Goal: Information Seeking & Learning: Learn about a topic

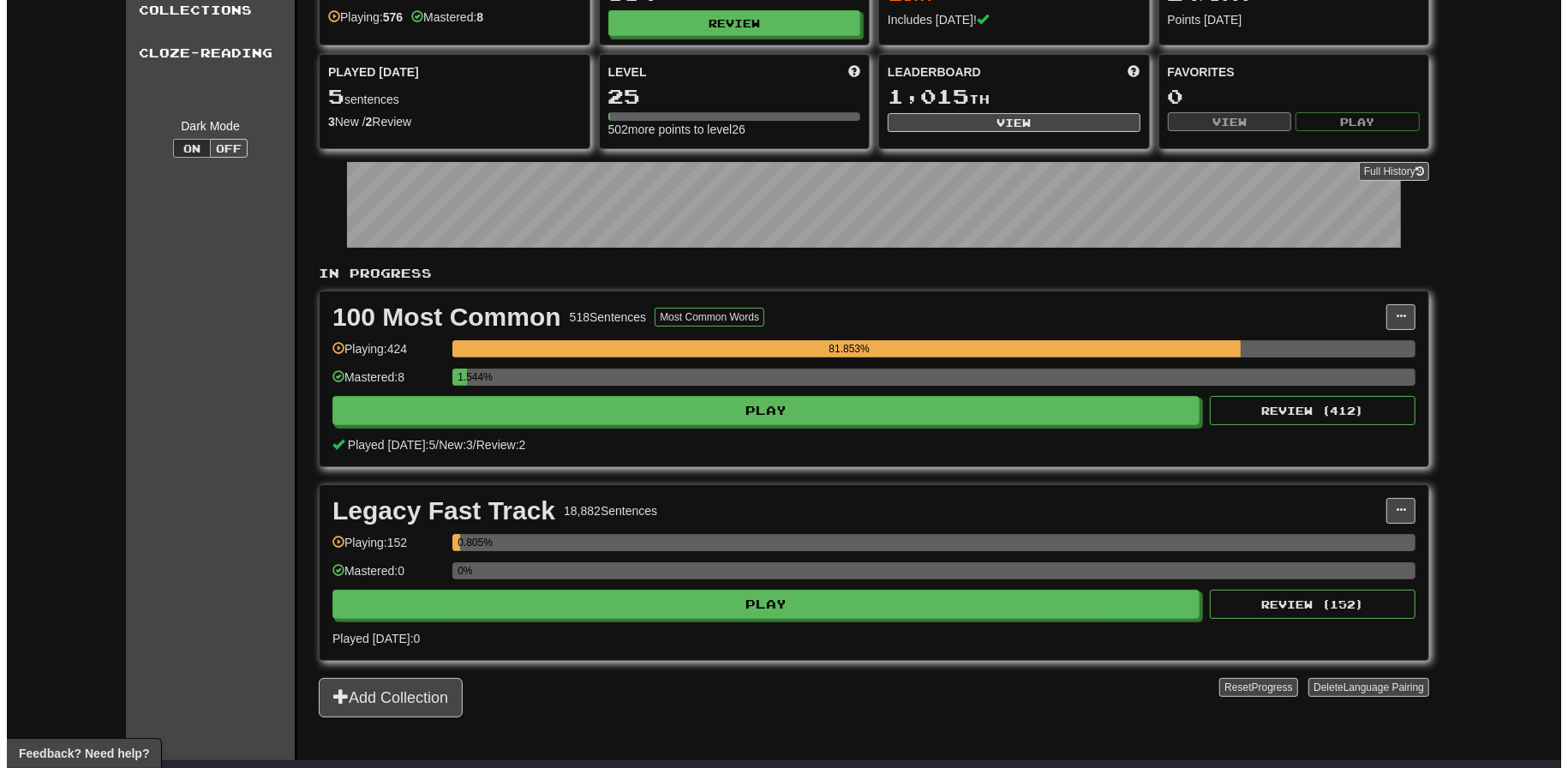
scroll to position [172, 0]
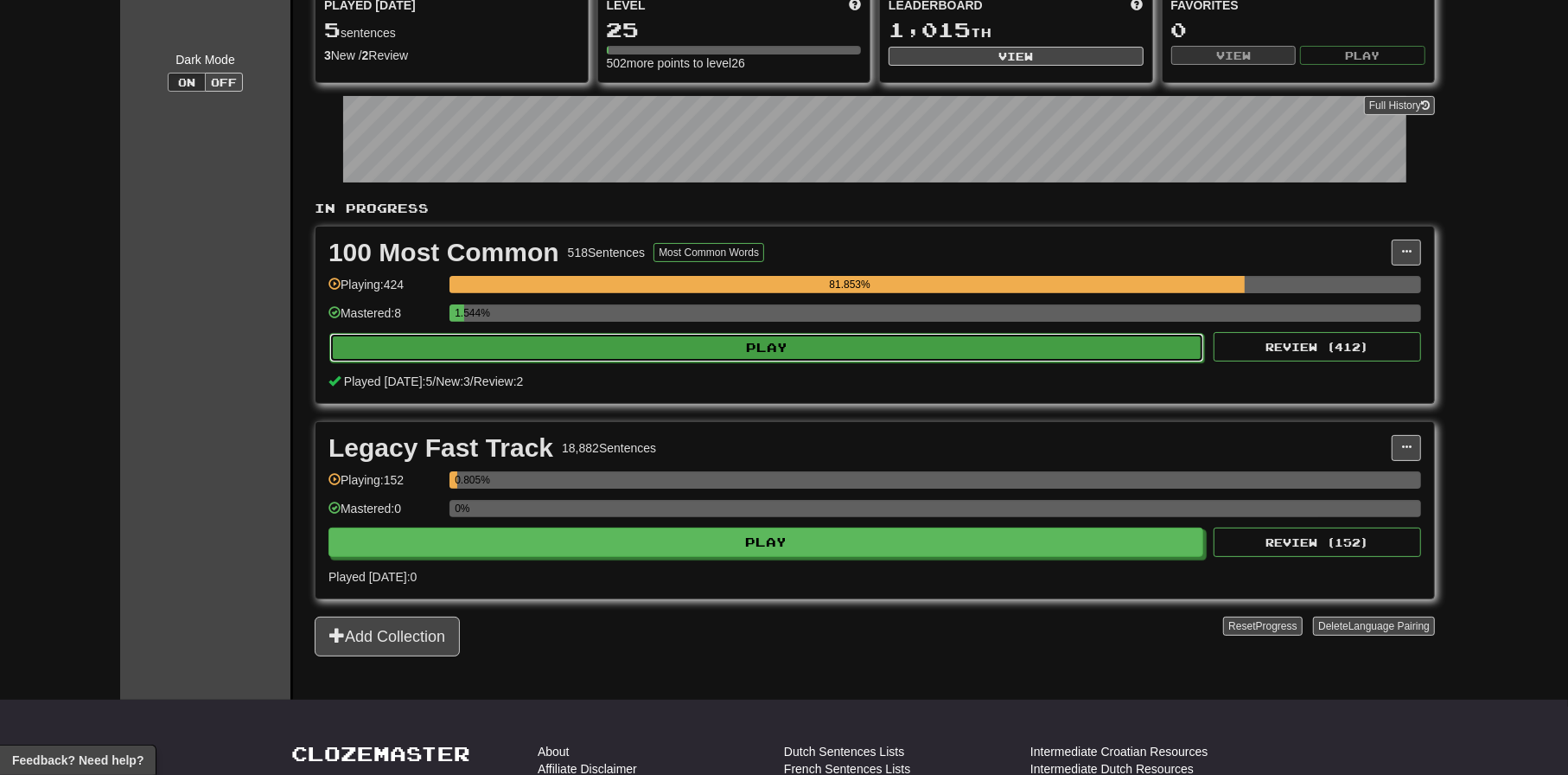
click at [686, 350] on button "Play" at bounding box center [767, 347] width 875 height 30
select select "**"
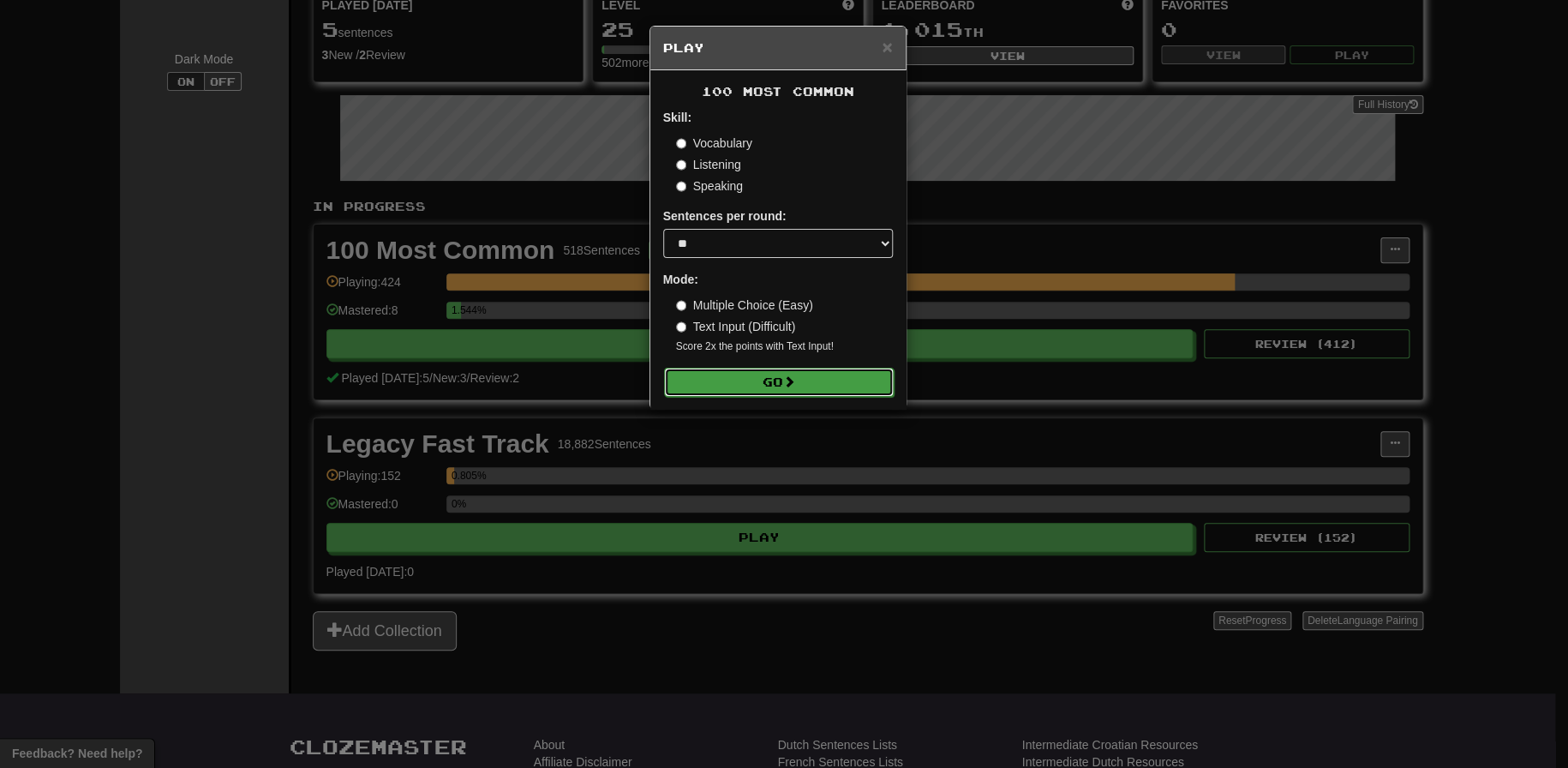
click at [805, 379] on button "Go" at bounding box center [779, 382] width 229 height 29
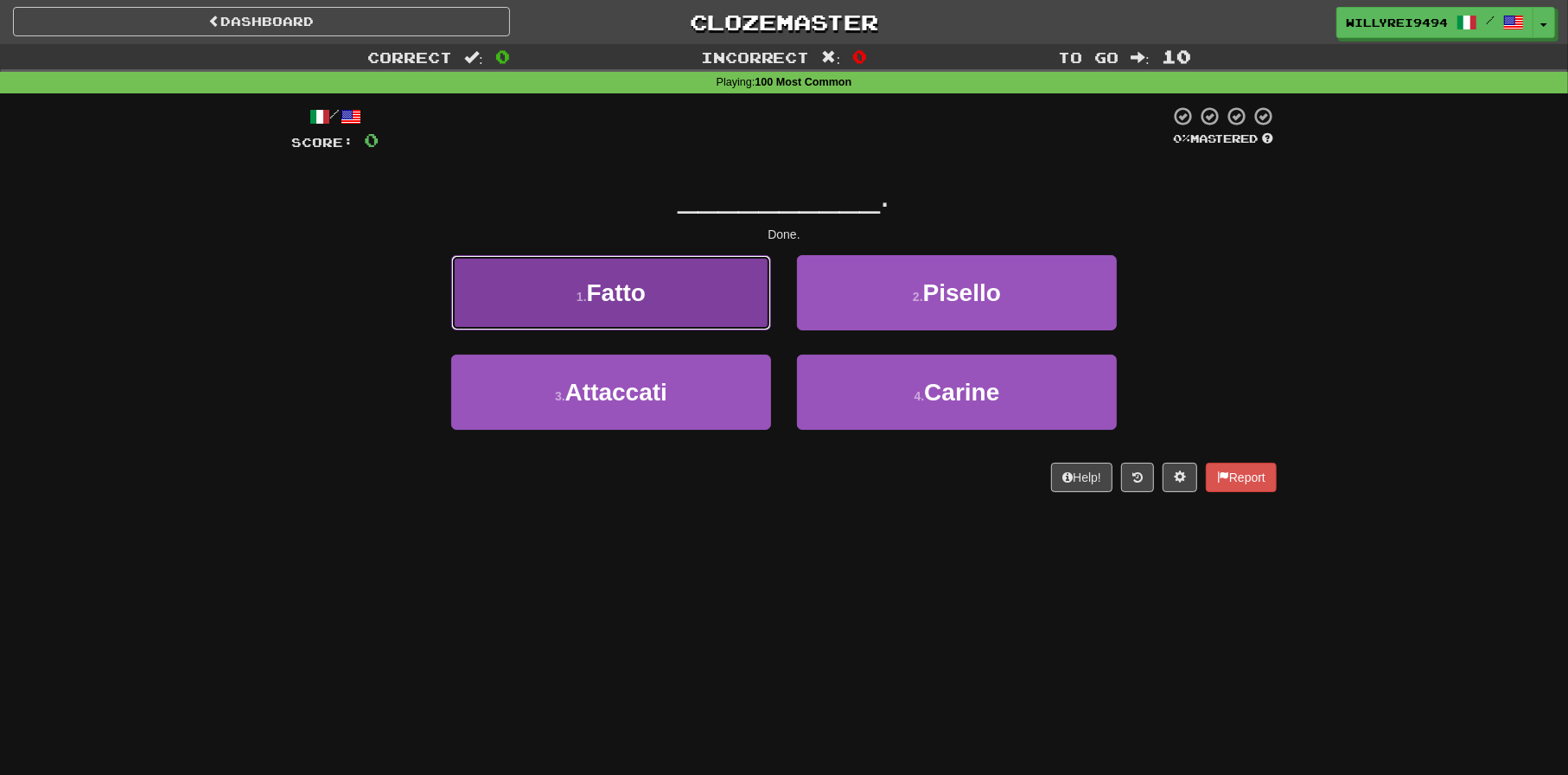
click at [681, 317] on button "1 . Fatto" at bounding box center [611, 292] width 320 height 75
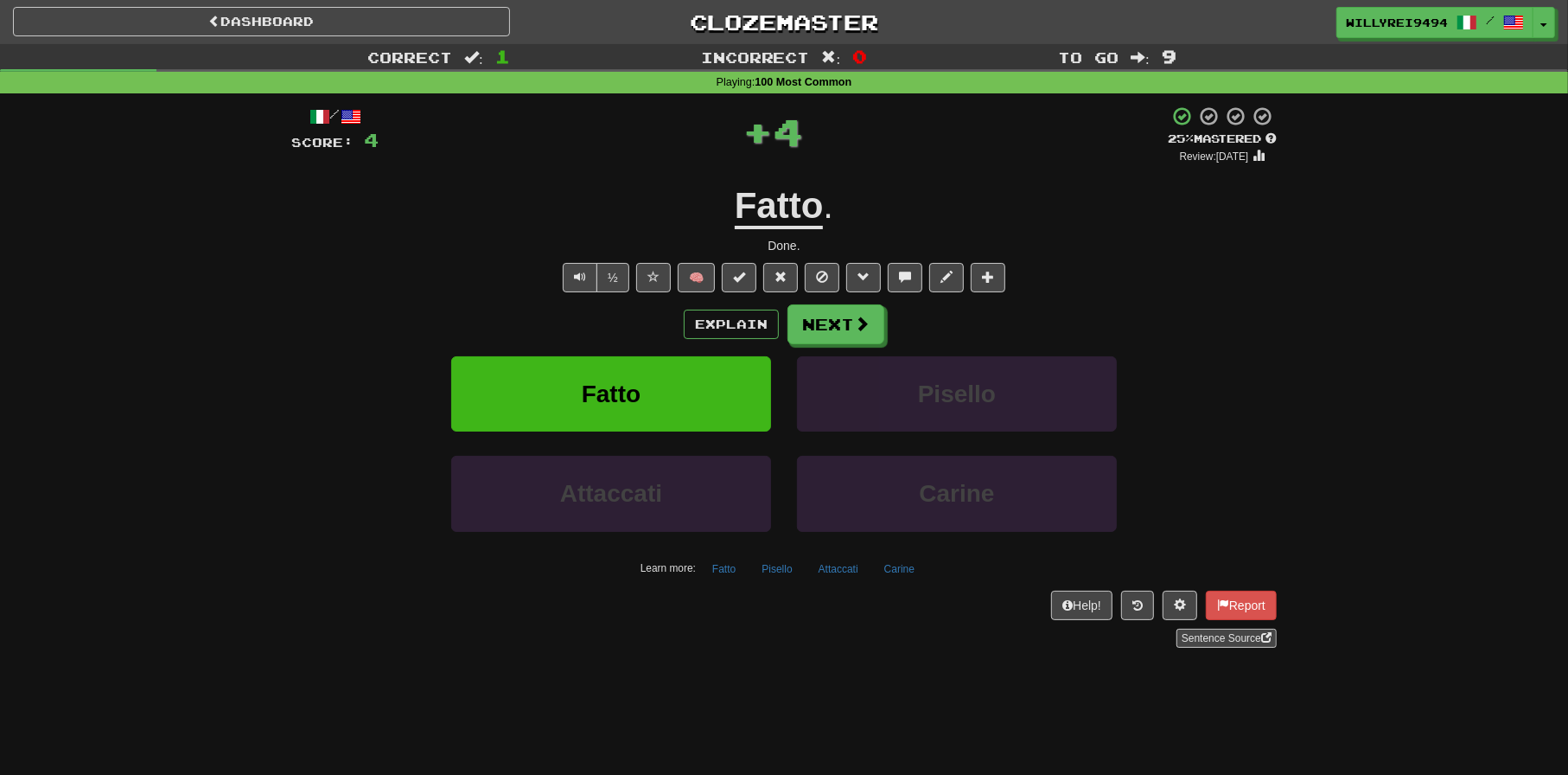
click at [888, 312] on div "Explain Next" at bounding box center [784, 324] width 985 height 39
click at [867, 323] on span at bounding box center [862, 324] width 15 height 15
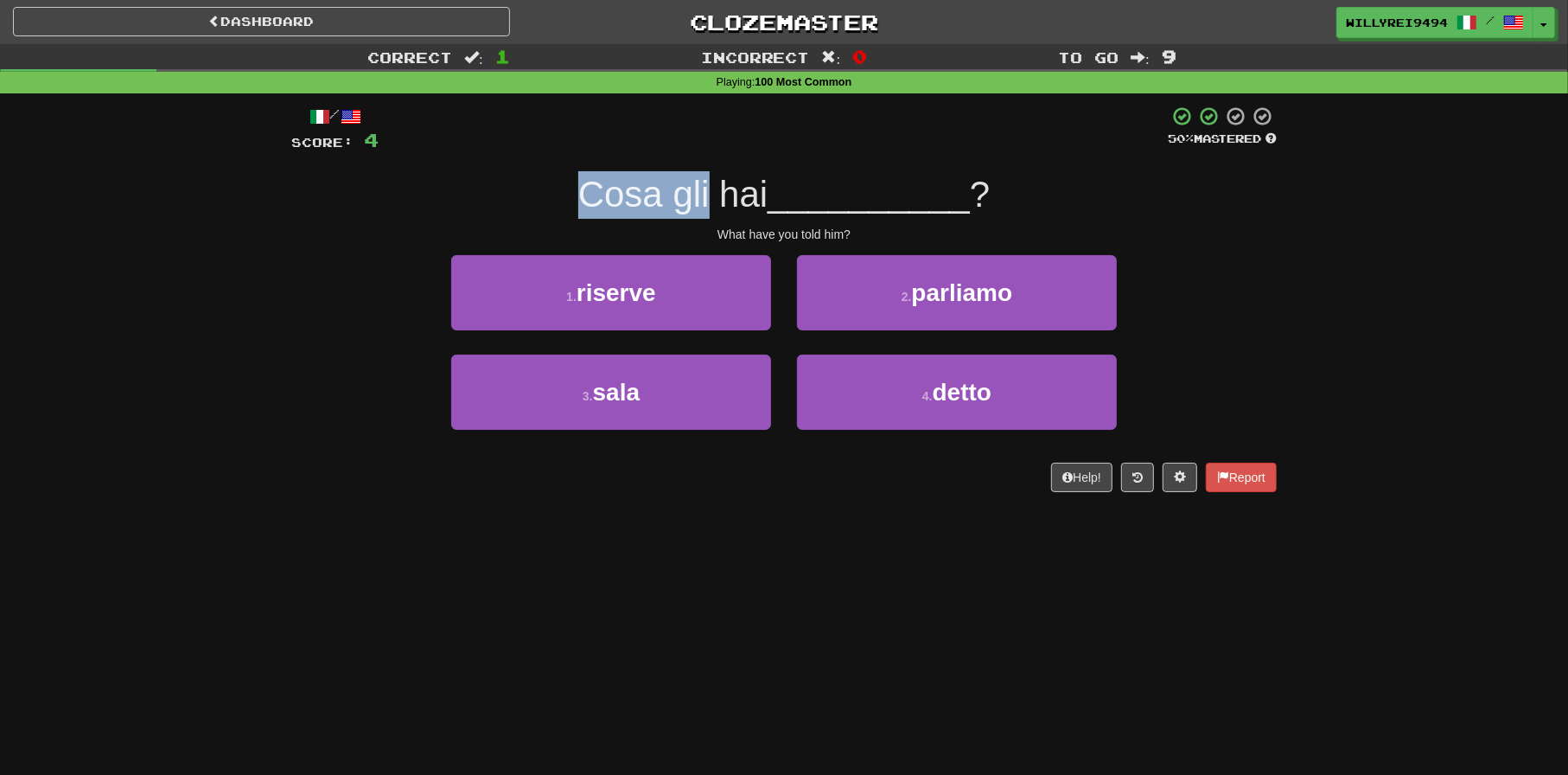
drag, startPoint x: 560, startPoint y: 194, endPoint x: 706, endPoint y: 188, distance: 146.1
click at [706, 188] on div "Cosa gli hai __________ ?" at bounding box center [784, 195] width 985 height 48
click at [706, 188] on span "Cosa gli hai" at bounding box center [672, 194] width 189 height 40
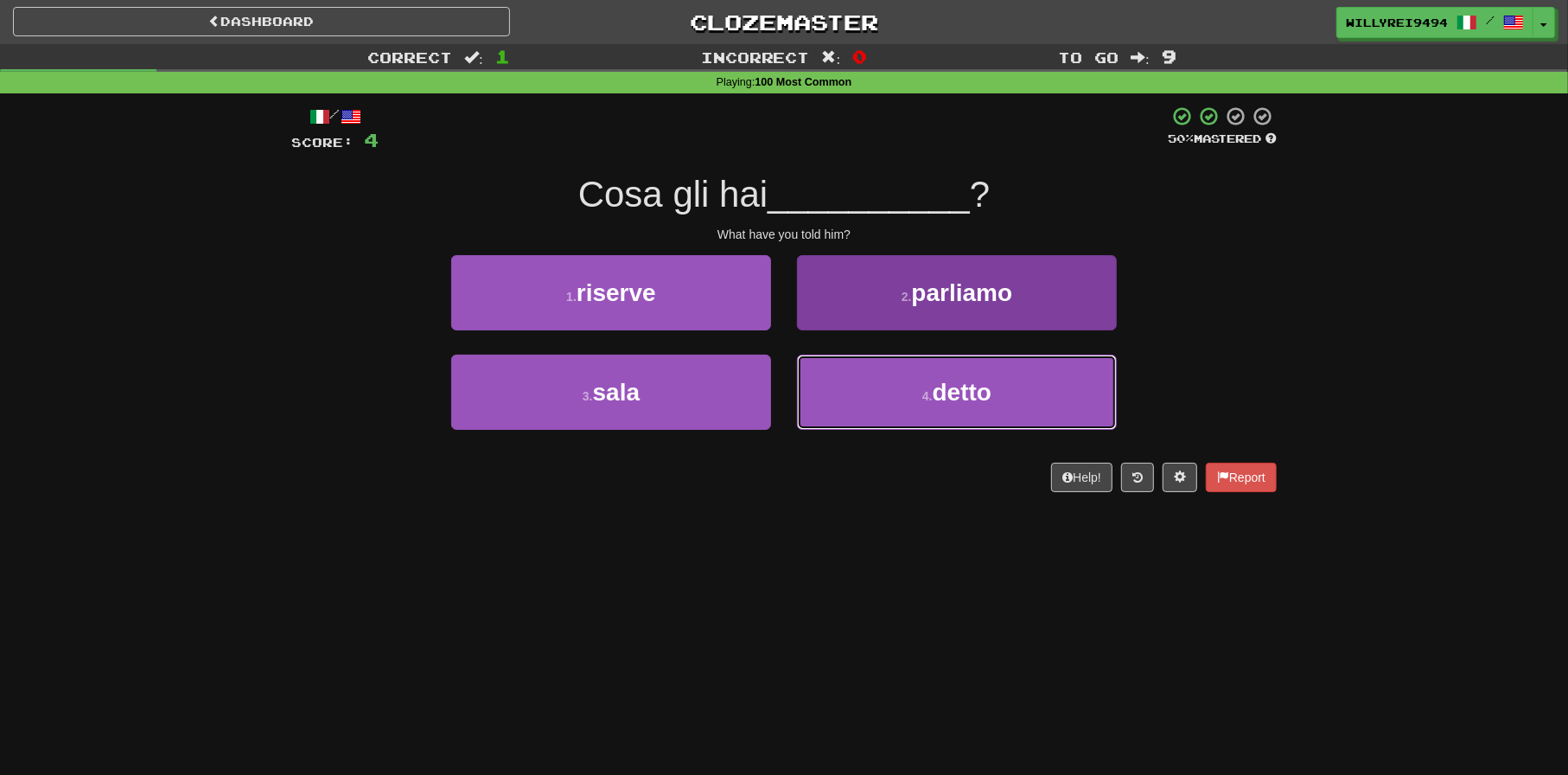
click at [916, 375] on button "4 . detto" at bounding box center [957, 392] width 320 height 75
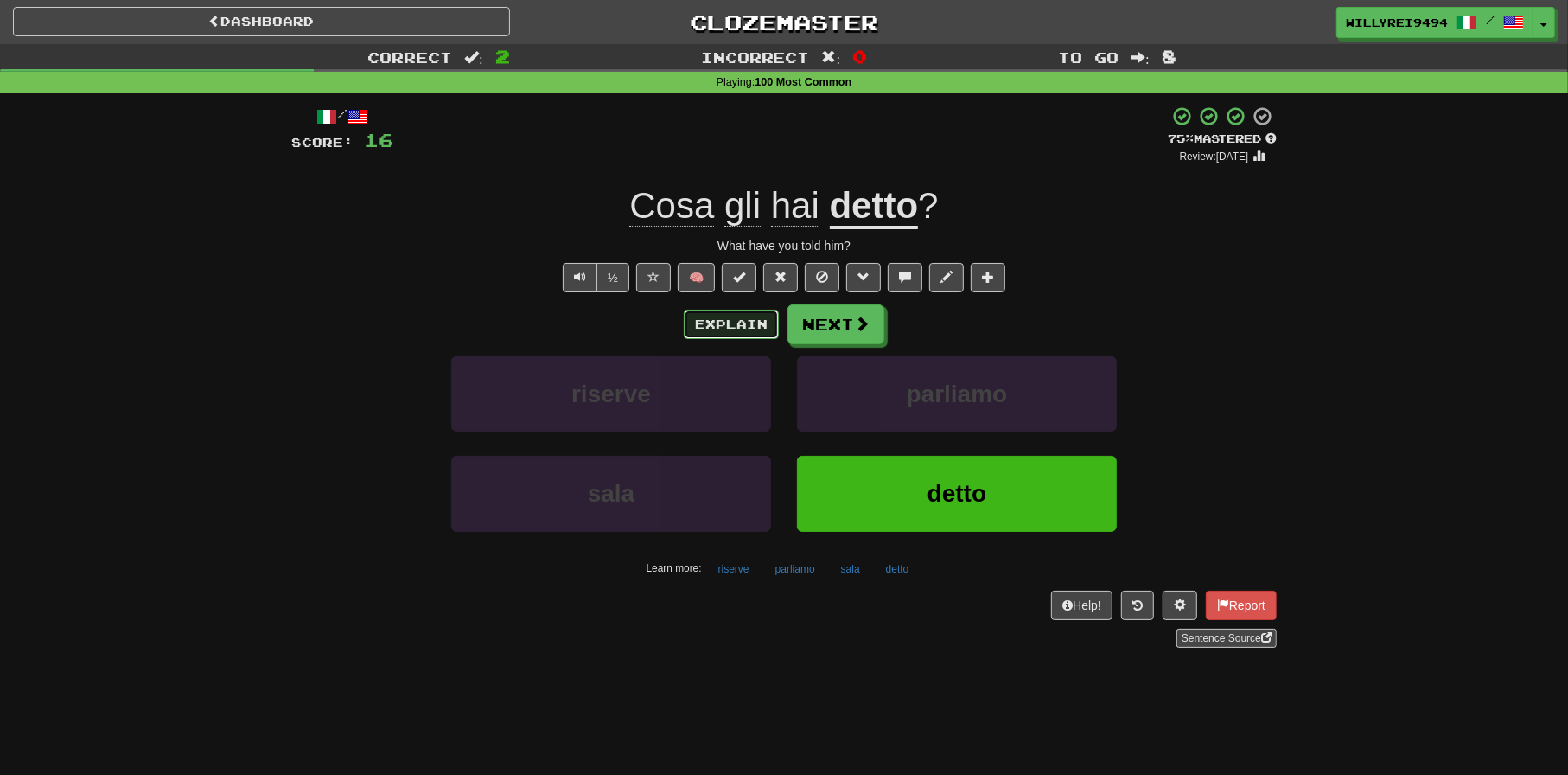
click at [767, 326] on button "Explain" at bounding box center [732, 324] width 95 height 30
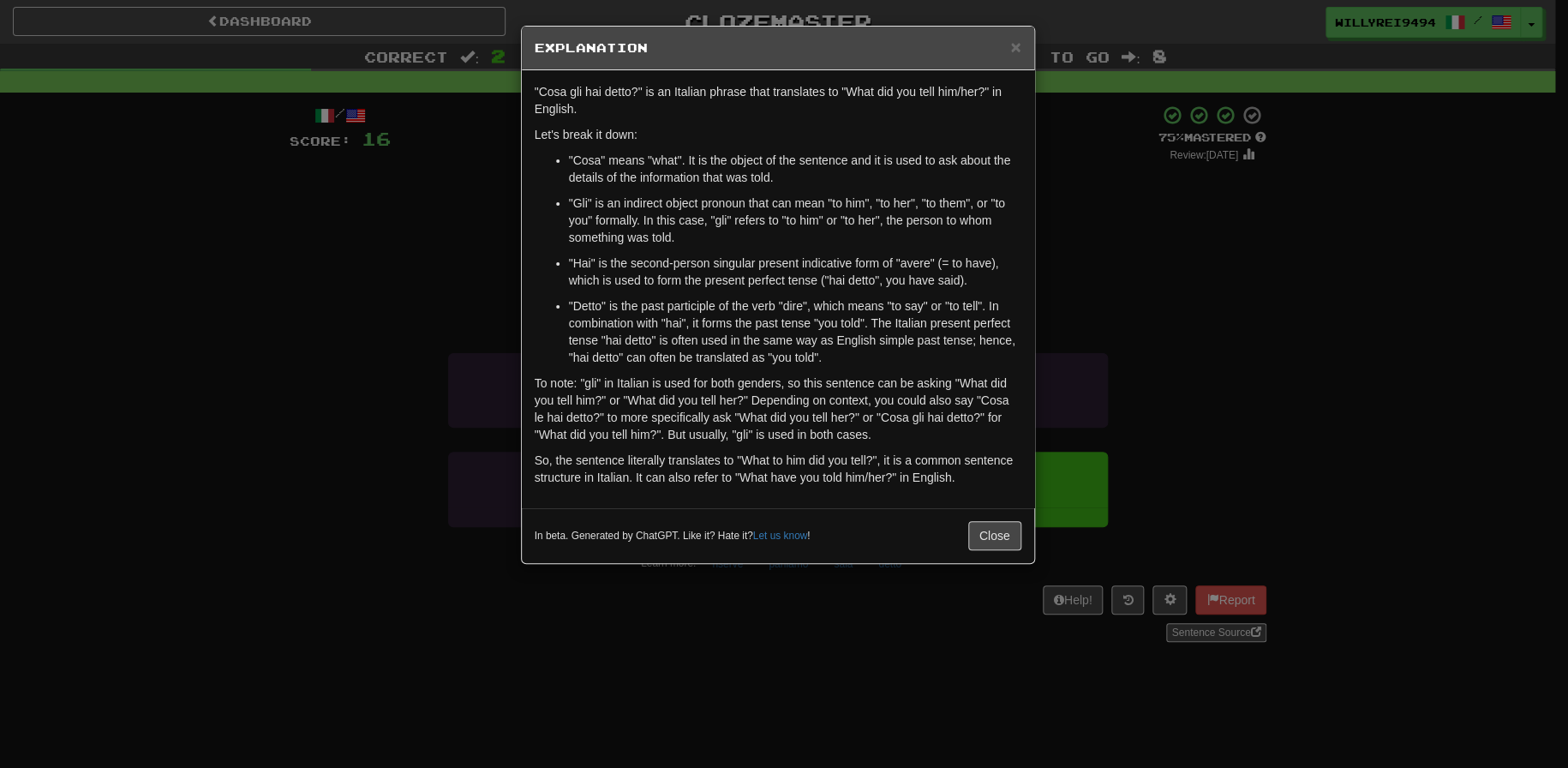
click at [1250, 291] on div "× Explanation "Cosa gli hai detto?" is an Italian phrase that translates to "Wh…" at bounding box center [784, 384] width 1568 height 768
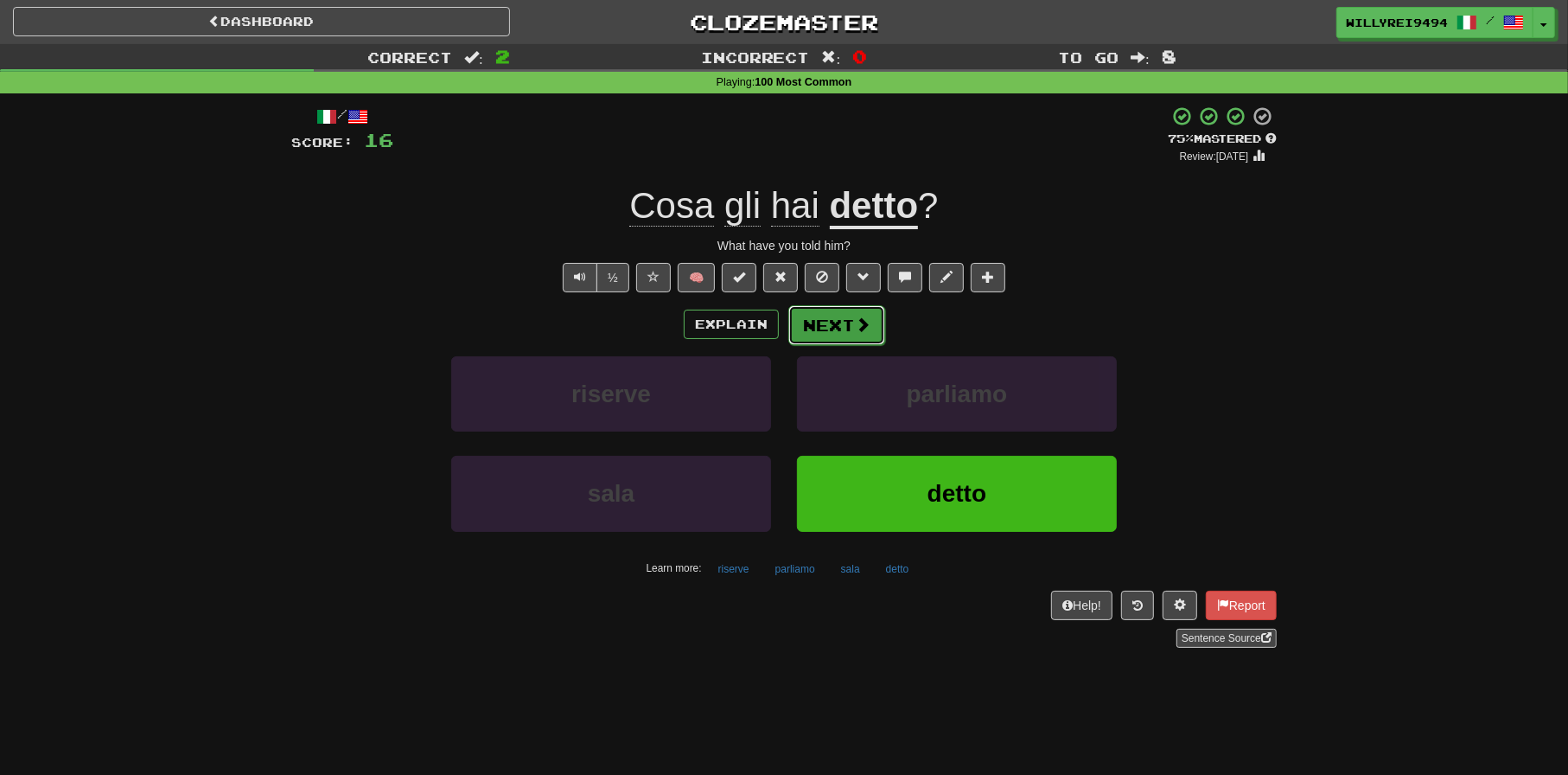
click at [829, 324] on button "Next" at bounding box center [836, 325] width 97 height 39
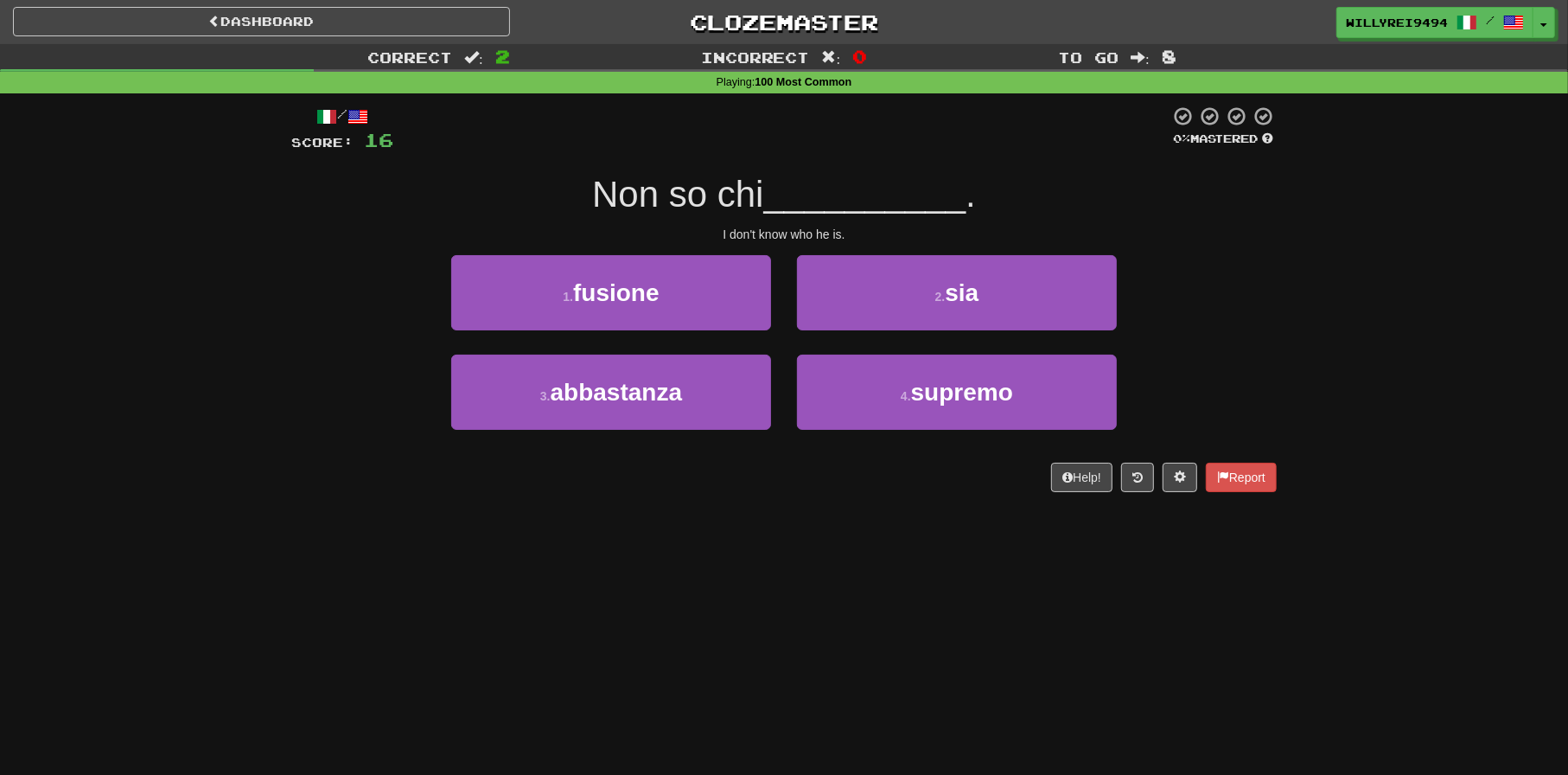
drag, startPoint x: 550, startPoint y: 185, endPoint x: 743, endPoint y: 189, distance: 193.0
click at [673, 184] on div "Non so chi __________ ." at bounding box center [784, 195] width 985 height 48
click at [758, 197] on span "Non so chi" at bounding box center [677, 194] width 171 height 40
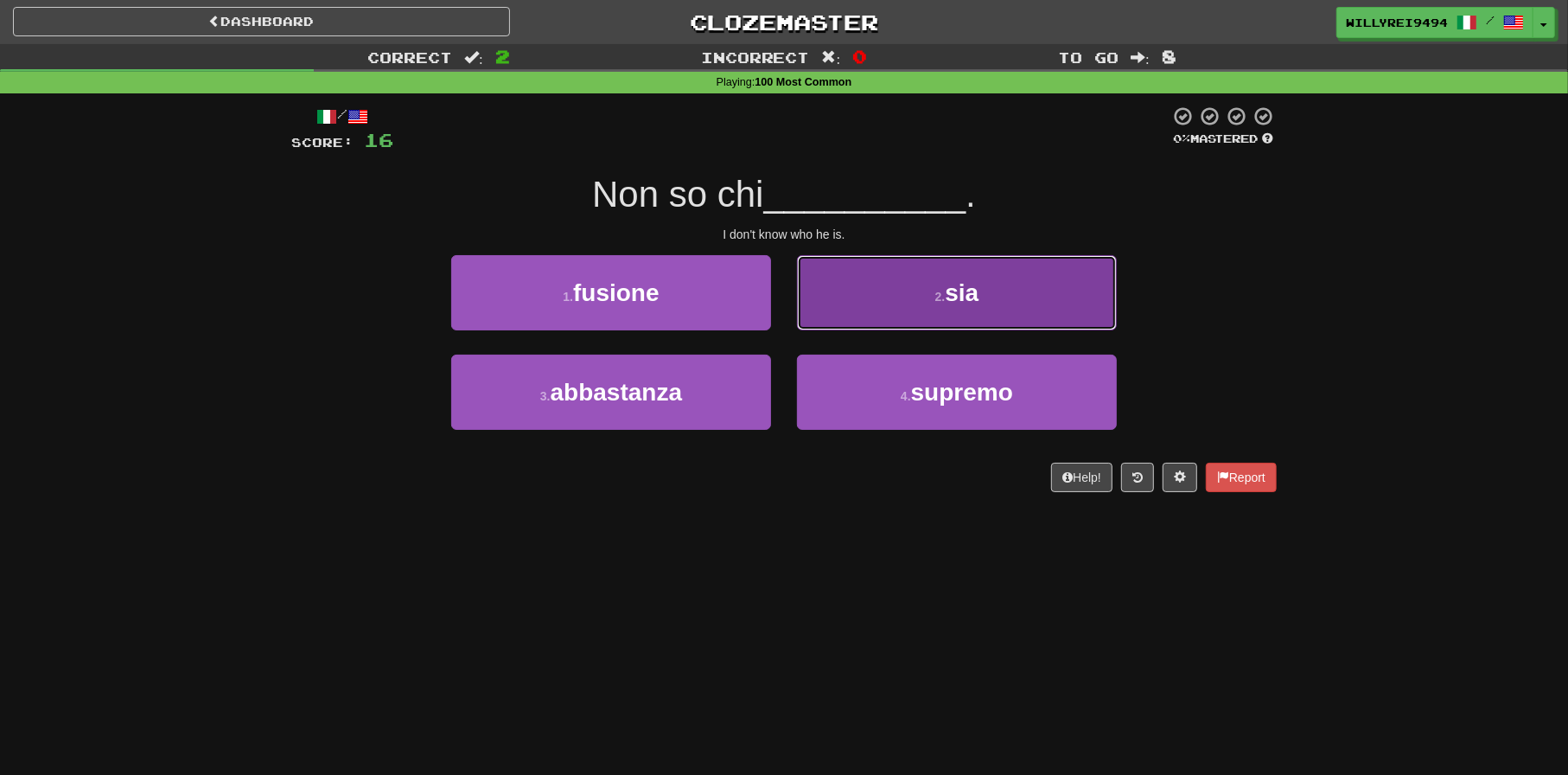
click at [855, 285] on button "2 . sia" at bounding box center [957, 292] width 320 height 75
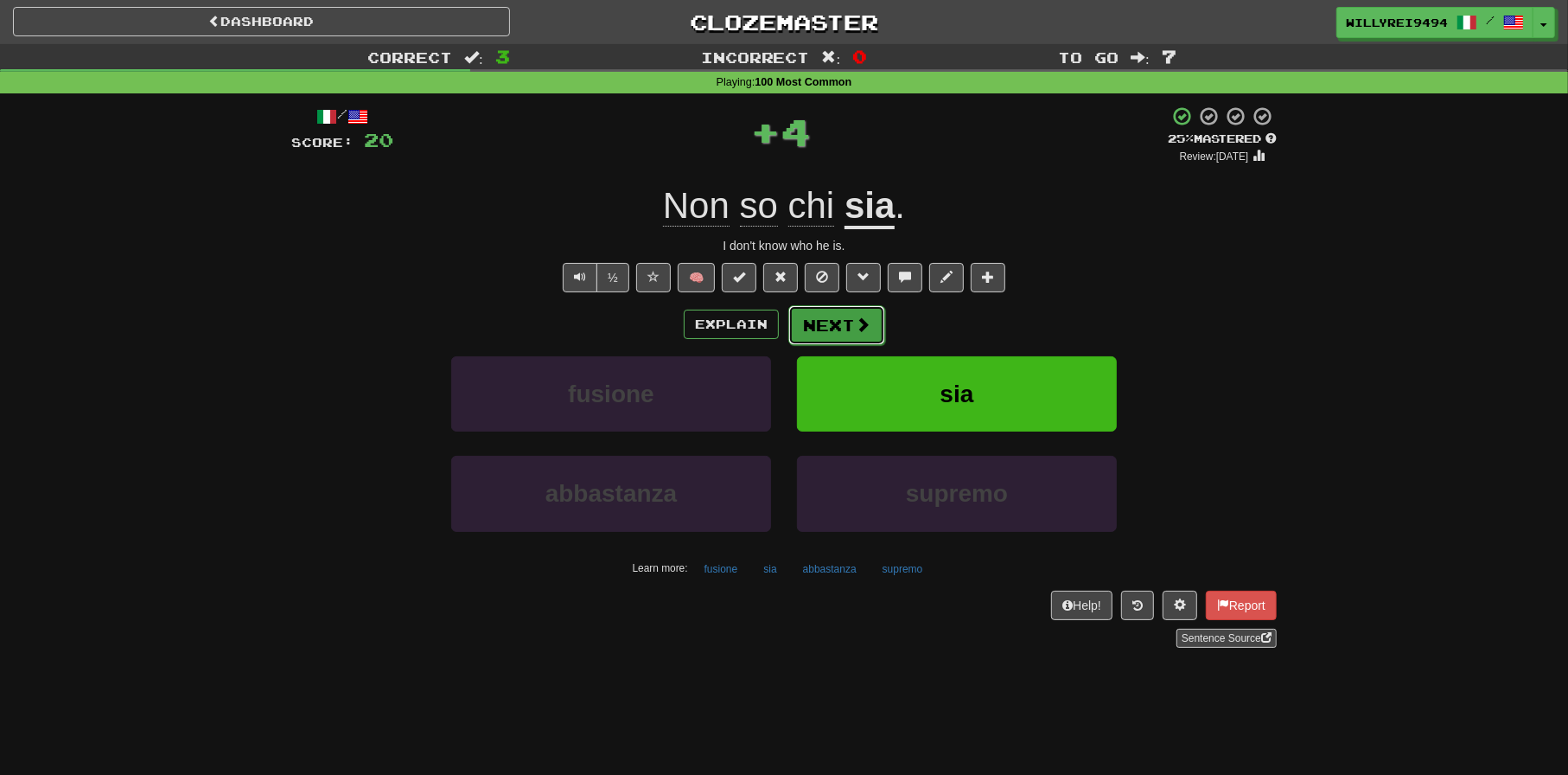
click at [844, 319] on button "Next" at bounding box center [836, 325] width 97 height 39
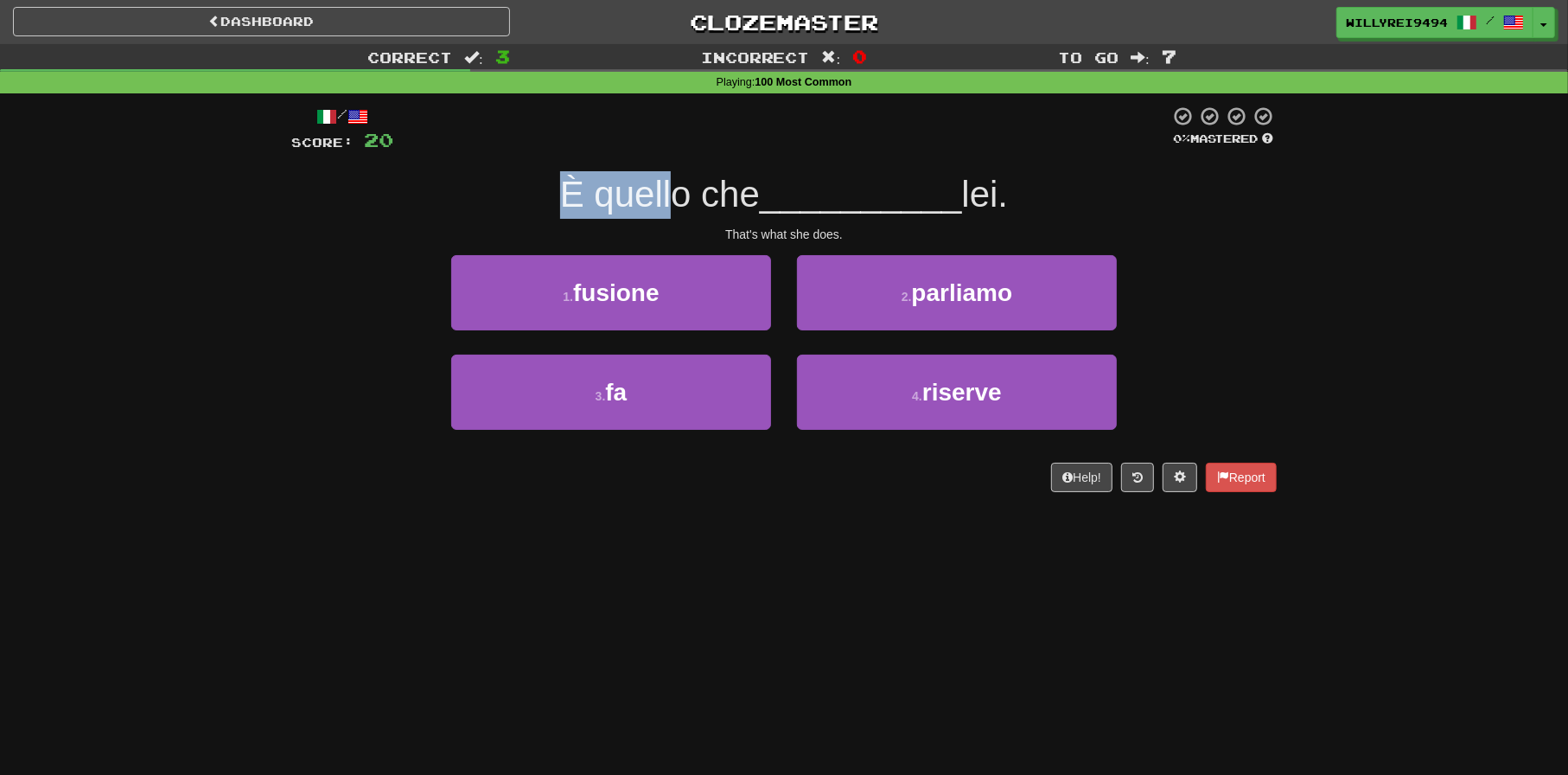
drag, startPoint x: 533, startPoint y: 205, endPoint x: 713, endPoint y: 198, distance: 180.1
click at [712, 198] on div "È quello che __________ lei." at bounding box center [784, 195] width 985 height 48
click at [713, 198] on span "È quello che" at bounding box center [660, 194] width 200 height 40
drag, startPoint x: 640, startPoint y: 209, endPoint x: 740, endPoint y: 218, distance: 100.4
click at [740, 218] on div "È quello che __________ lei." at bounding box center [784, 195] width 985 height 48
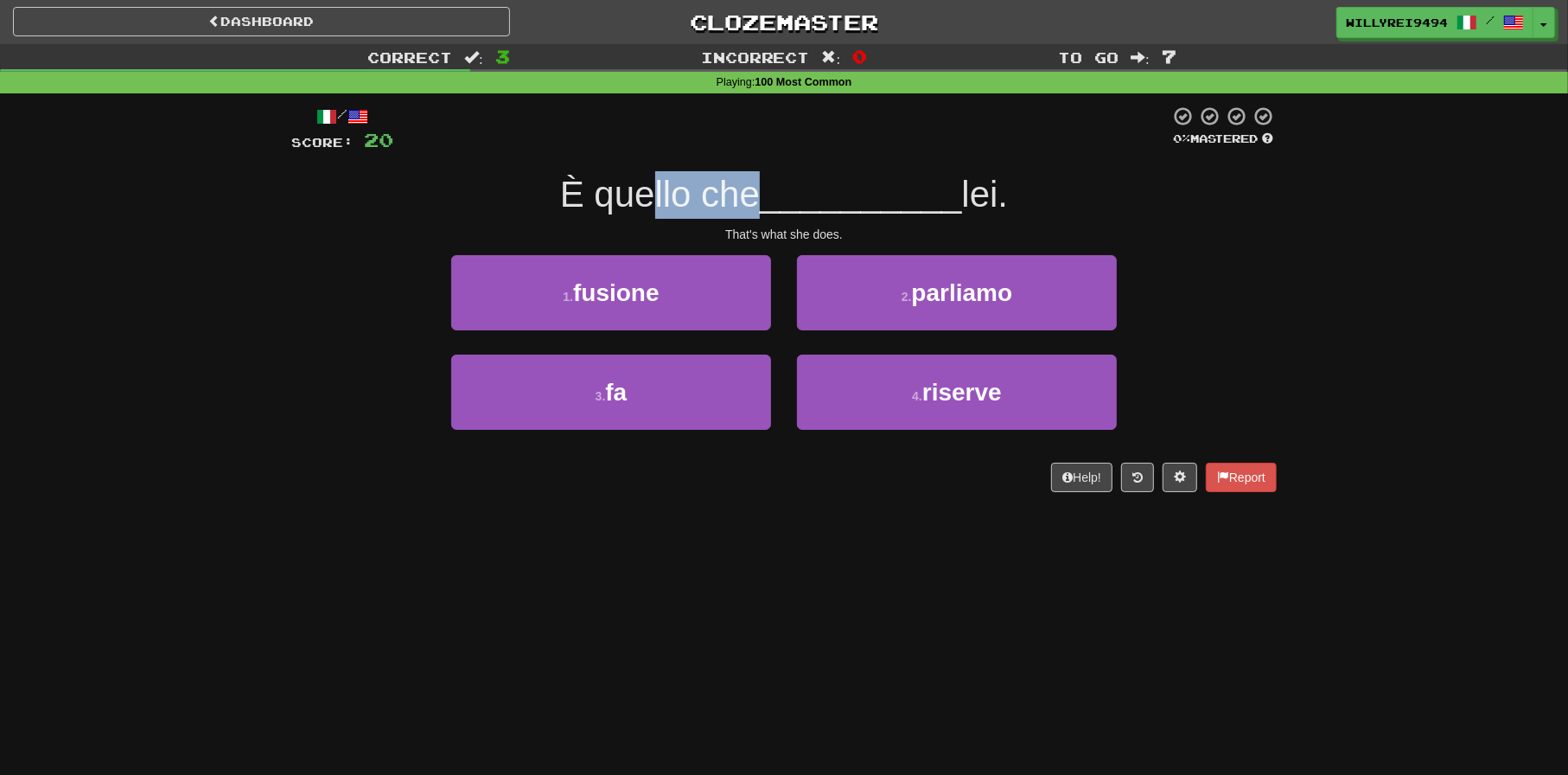
click at [740, 218] on div "È quello che __________ lei." at bounding box center [784, 195] width 985 height 48
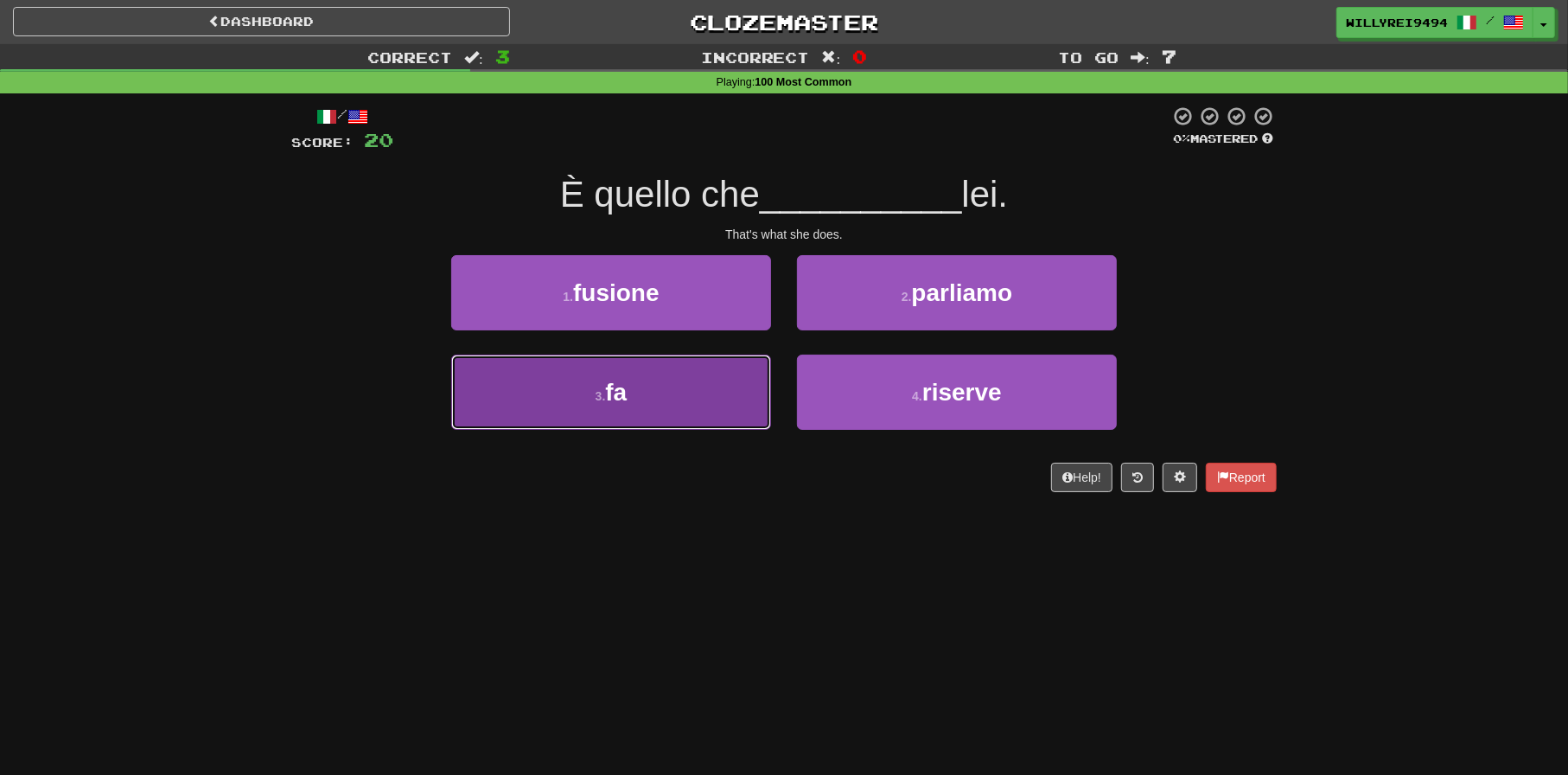
click at [735, 376] on button "3 . fa" at bounding box center [611, 392] width 320 height 75
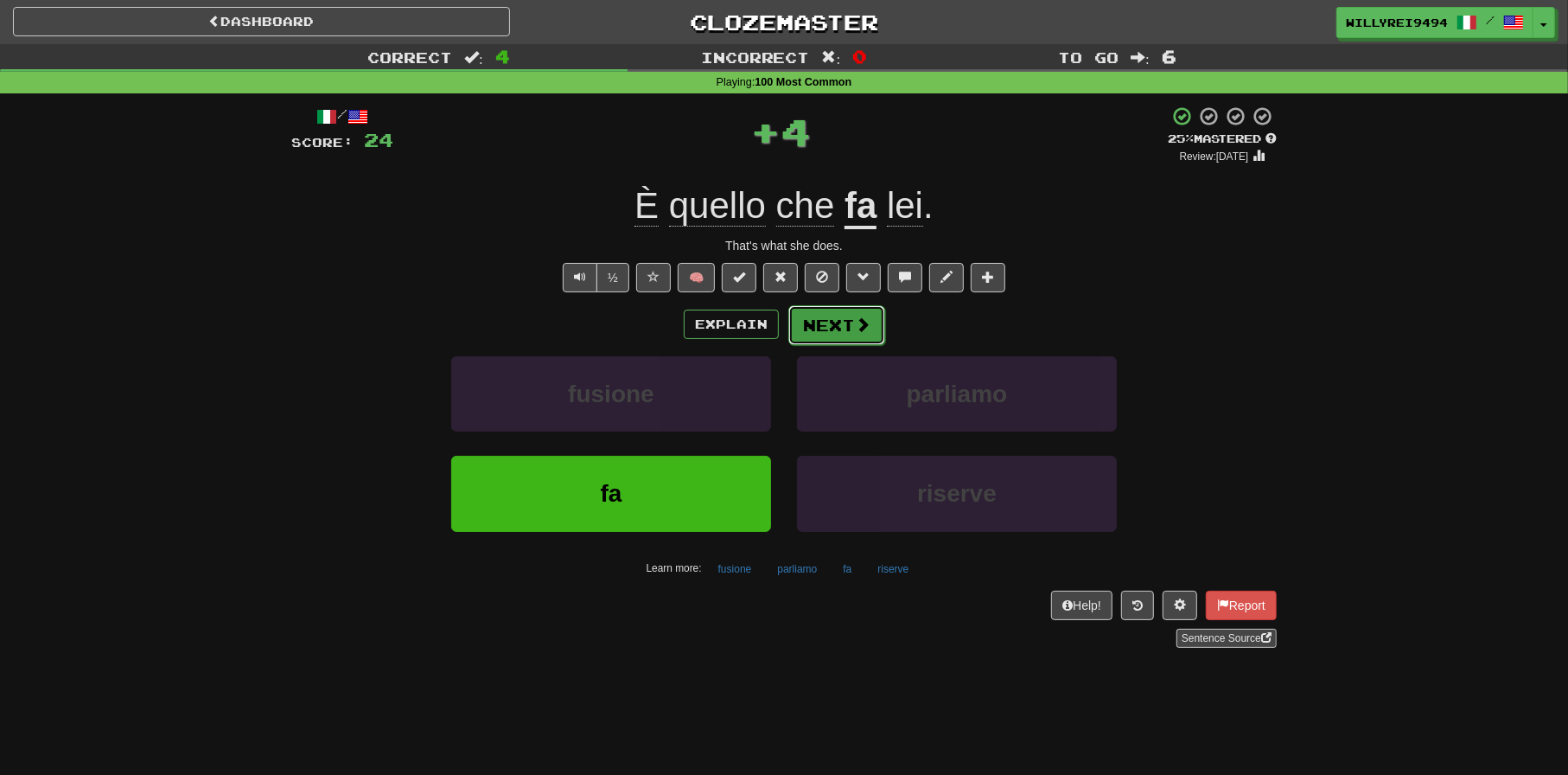
click at [853, 335] on button "Next" at bounding box center [836, 325] width 97 height 39
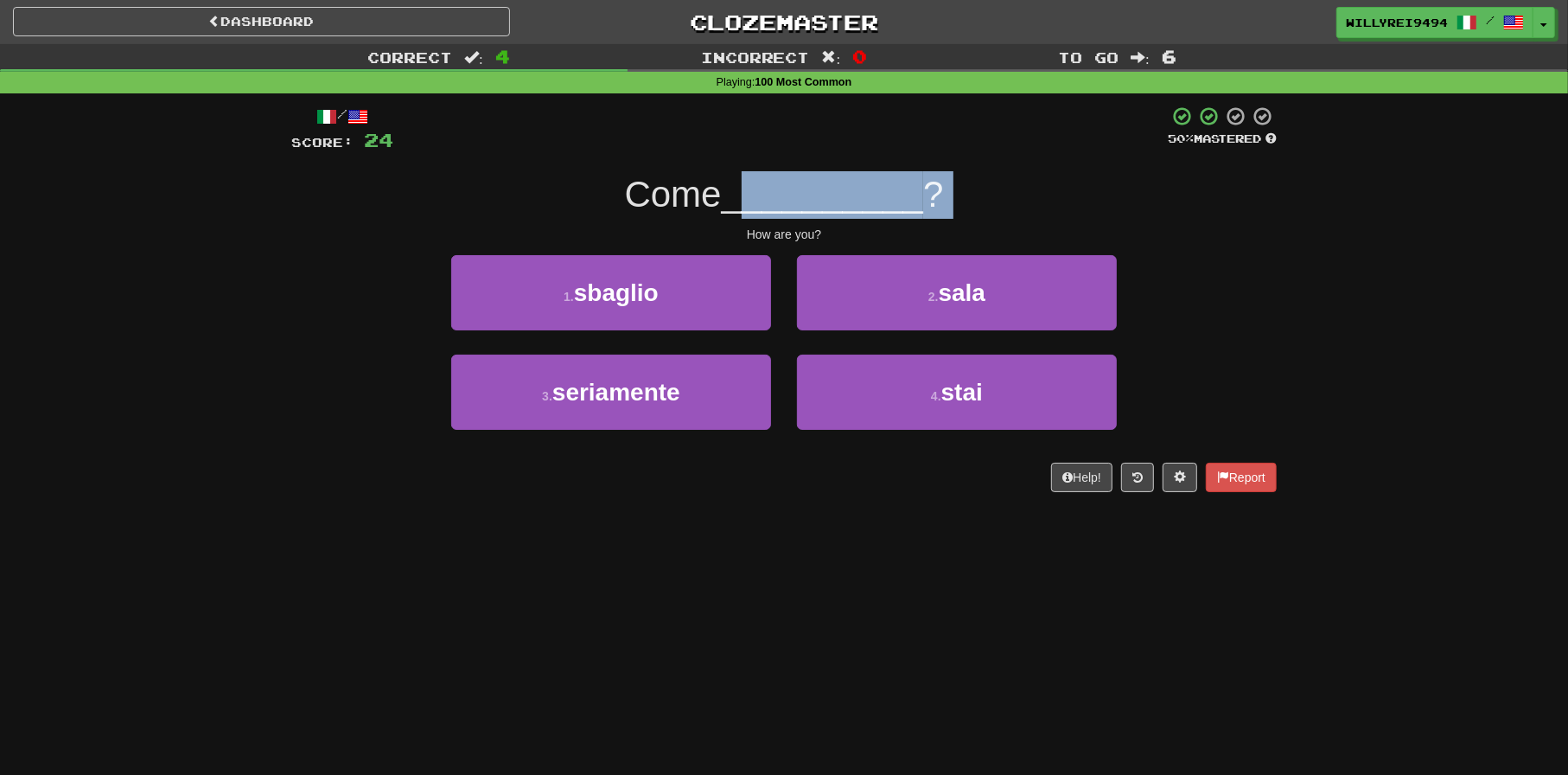
drag, startPoint x: 740, startPoint y: 205, endPoint x: 756, endPoint y: 205, distance: 16.0
click at [754, 205] on div "/ Score: 24 50 % Mastered Come __________ ? How are you? 1 . sbaglio 2 . sala 3…" at bounding box center [784, 299] width 985 height 387
click at [756, 205] on span "__________" at bounding box center [823, 194] width 203 height 40
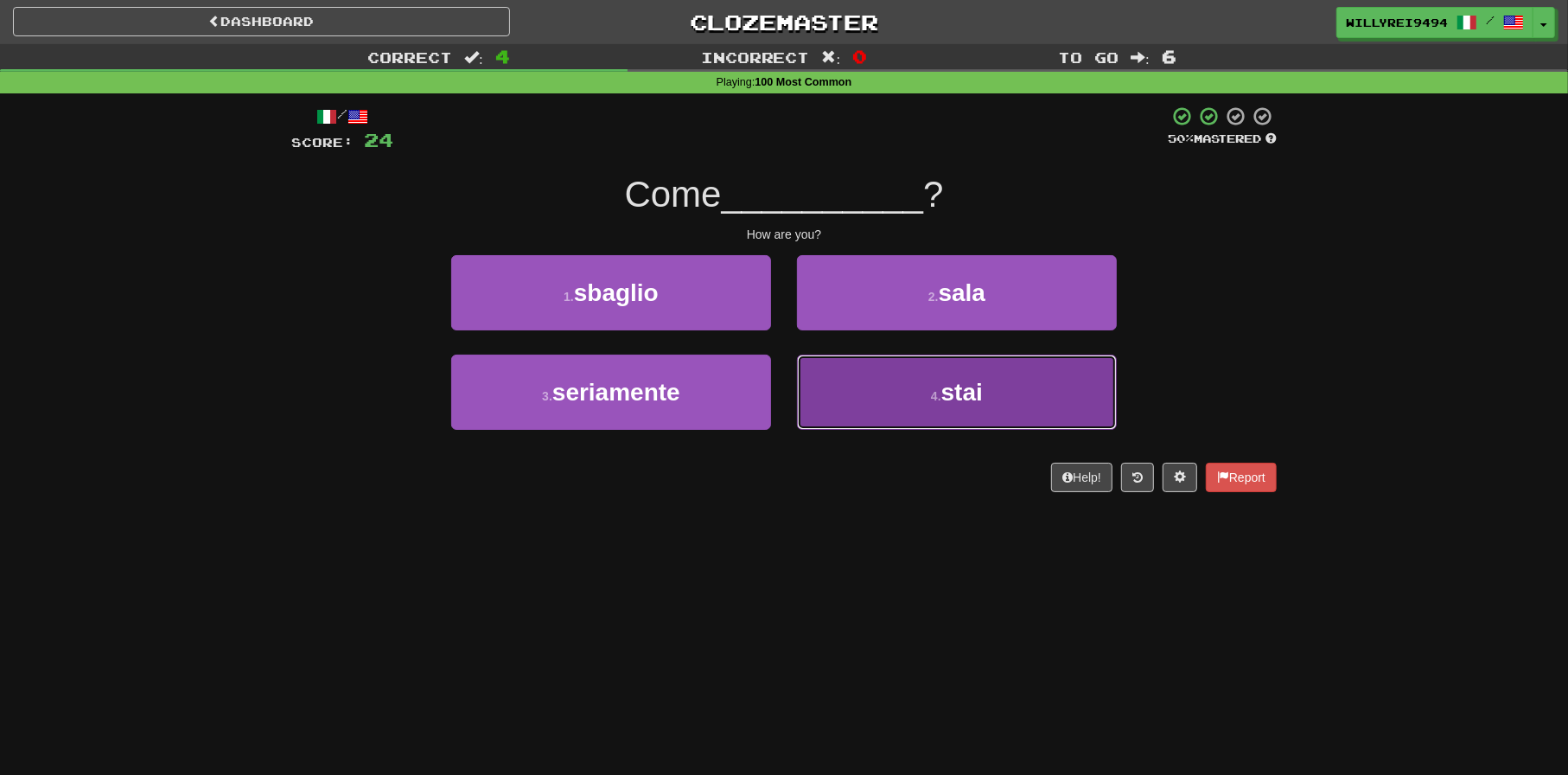
click at [893, 388] on button "4 . stai" at bounding box center [957, 392] width 320 height 75
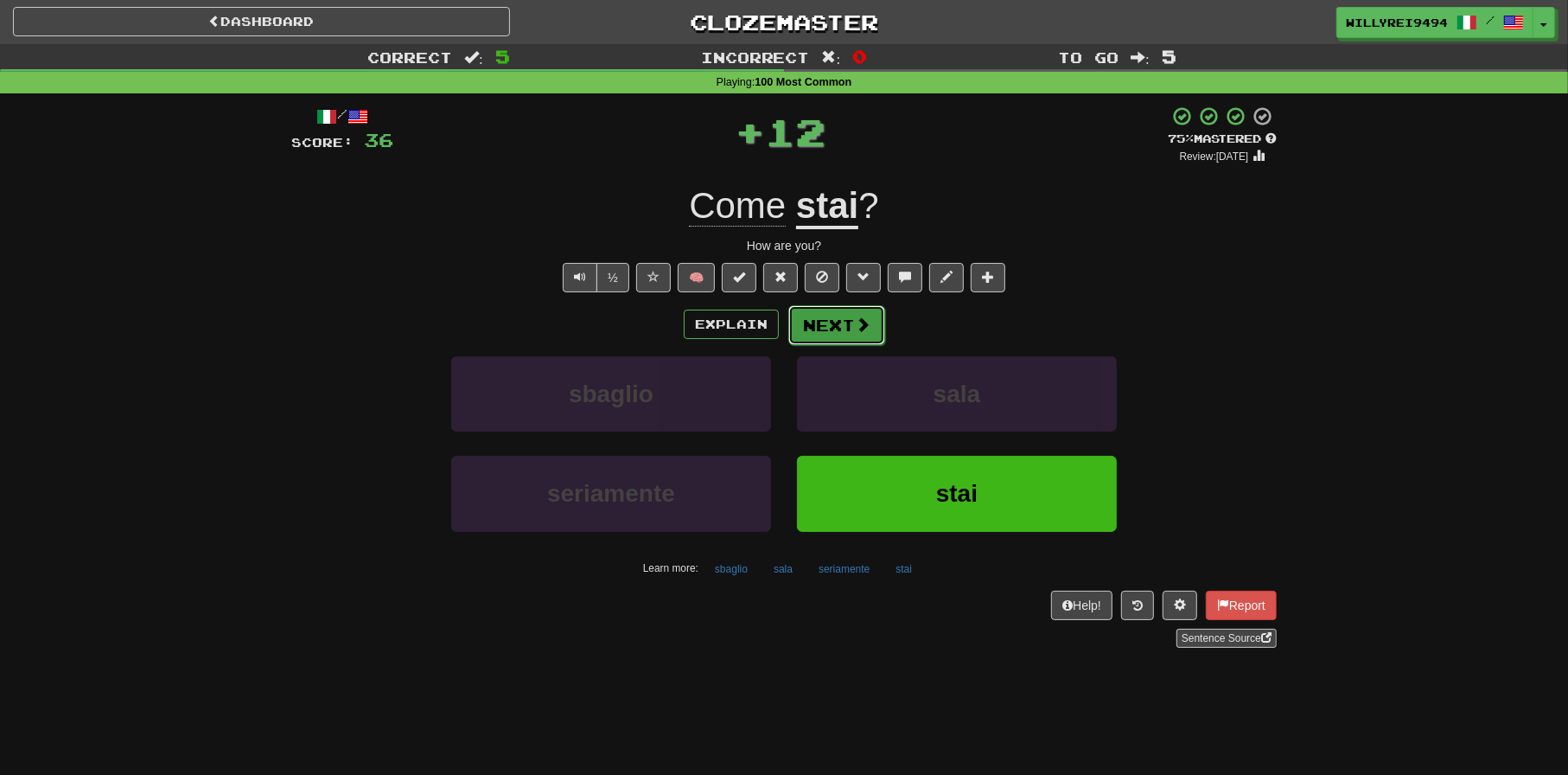
click at [851, 326] on button "Next" at bounding box center [836, 325] width 97 height 39
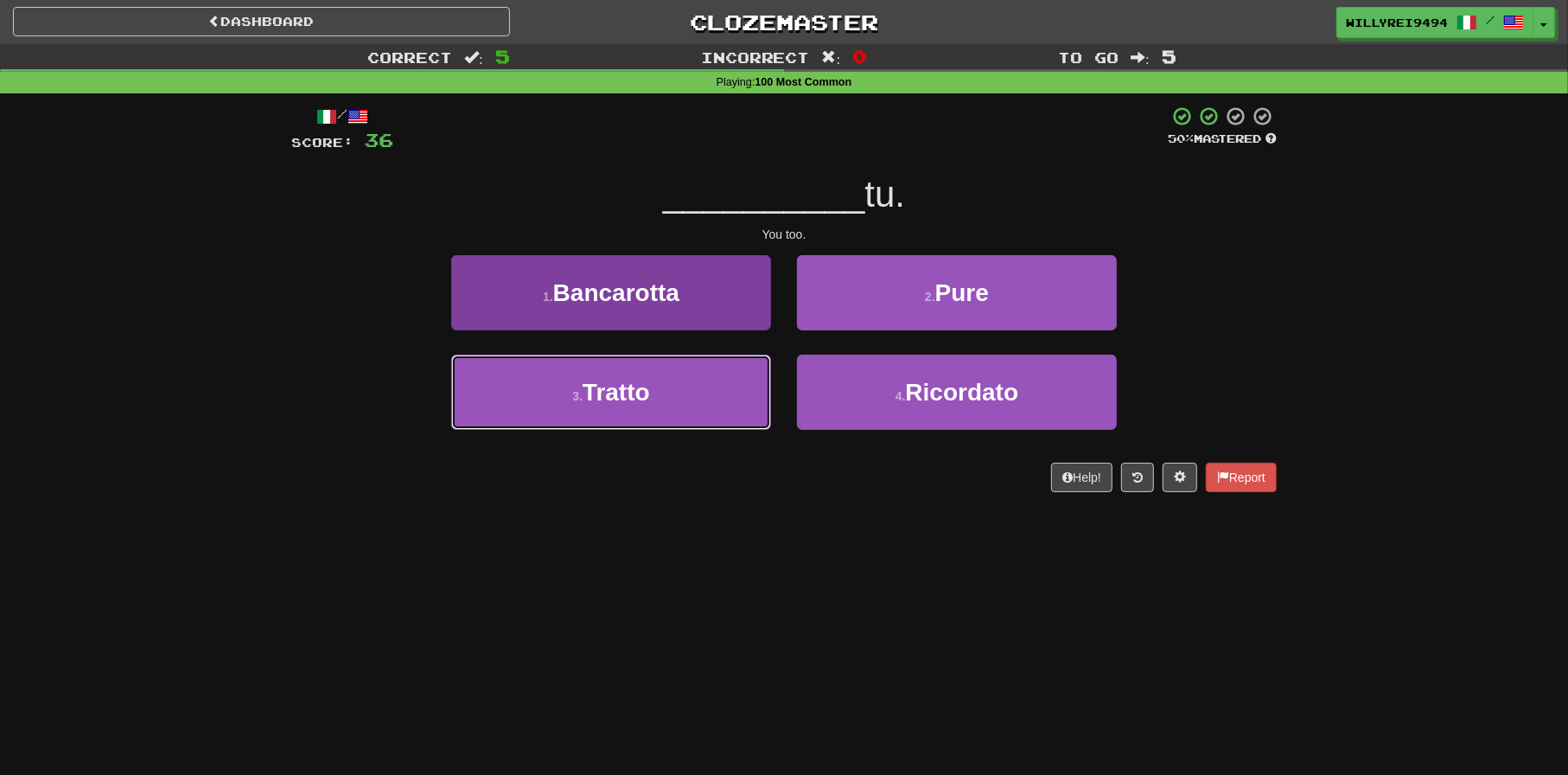
click at [669, 374] on button "3 . Tratto" at bounding box center [611, 392] width 320 height 75
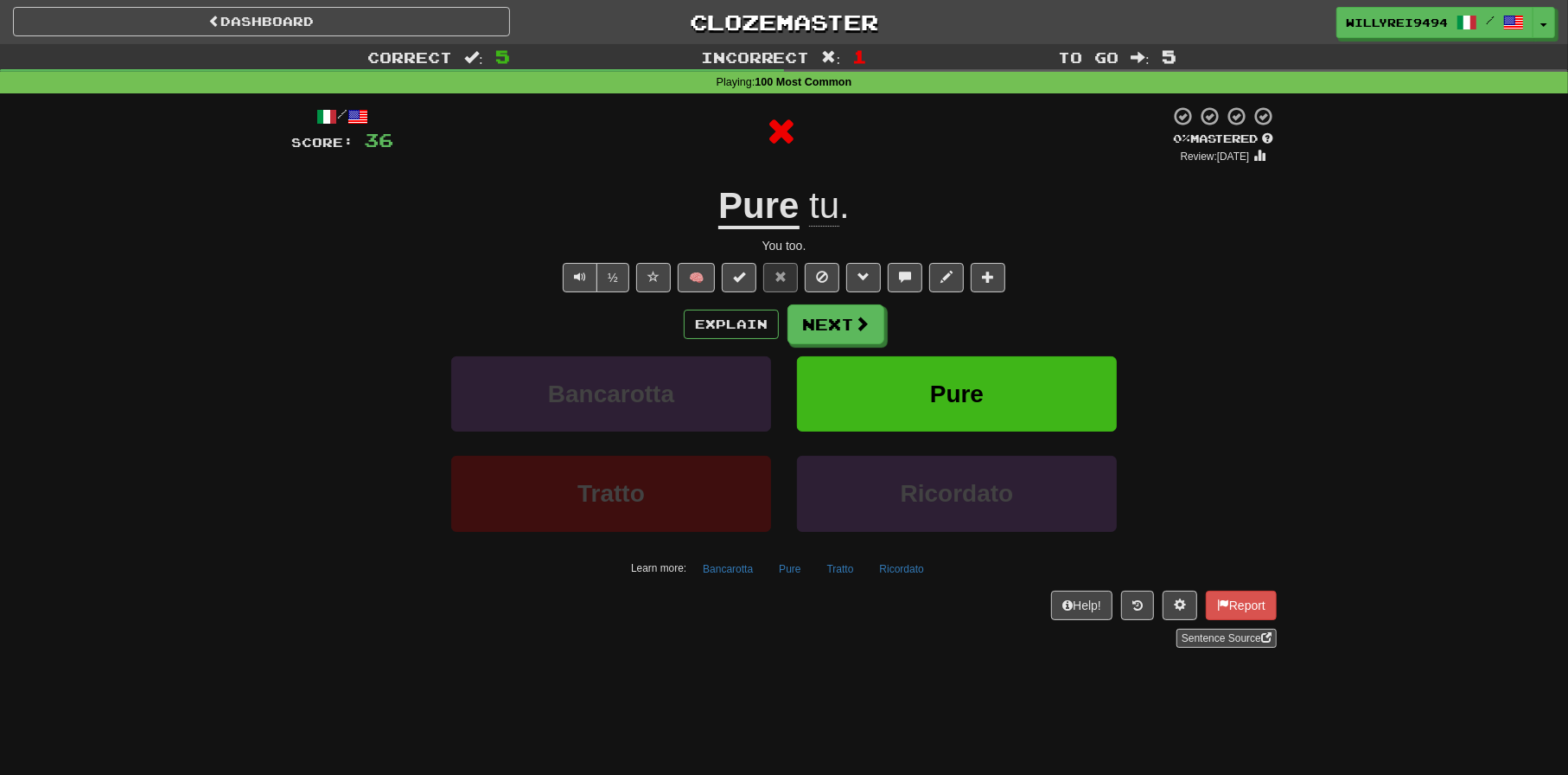
click at [727, 342] on div "Explain Next" at bounding box center [784, 324] width 985 height 39
click at [731, 330] on button "Explain" at bounding box center [732, 324] width 95 height 30
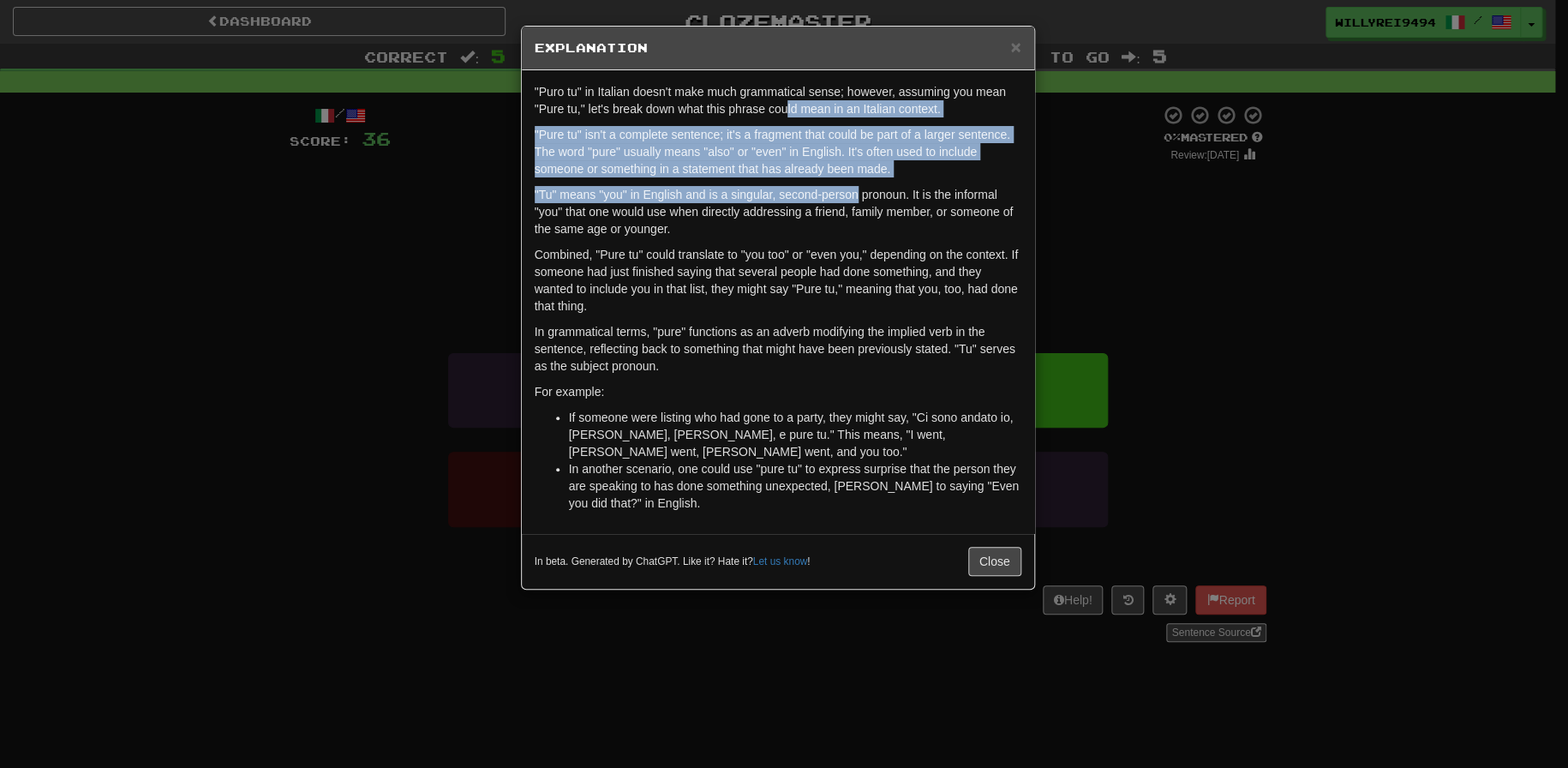
drag, startPoint x: 785, startPoint y: 112, endPoint x: 856, endPoint y: 184, distance: 101.1
click at [856, 184] on div ""Puro tu" in Italian doesn't make much grammatical sense; however, assuming you…" at bounding box center [778, 301] width 513 height 463
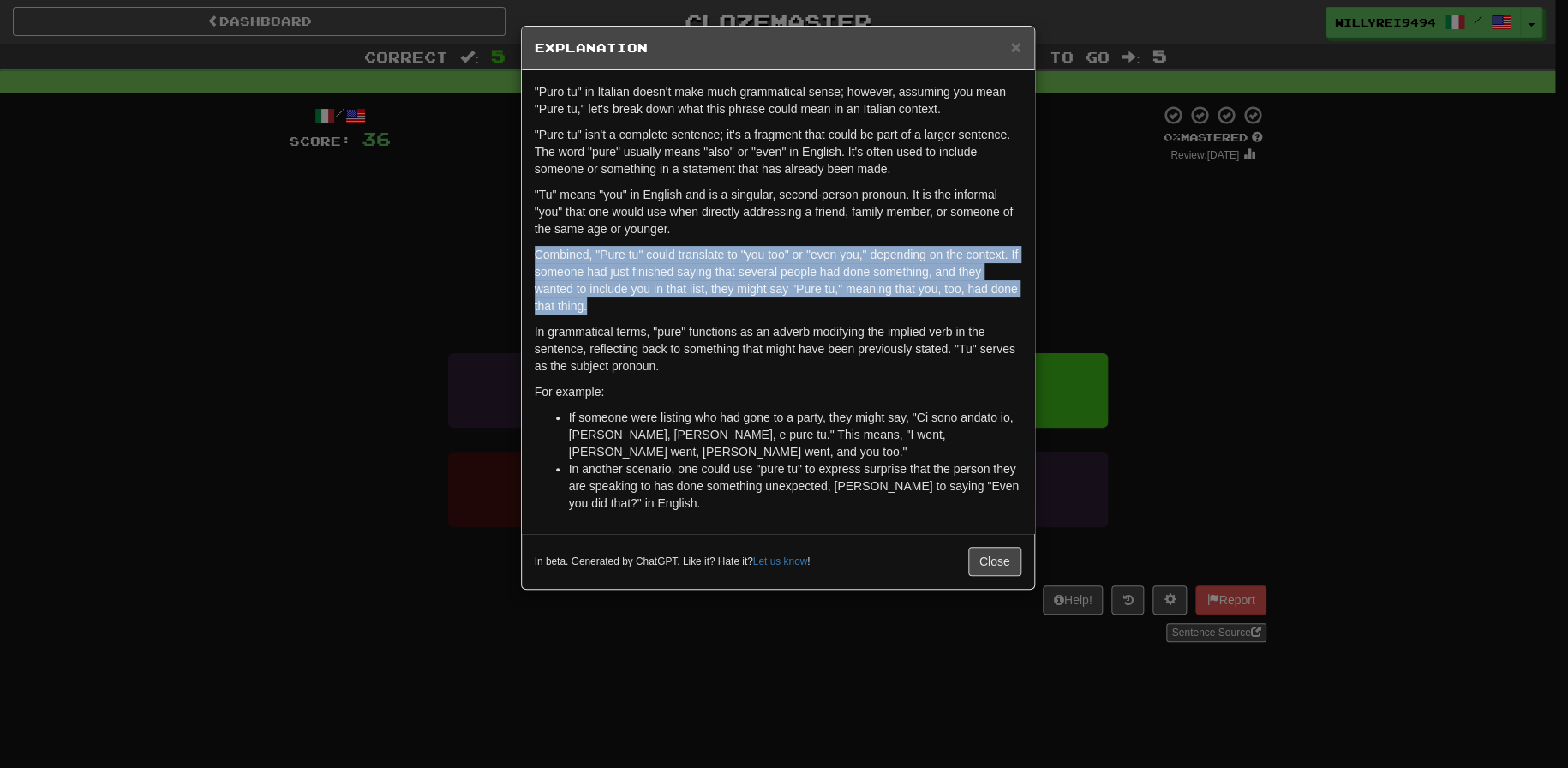
drag, startPoint x: 678, startPoint y: 228, endPoint x: 723, endPoint y: 309, distance: 92.7
click at [723, 309] on div ""Puro tu" in Italian doesn't make much grammatical sense; however, assuming you…" at bounding box center [778, 301] width 513 height 463
click at [723, 309] on p "Combined, "Pure tu" could translate to "you too" or "even you," depending on th…" at bounding box center [779, 280] width 487 height 68
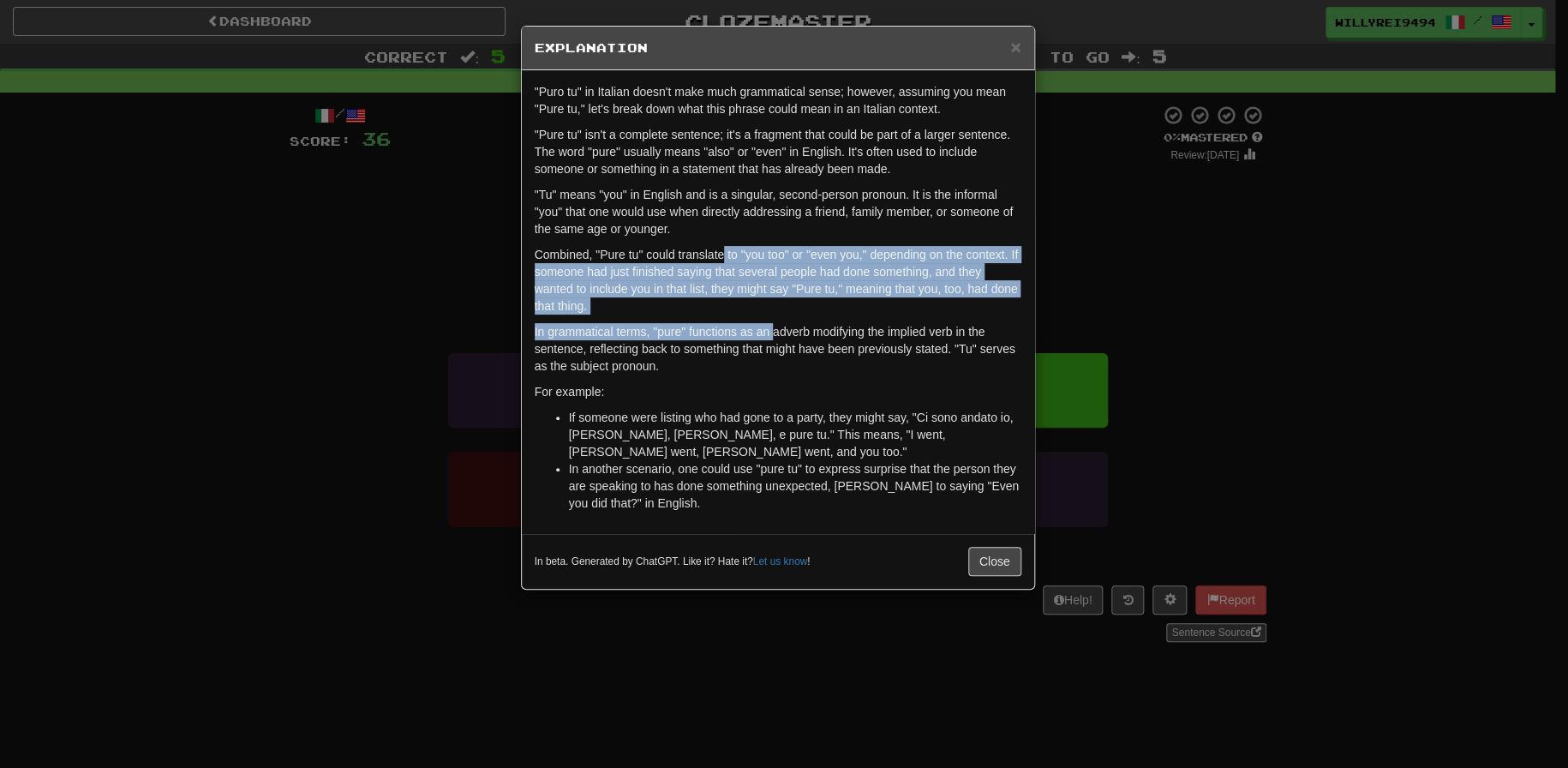
drag, startPoint x: 724, startPoint y: 242, endPoint x: 773, endPoint y: 318, distance: 90.4
click at [773, 318] on div ""Puro tu" in Italian doesn't make much grammatical sense; however, assuming you…" at bounding box center [778, 301] width 513 height 463
drag, startPoint x: 704, startPoint y: 257, endPoint x: 732, endPoint y: 300, distance: 51.3
click at [732, 300] on p "Combined, "Pure tu" could translate to "you too" or "even you," depending on th…" at bounding box center [779, 280] width 487 height 68
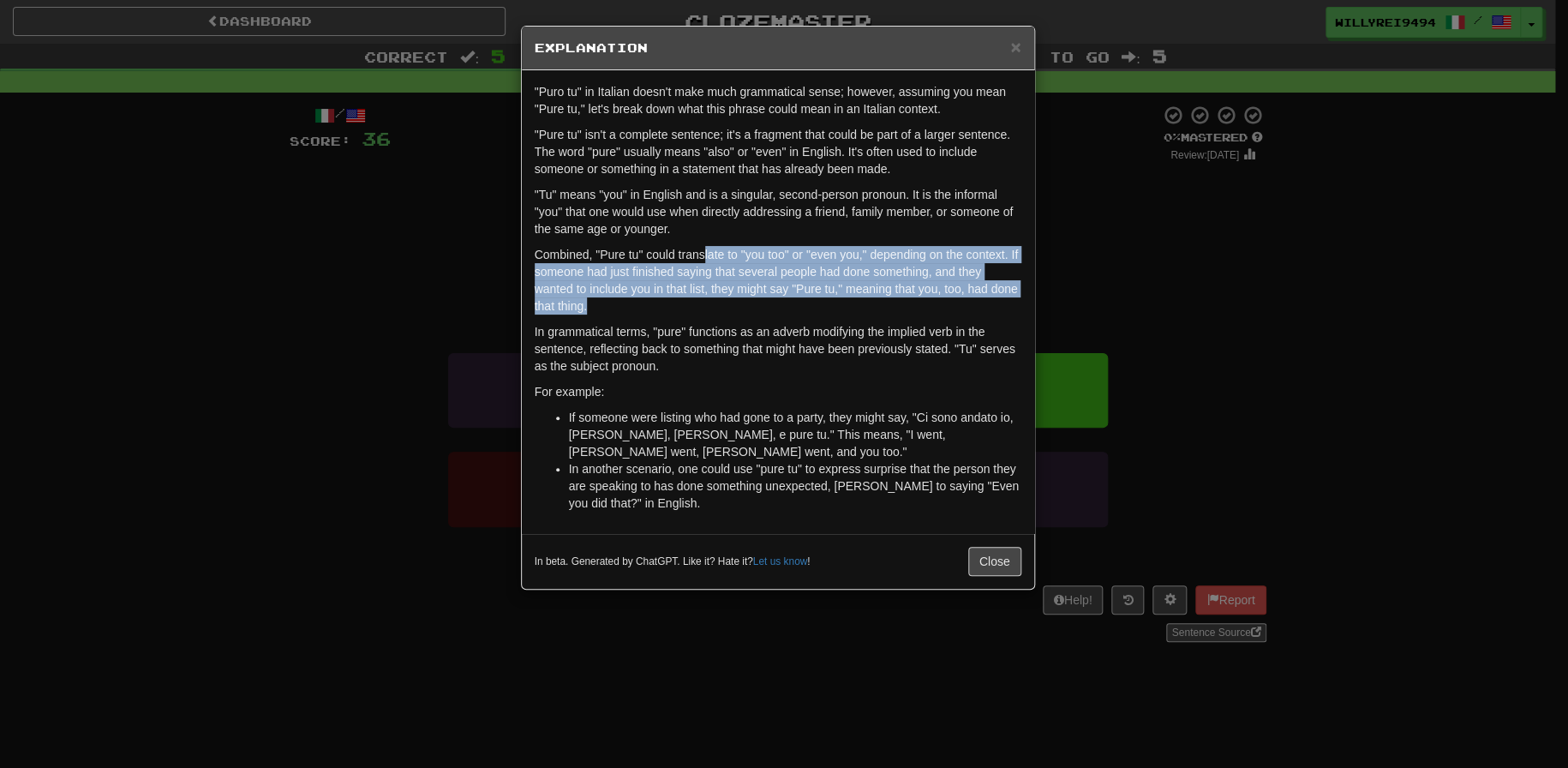
click at [732, 300] on p "Combined, "Pure tu" could translate to "you too" or "even you," depending on th…" at bounding box center [779, 280] width 487 height 68
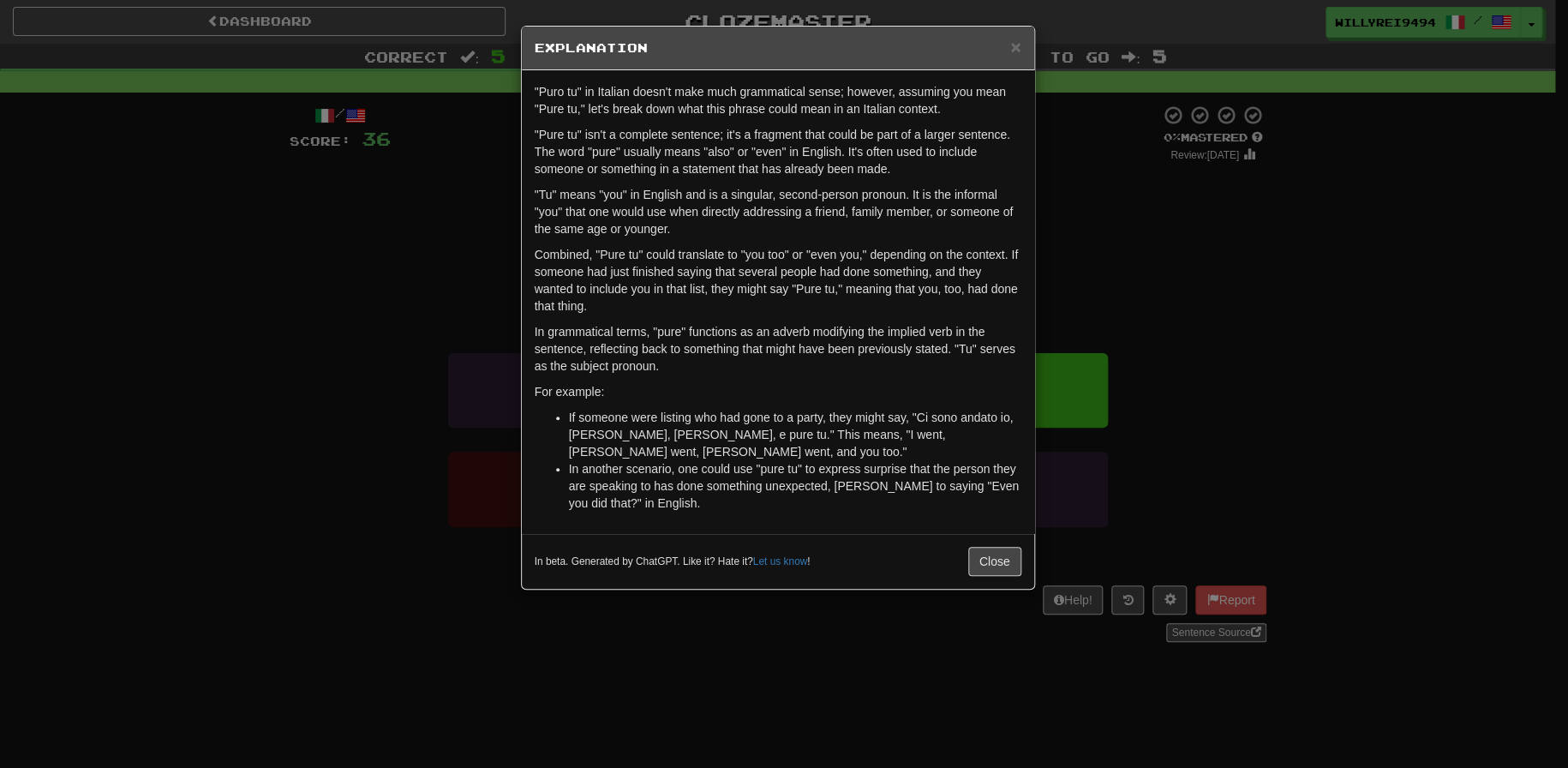
click at [1122, 320] on div "× Explanation "Puro tu" in Italian doesn't make much grammatical sense; however…" at bounding box center [784, 384] width 1568 height 768
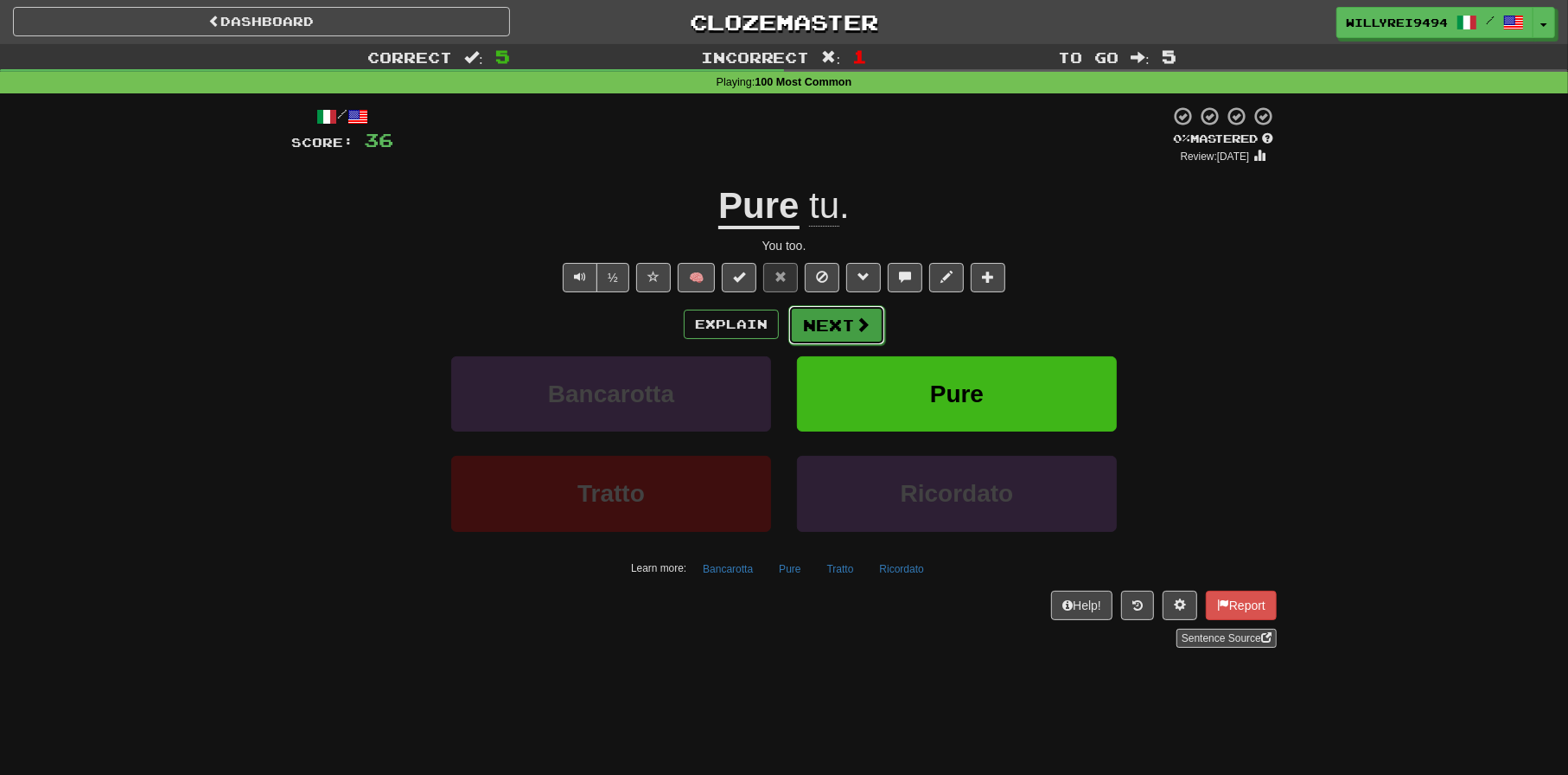
click at [813, 336] on button "Next" at bounding box center [836, 325] width 97 height 39
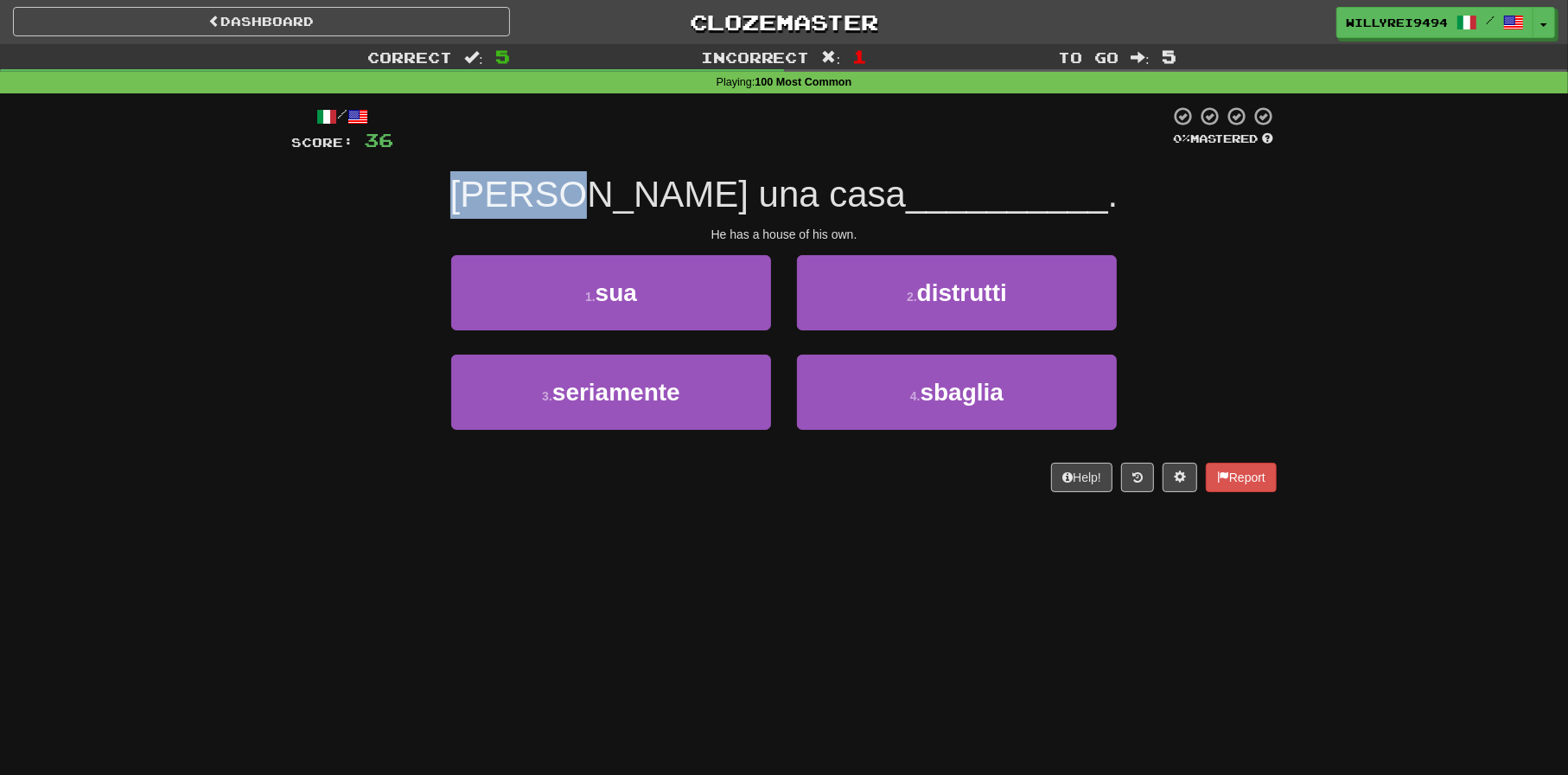
drag, startPoint x: 523, startPoint y: 193, endPoint x: 639, endPoint y: 205, distance: 116.6
click at [639, 205] on div "Lui ha una casa __________ ." at bounding box center [784, 195] width 985 height 48
click at [641, 205] on span "Lui ha una casa" at bounding box center [678, 194] width 456 height 40
click at [659, 192] on span "Lui ha una casa" at bounding box center [678, 194] width 456 height 40
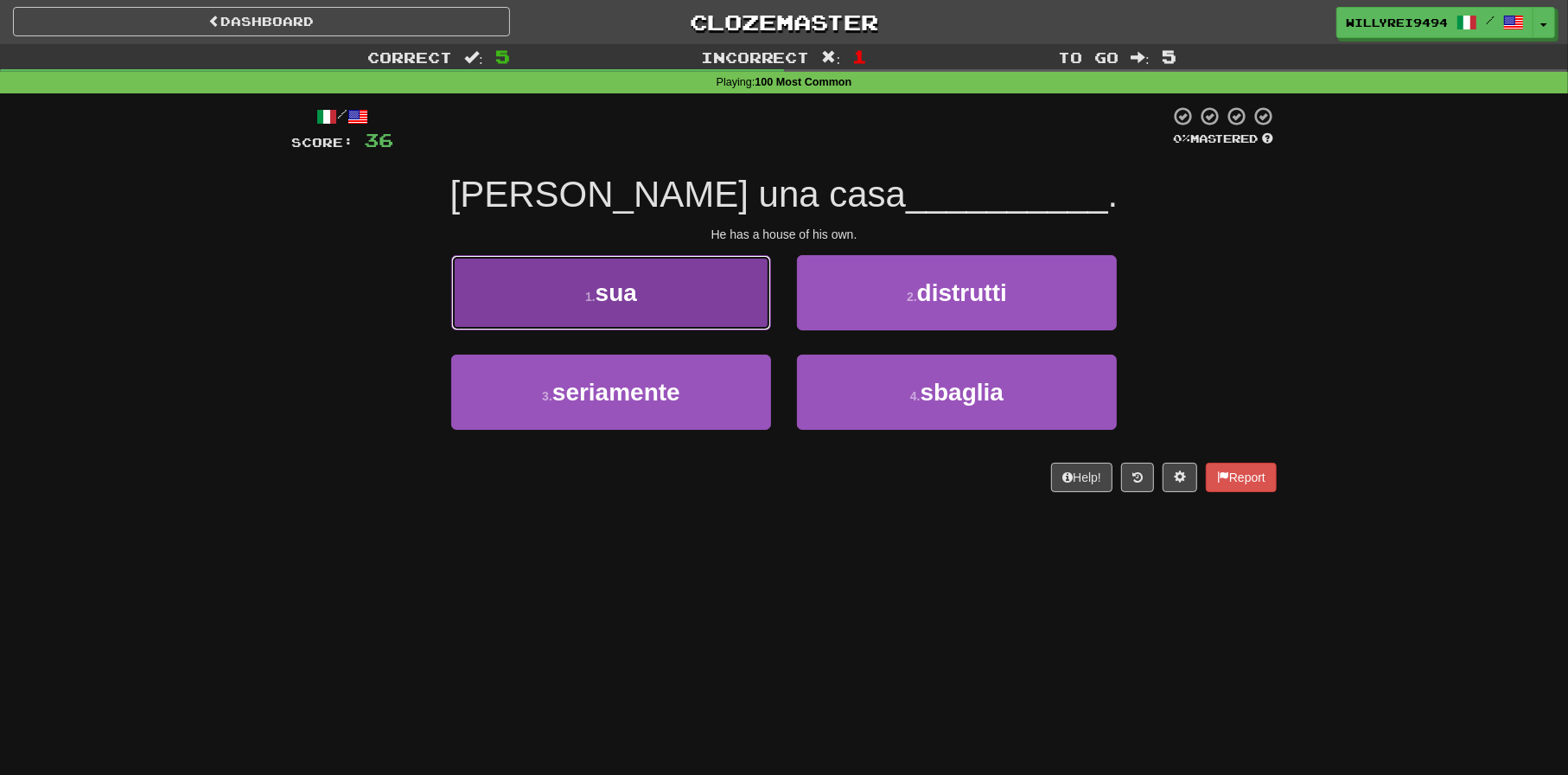
click at [691, 291] on button "1 . sua" at bounding box center [611, 292] width 320 height 75
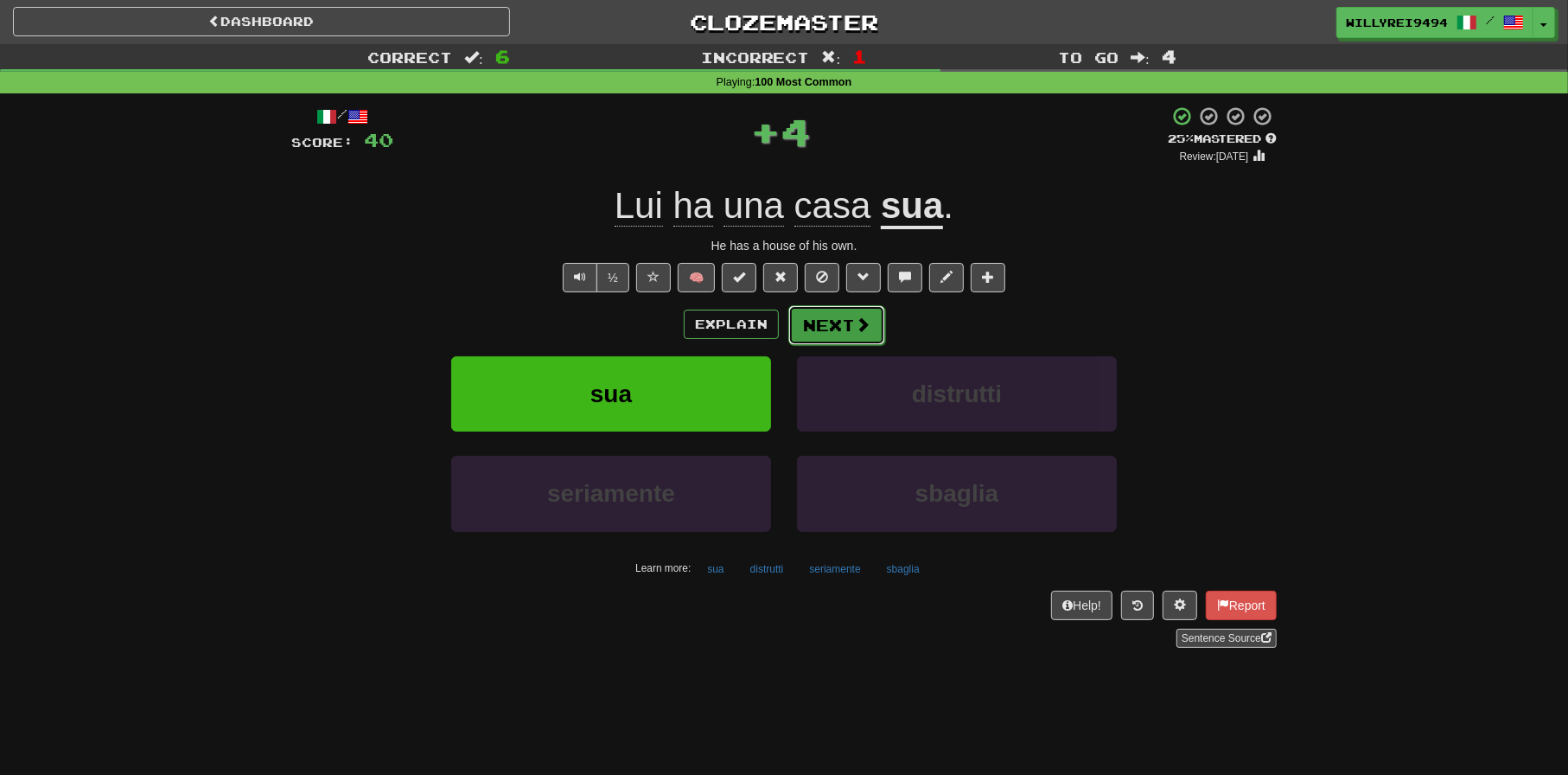
click at [819, 325] on button "Next" at bounding box center [836, 325] width 97 height 39
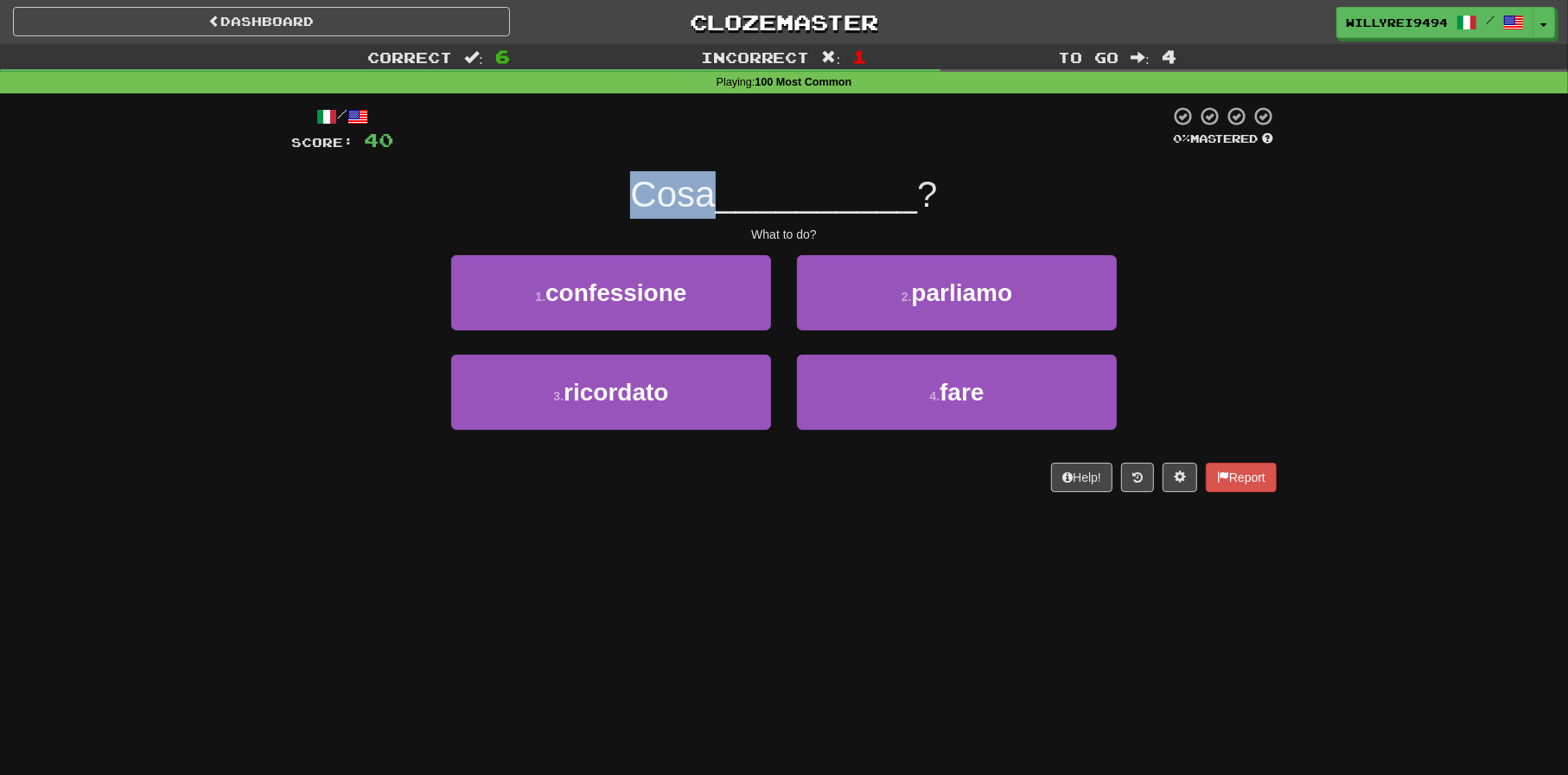
drag, startPoint x: 615, startPoint y: 202, endPoint x: 714, endPoint y: 192, distance: 99.5
click at [714, 192] on div "Cosa __________ ?" at bounding box center [784, 195] width 985 height 48
click at [714, 192] on span "Cosa" at bounding box center [672, 194] width 84 height 40
click at [902, 353] on div "2 . parliamo" at bounding box center [957, 304] width 346 height 100
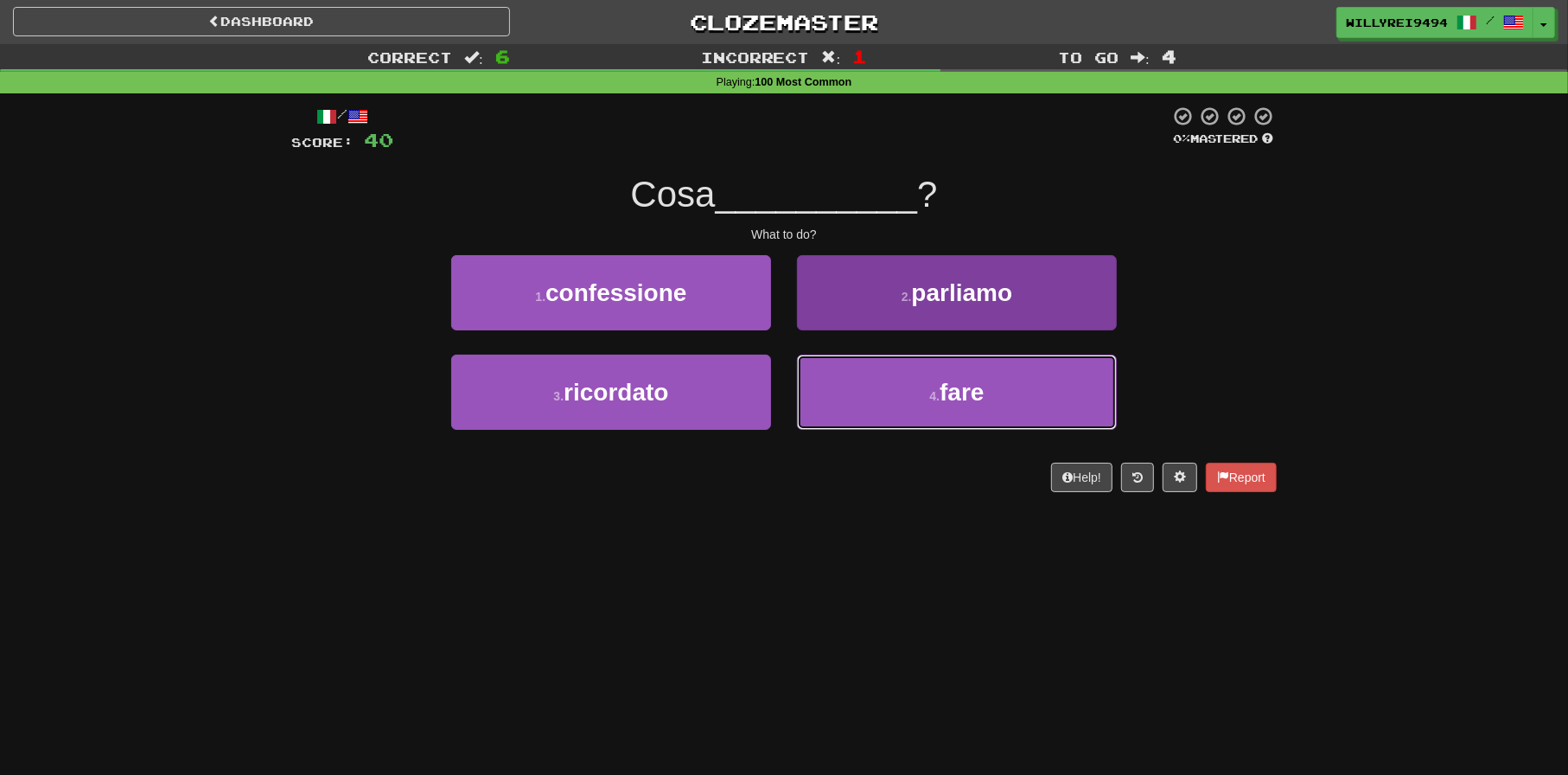
click at [915, 374] on button "4 . fare" at bounding box center [957, 392] width 320 height 75
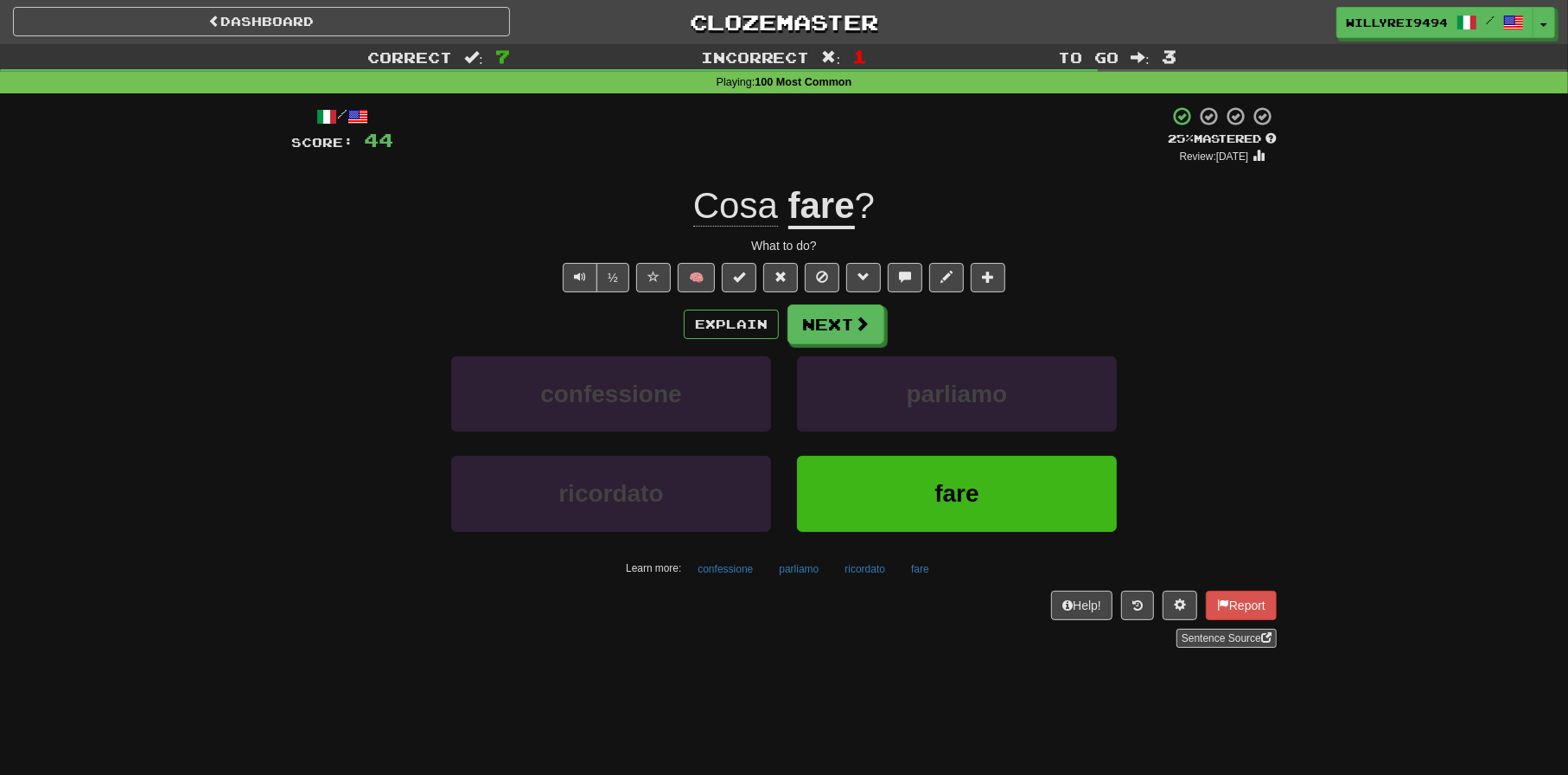
click at [869, 344] on div "Explain Next confessione parliamo ricordato fare Learn more: confessione parlia…" at bounding box center [784, 442] width 985 height 277
click at [868, 342] on button "Next" at bounding box center [836, 325] width 97 height 39
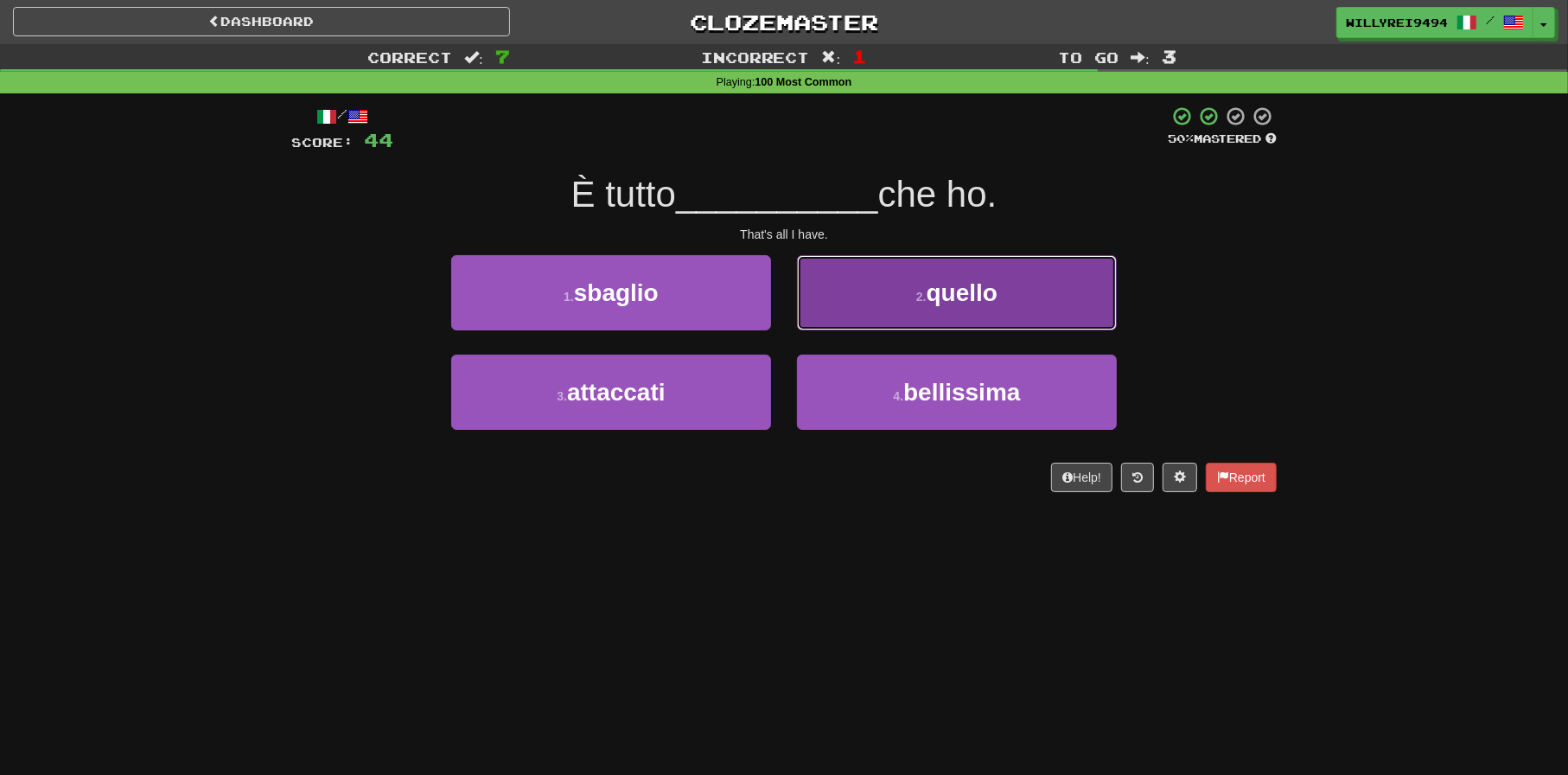
click at [928, 300] on span "quello" at bounding box center [961, 292] width 71 height 27
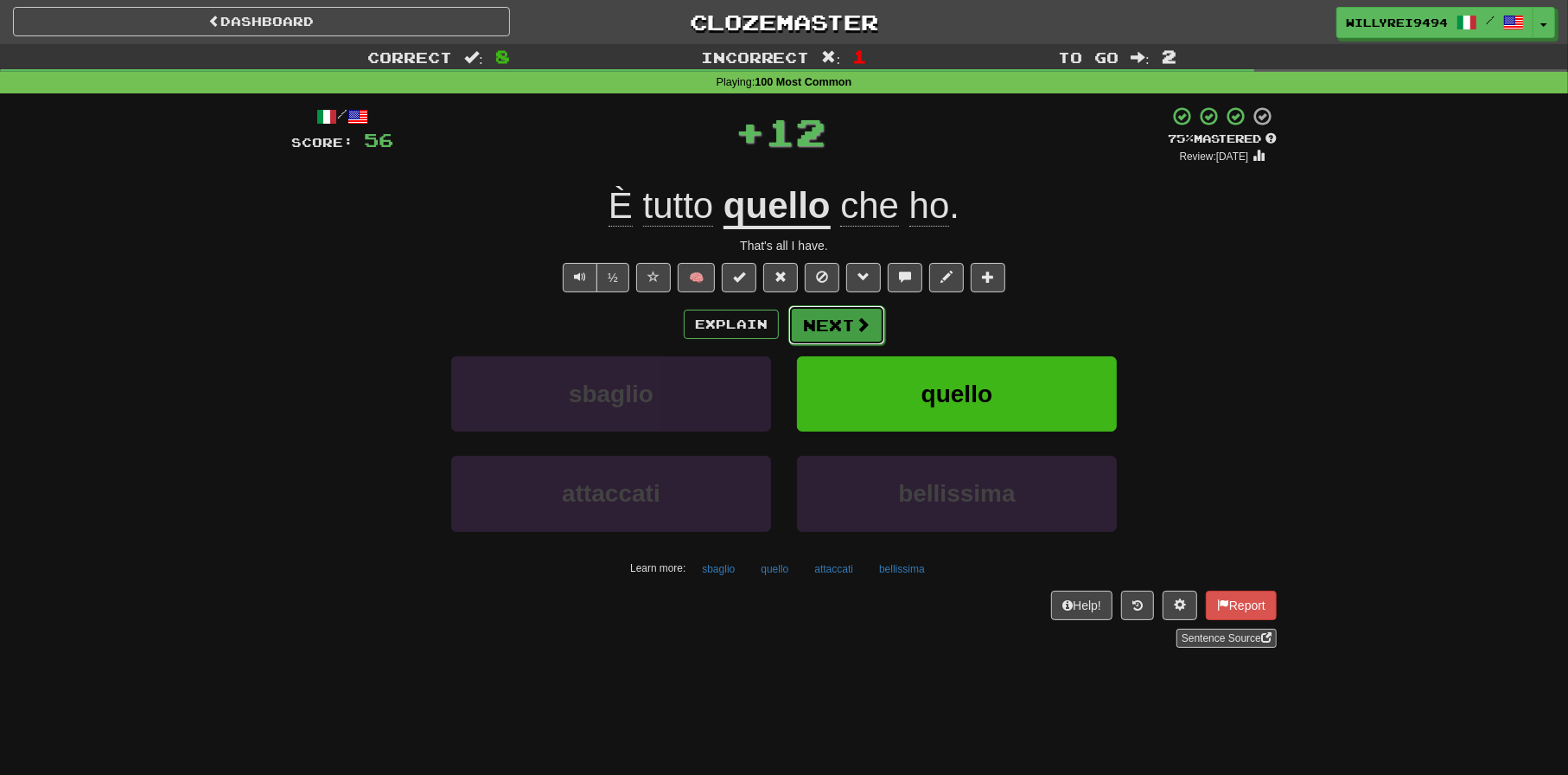
click at [856, 330] on span at bounding box center [862, 324] width 15 height 15
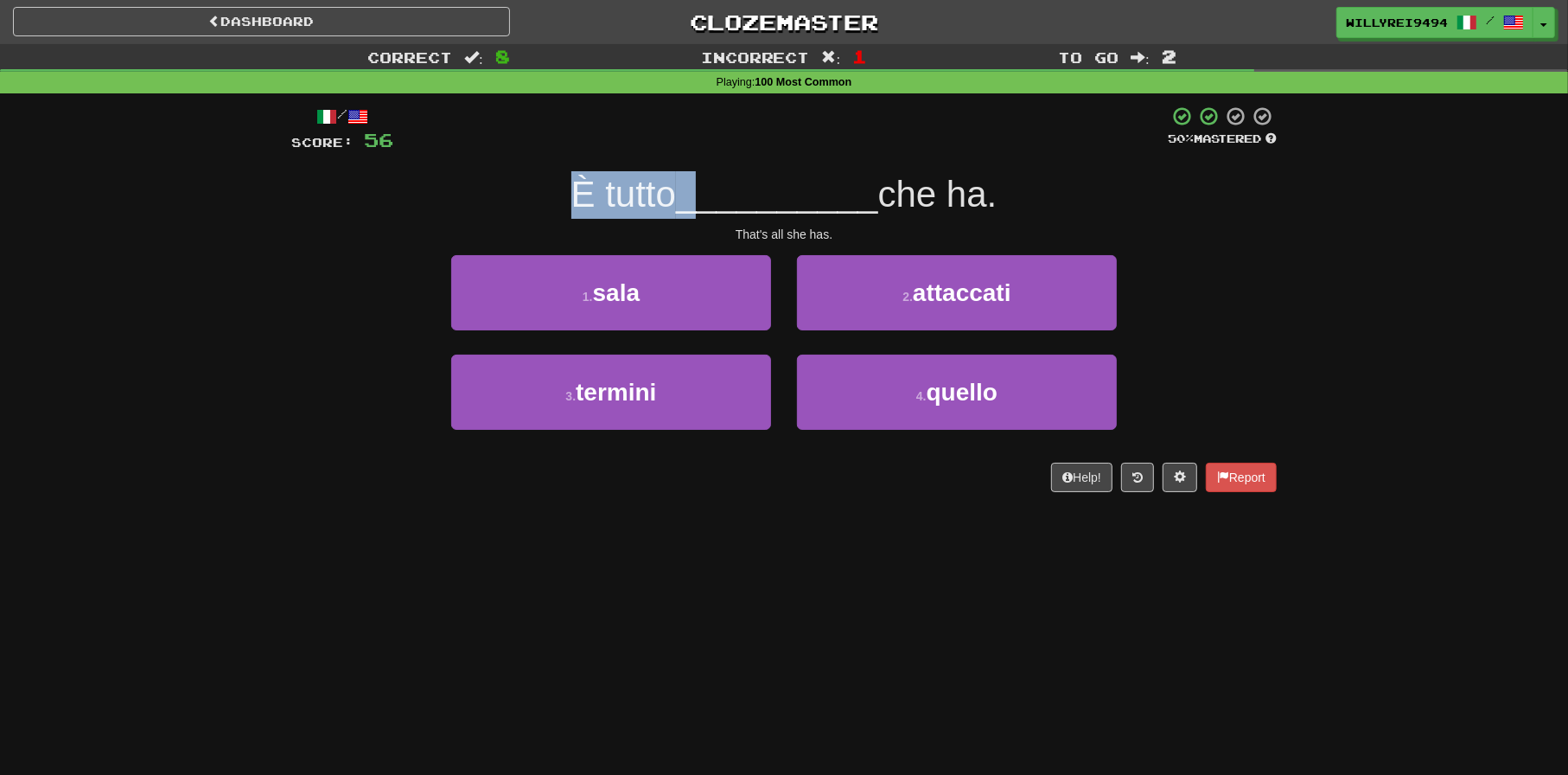
drag, startPoint x: 662, startPoint y: 188, endPoint x: 715, endPoint y: 196, distance: 53.6
click at [715, 196] on div "È tutto __________ che ha." at bounding box center [784, 195] width 985 height 48
click at [715, 196] on span "__________" at bounding box center [777, 194] width 203 height 40
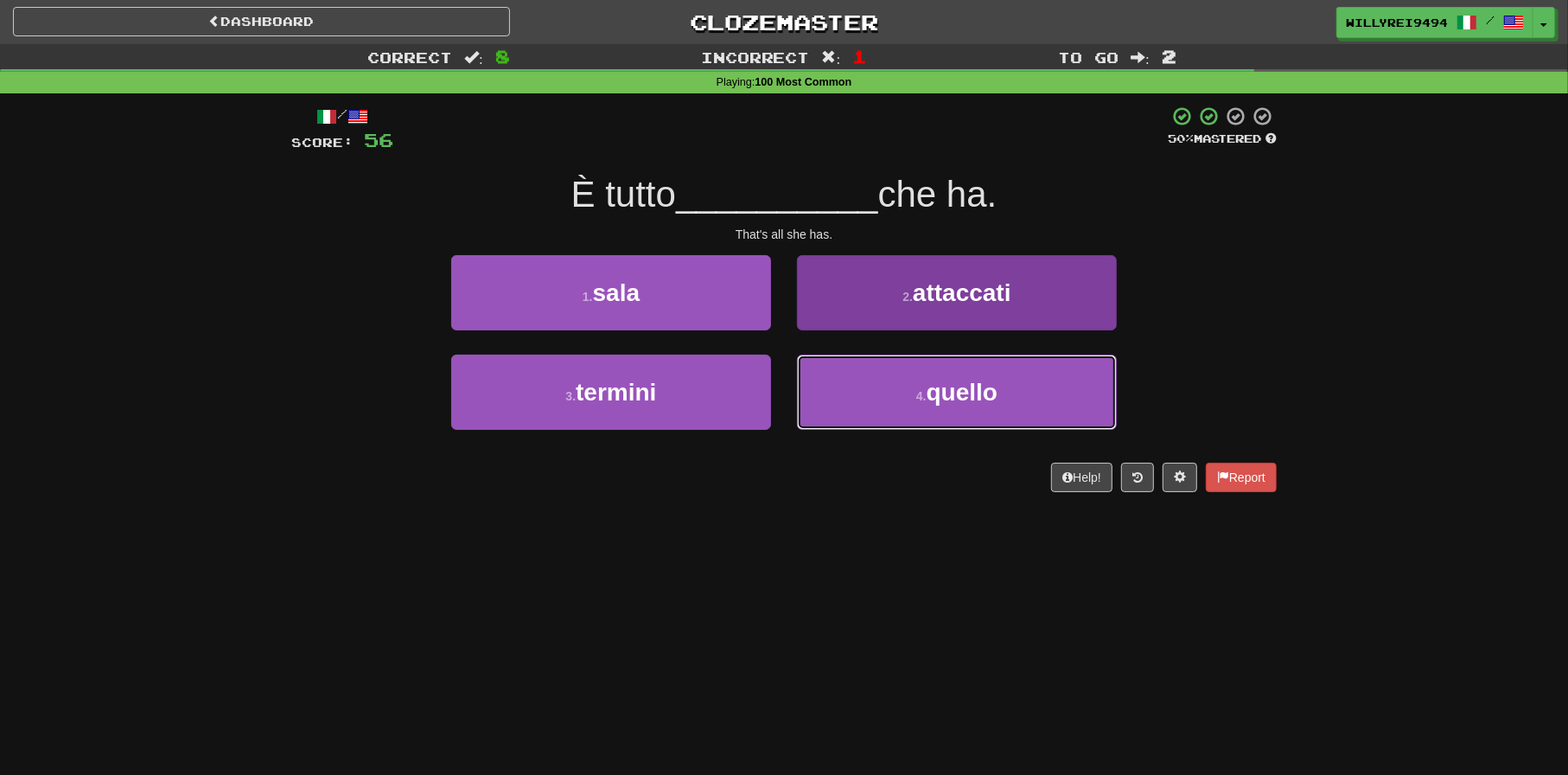
click at [986, 409] on button "4 . quello" at bounding box center [957, 392] width 320 height 75
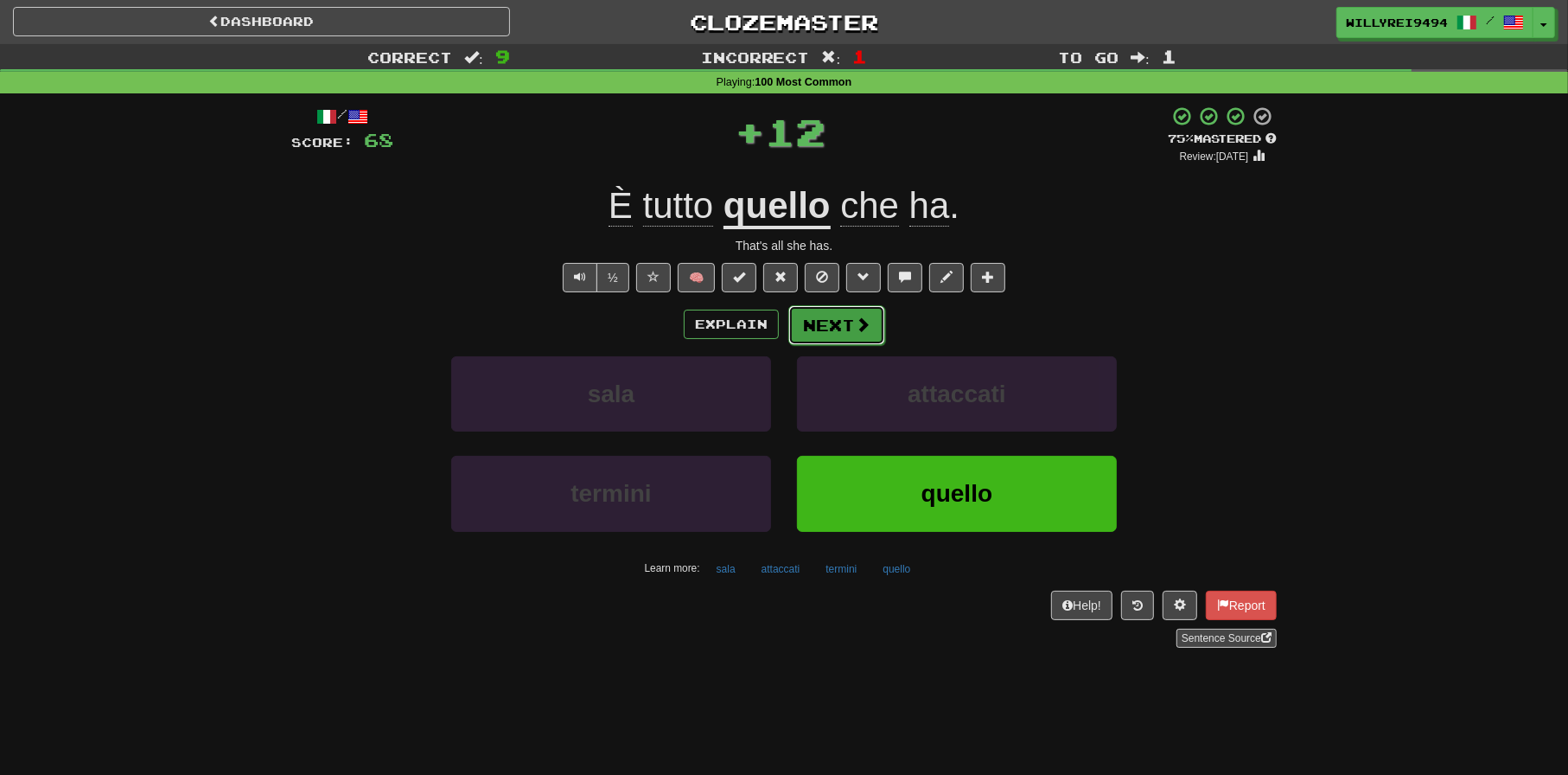
click at [857, 327] on span at bounding box center [862, 324] width 15 height 15
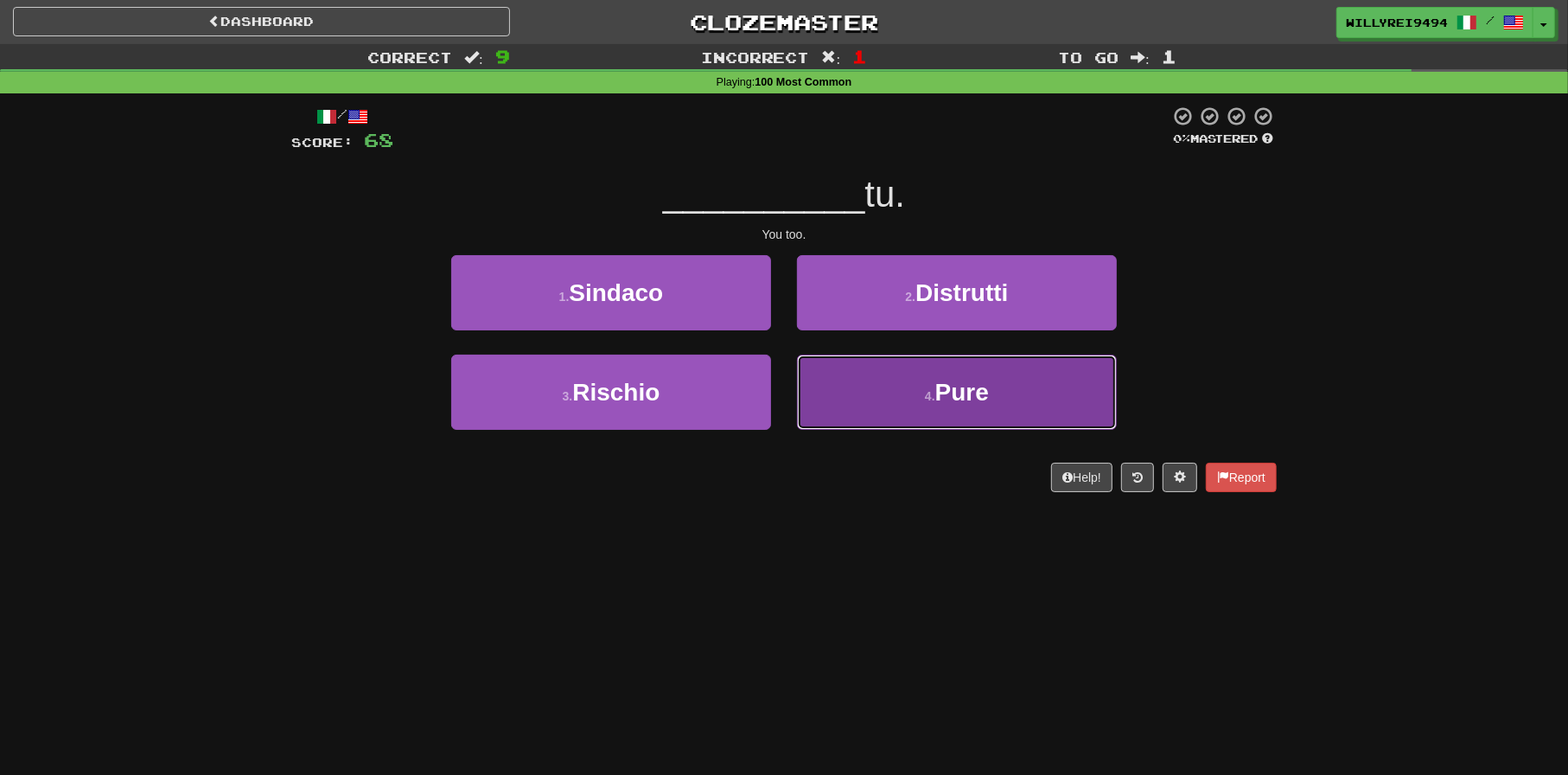
click at [956, 377] on button "4 . Pure" at bounding box center [957, 392] width 320 height 75
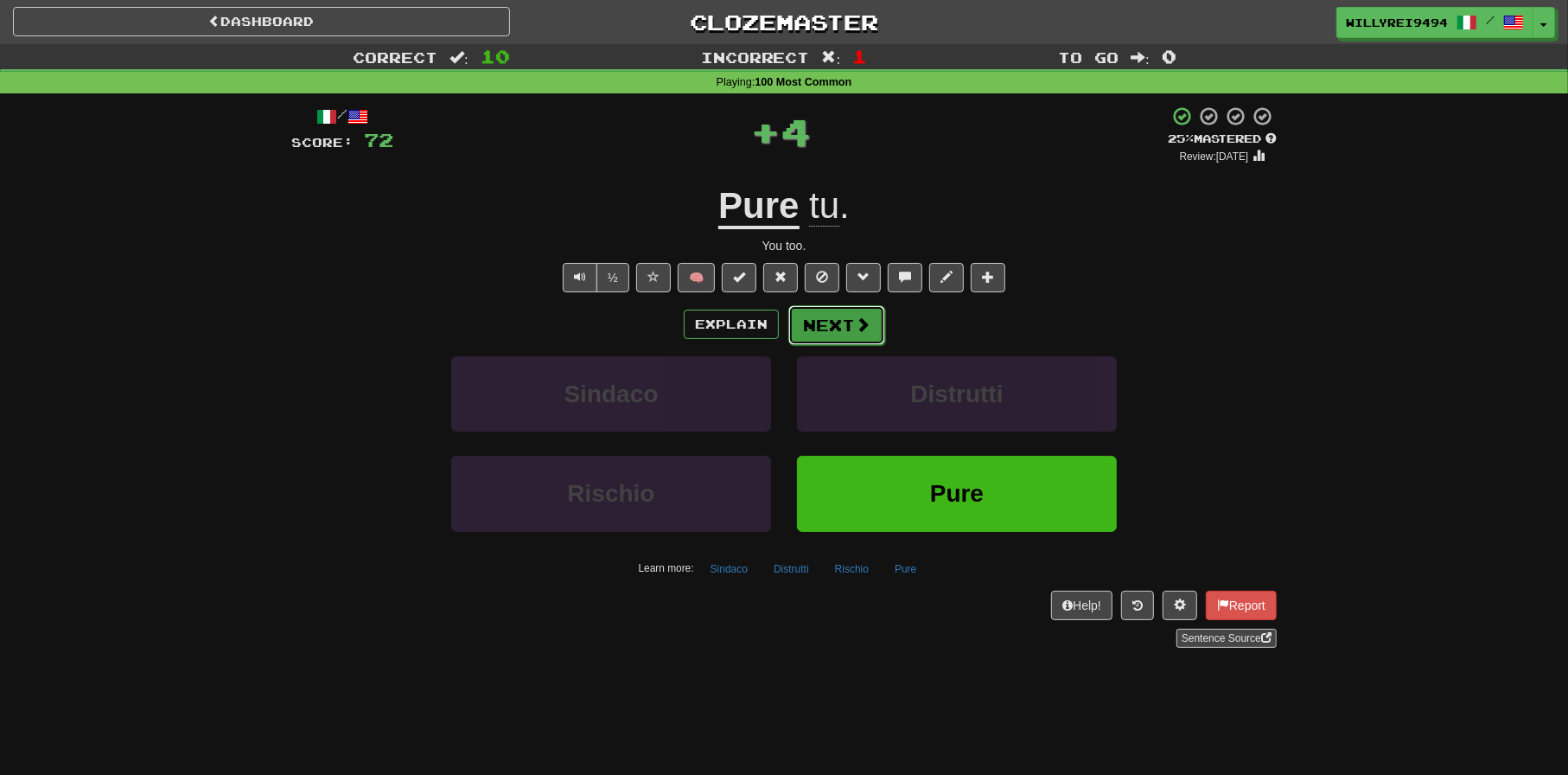
click at [866, 325] on span at bounding box center [862, 324] width 15 height 15
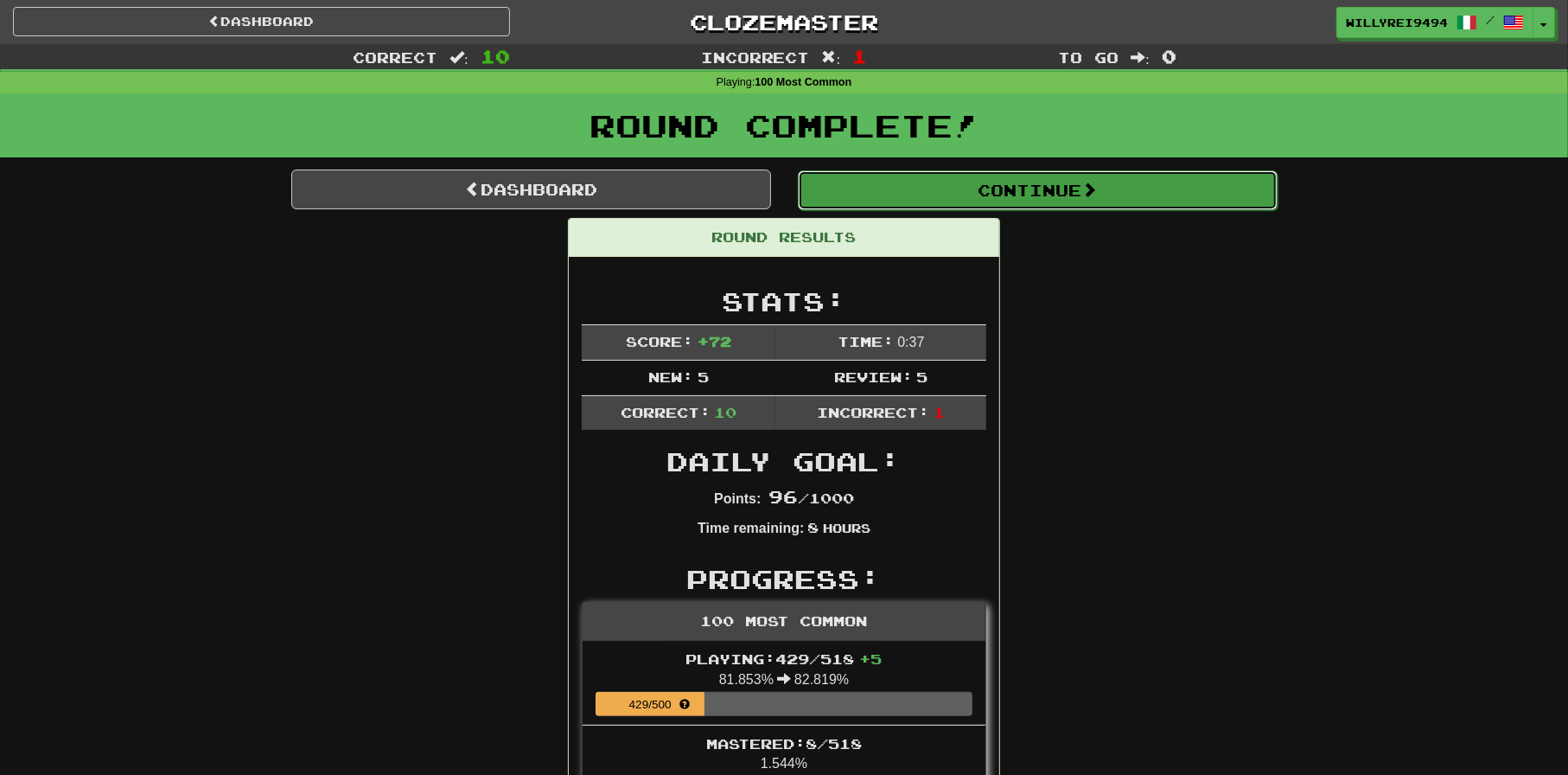
click at [903, 192] on button "Continue" at bounding box center [1037, 190] width 480 height 39
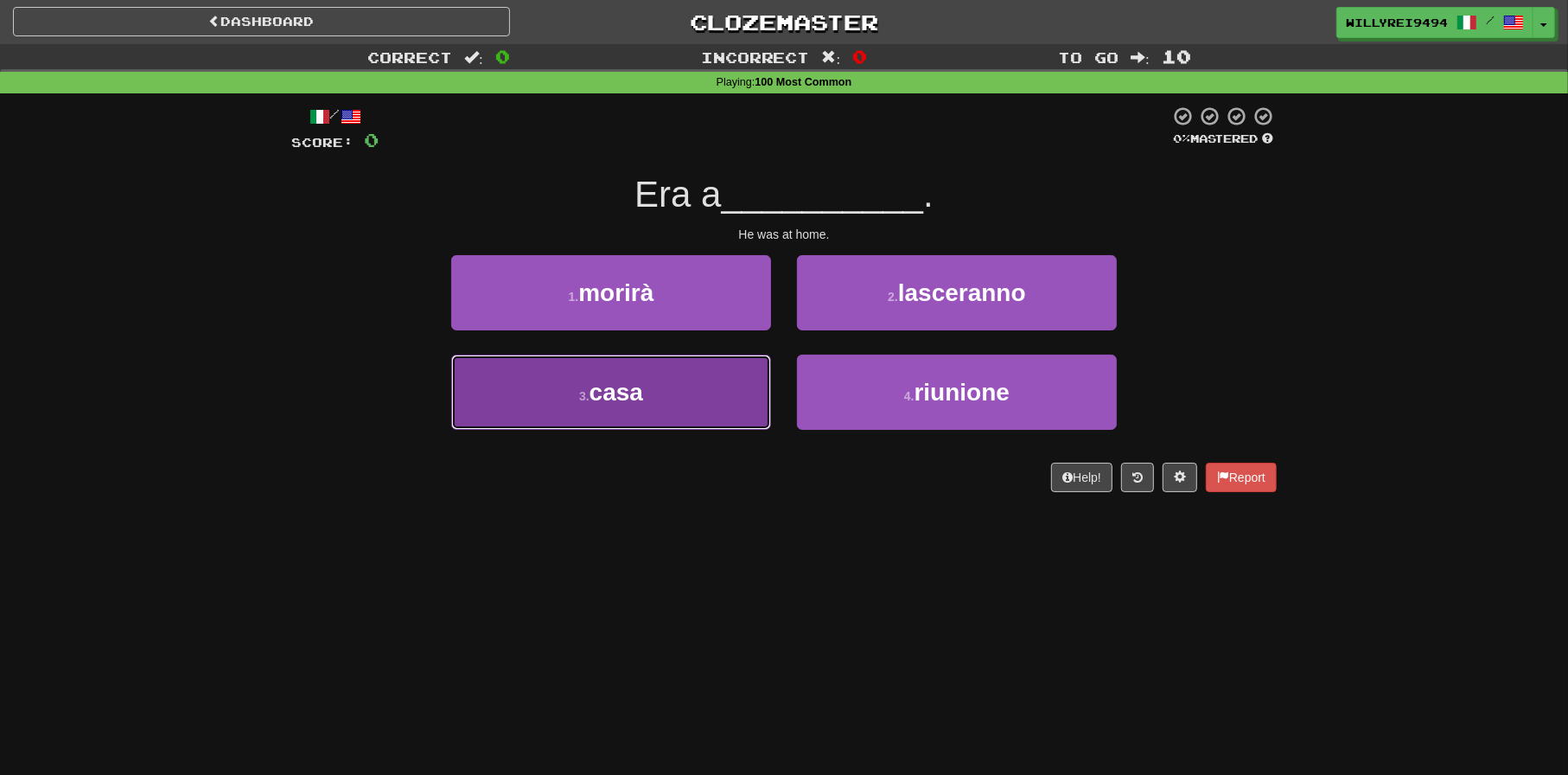
click at [673, 377] on button "3 . casa" at bounding box center [611, 392] width 320 height 75
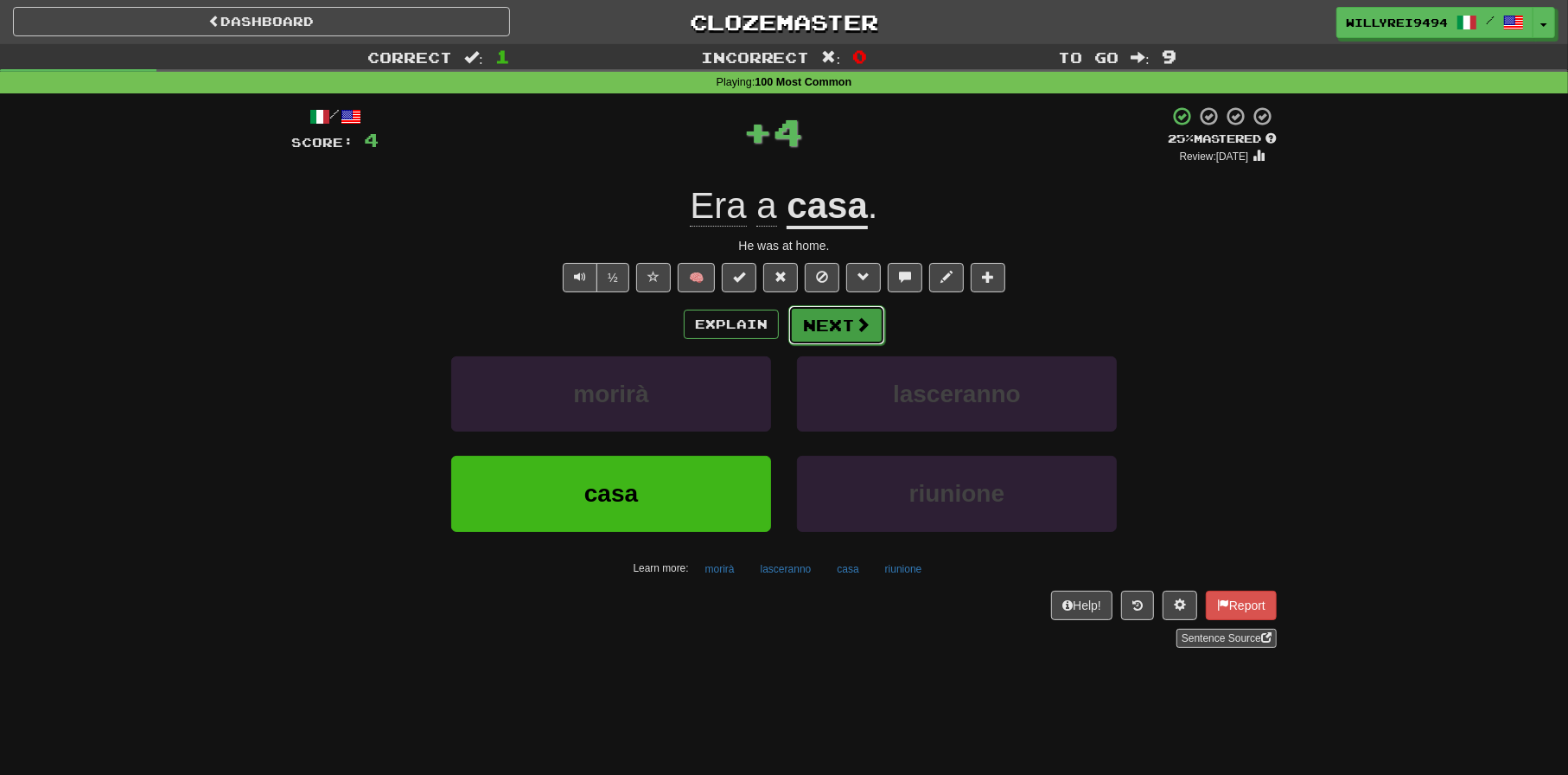
click at [835, 321] on button "Next" at bounding box center [836, 325] width 97 height 39
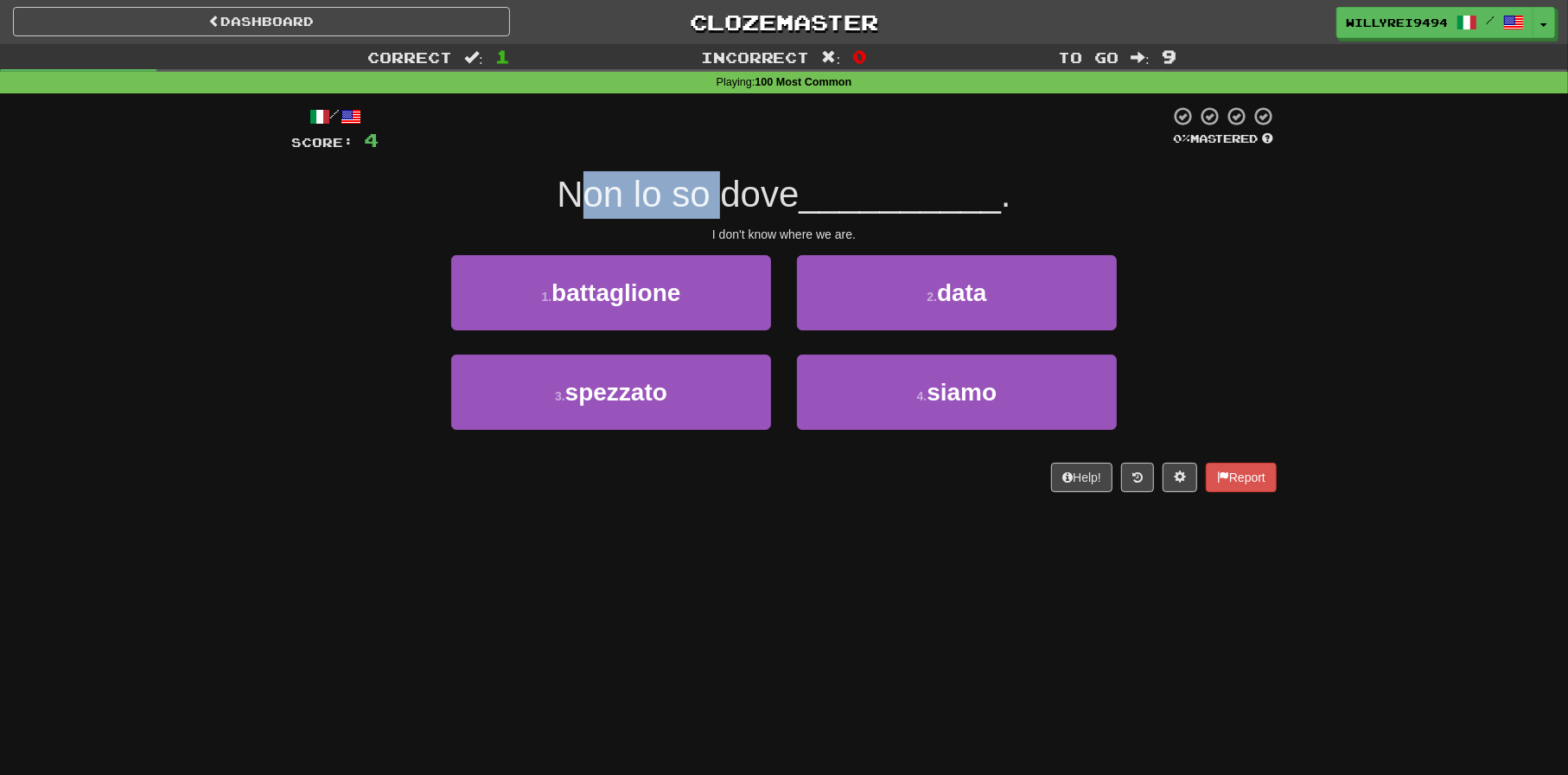
drag, startPoint x: 588, startPoint y: 198, endPoint x: 759, endPoint y: 198, distance: 171.0
click at [759, 198] on span "Non lo so dove" at bounding box center [678, 194] width 242 height 40
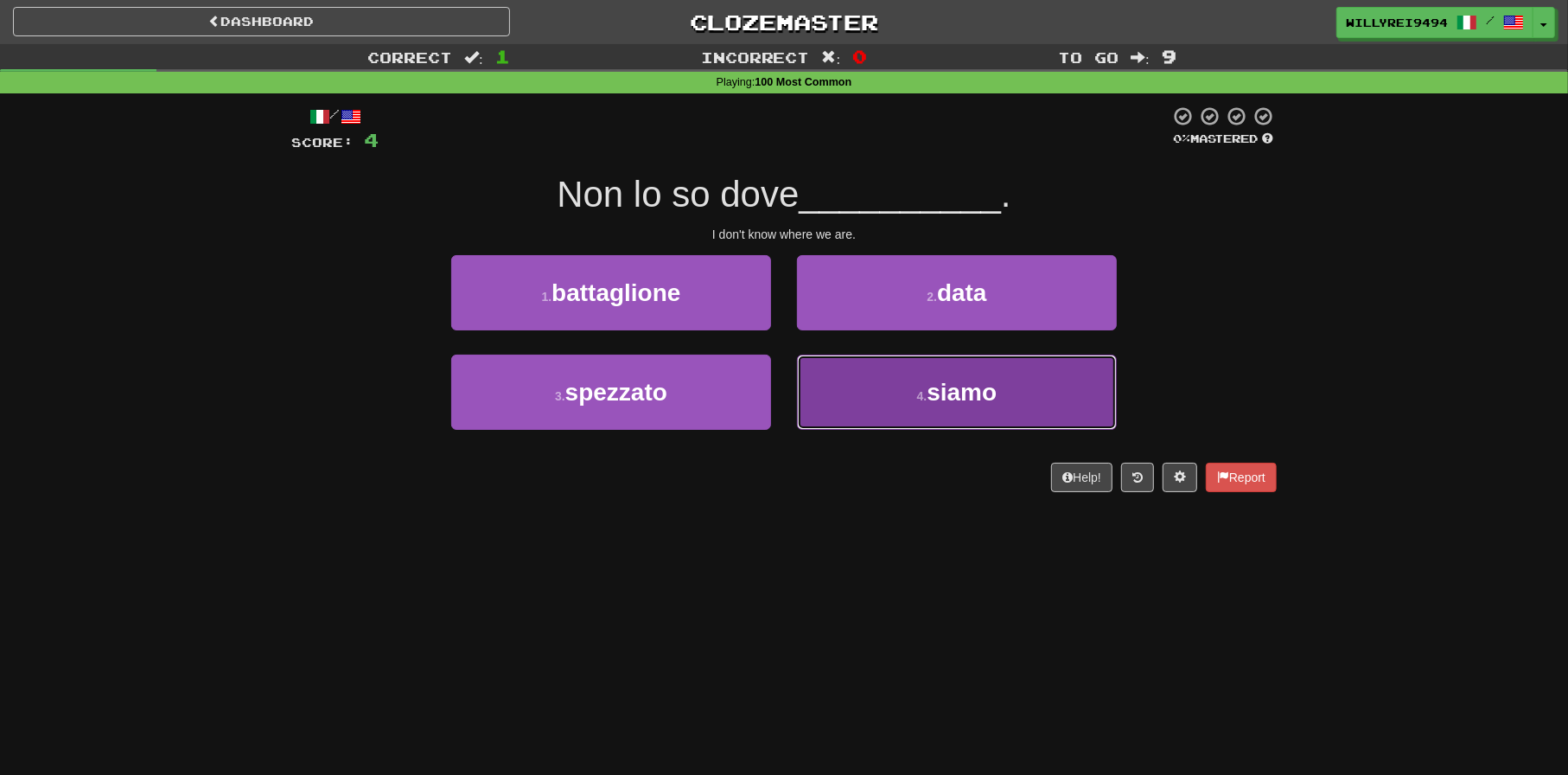
click at [934, 389] on span "siamo" at bounding box center [961, 392] width 70 height 27
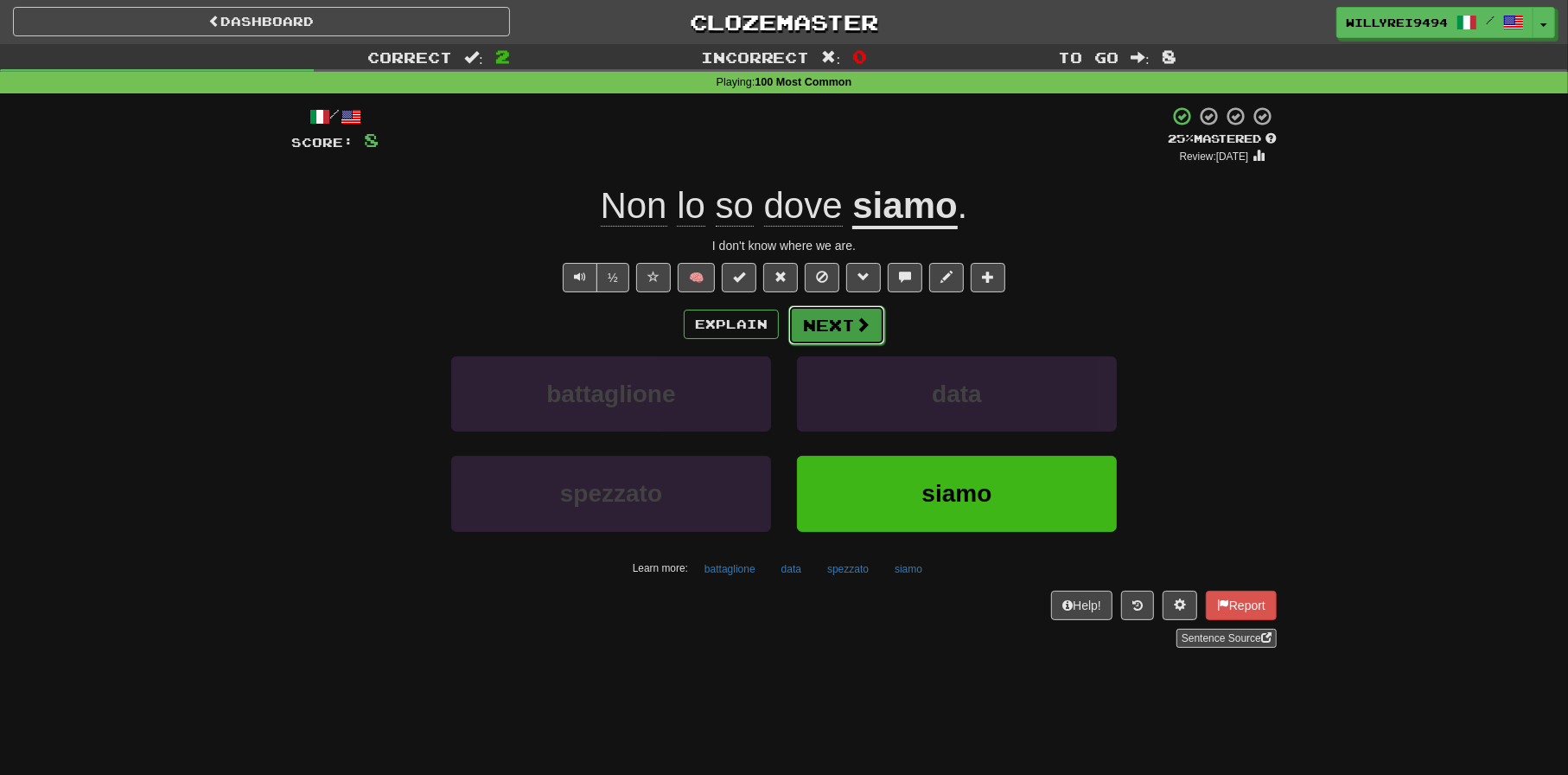
click at [847, 338] on button "Next" at bounding box center [836, 325] width 97 height 39
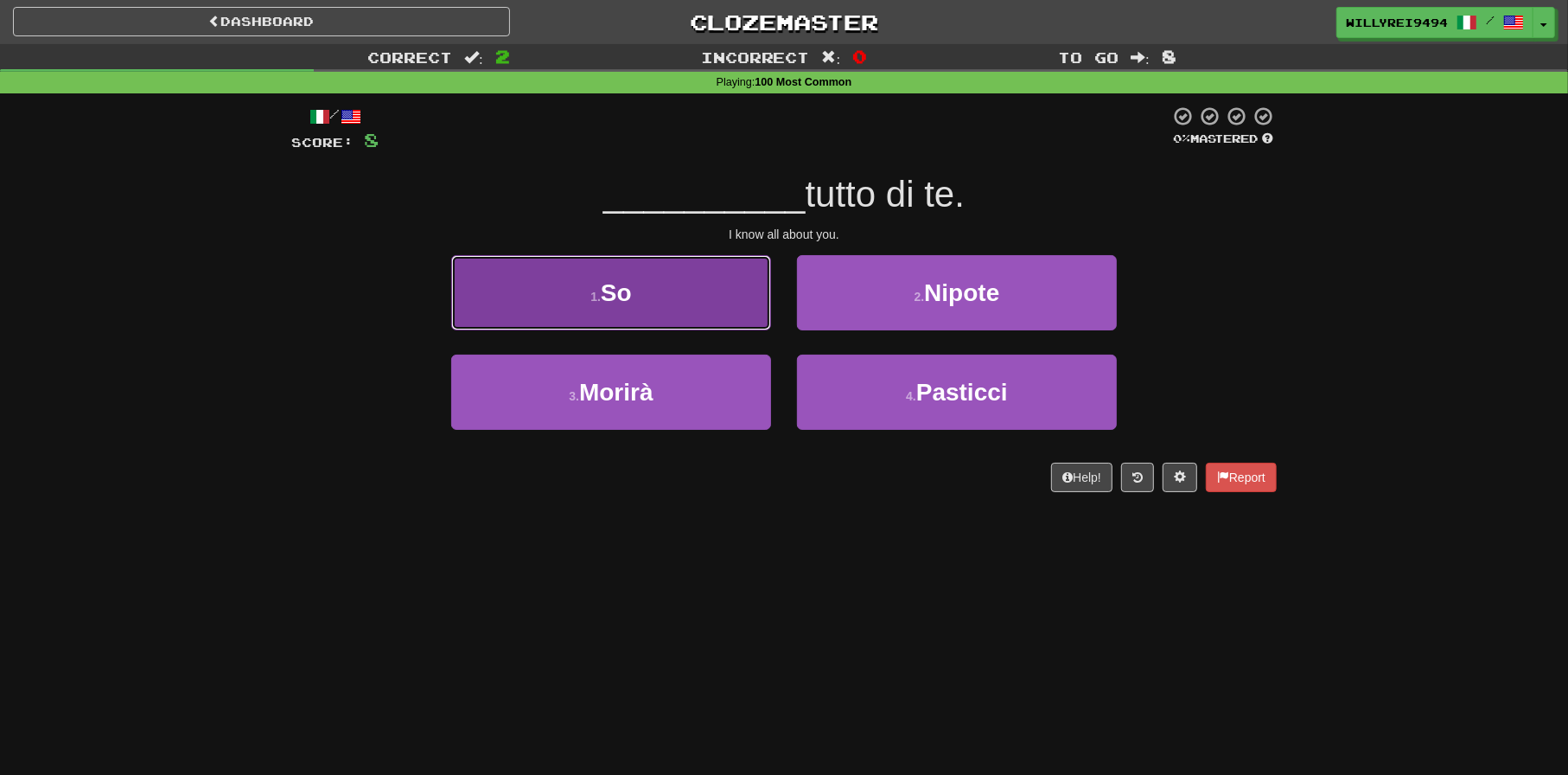
click at [674, 287] on button "1 . So" at bounding box center [611, 292] width 320 height 75
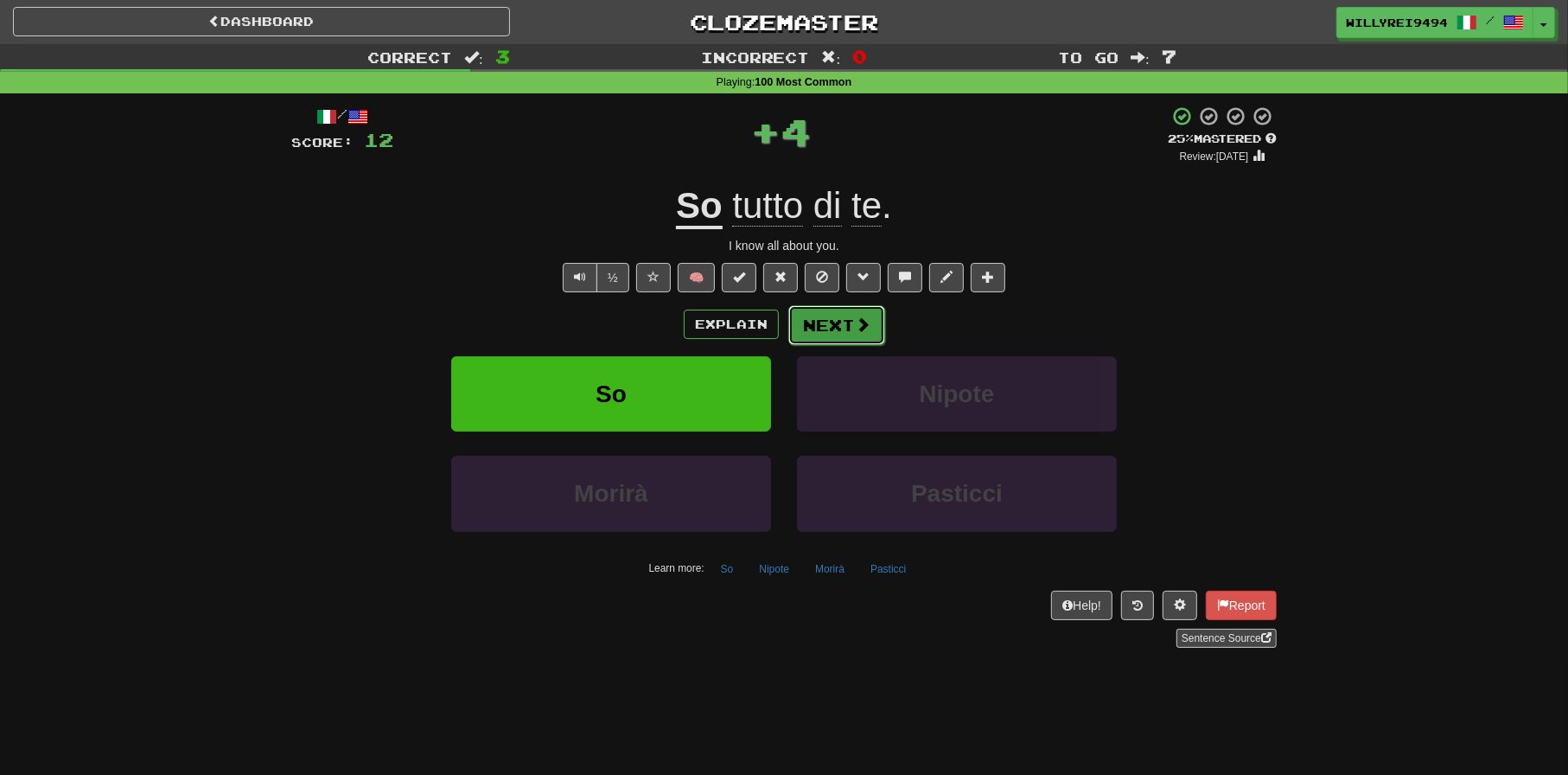
click at [847, 325] on button "Next" at bounding box center [836, 325] width 97 height 39
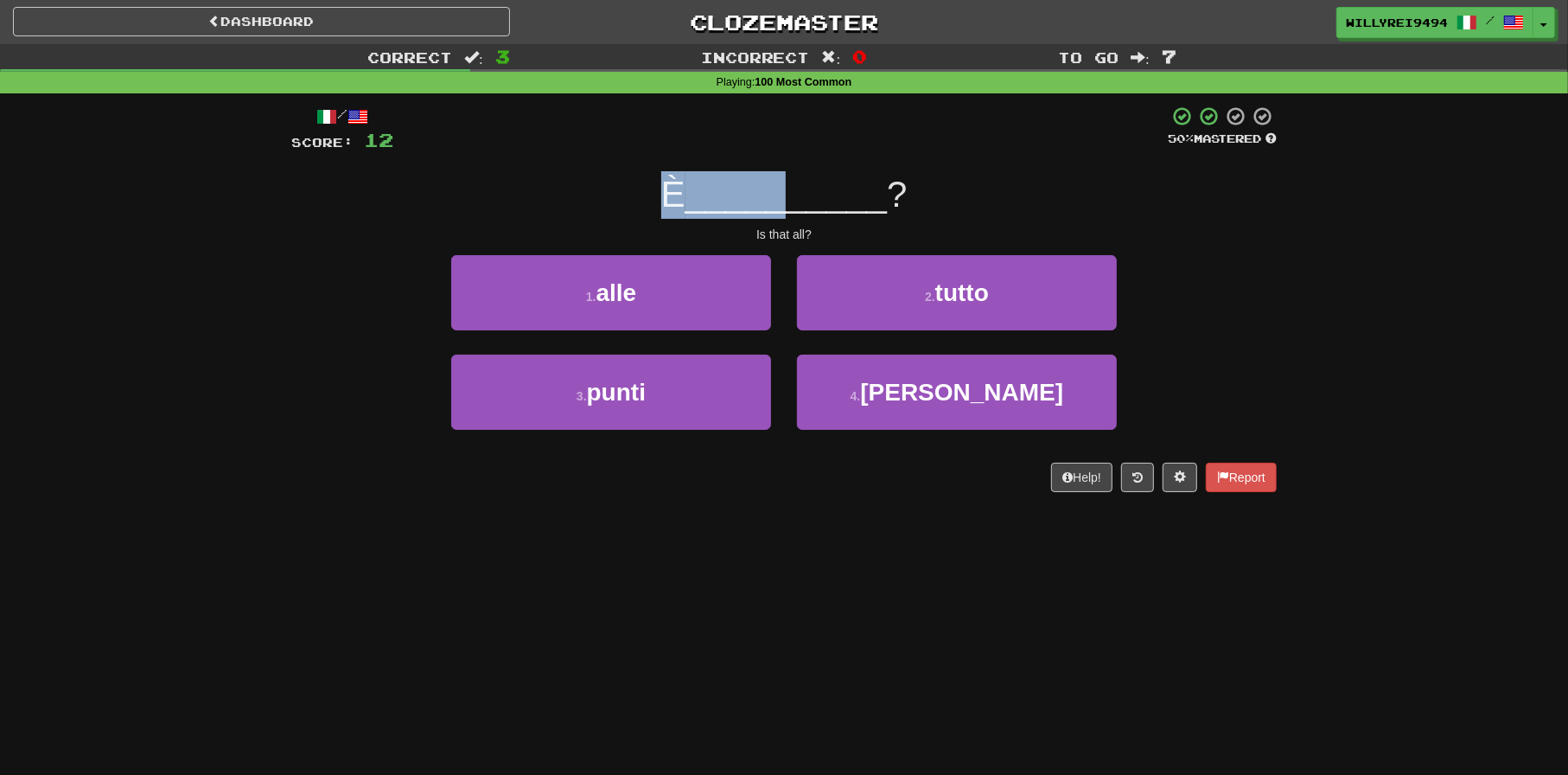
drag, startPoint x: 635, startPoint y: 194, endPoint x: 815, endPoint y: 210, distance: 180.7
click at [815, 210] on div "È __________ ?" at bounding box center [784, 195] width 985 height 48
click at [815, 210] on span "__________" at bounding box center [787, 194] width 203 height 40
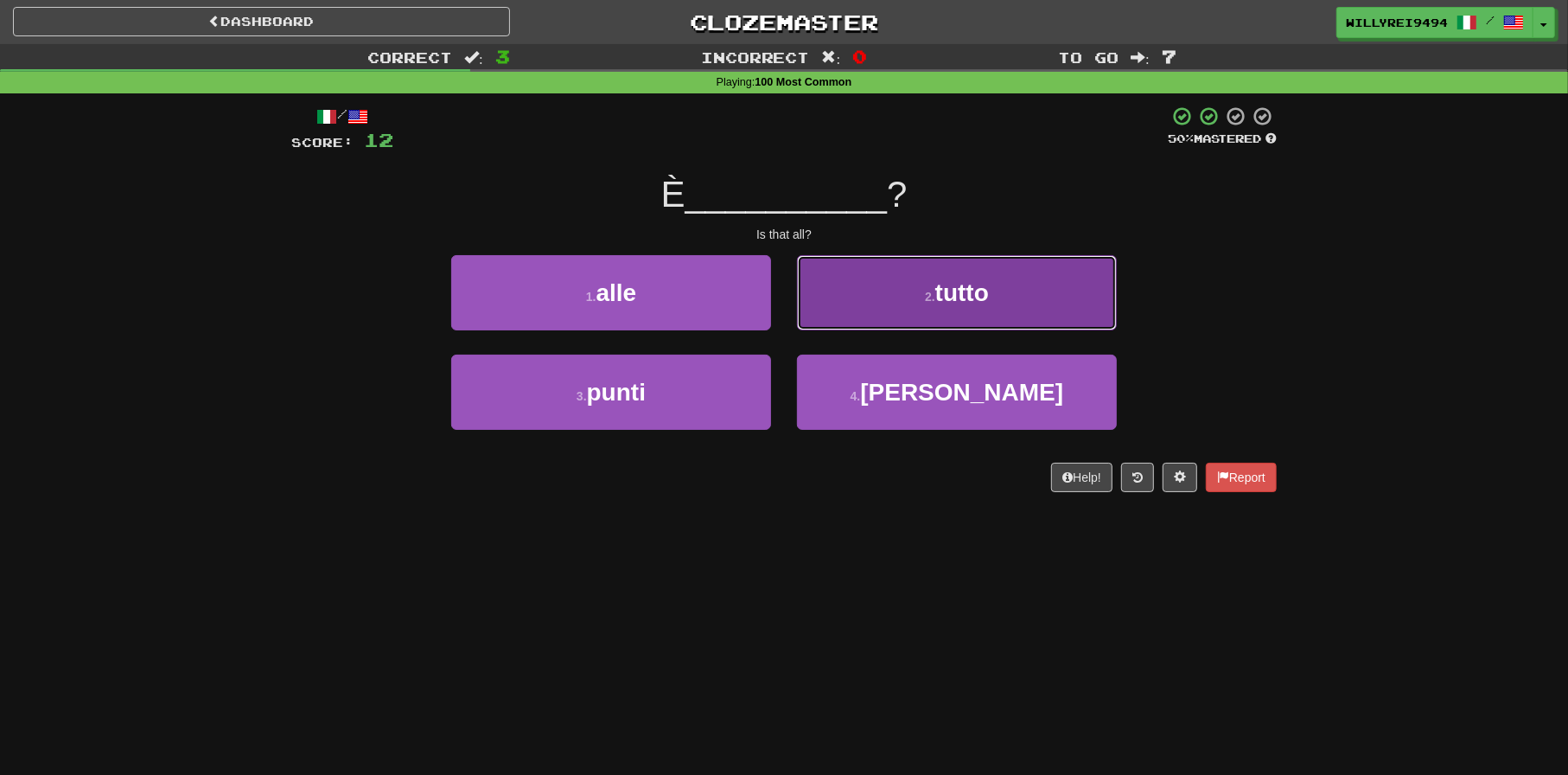
click at [902, 299] on button "2 . tutto" at bounding box center [957, 292] width 320 height 75
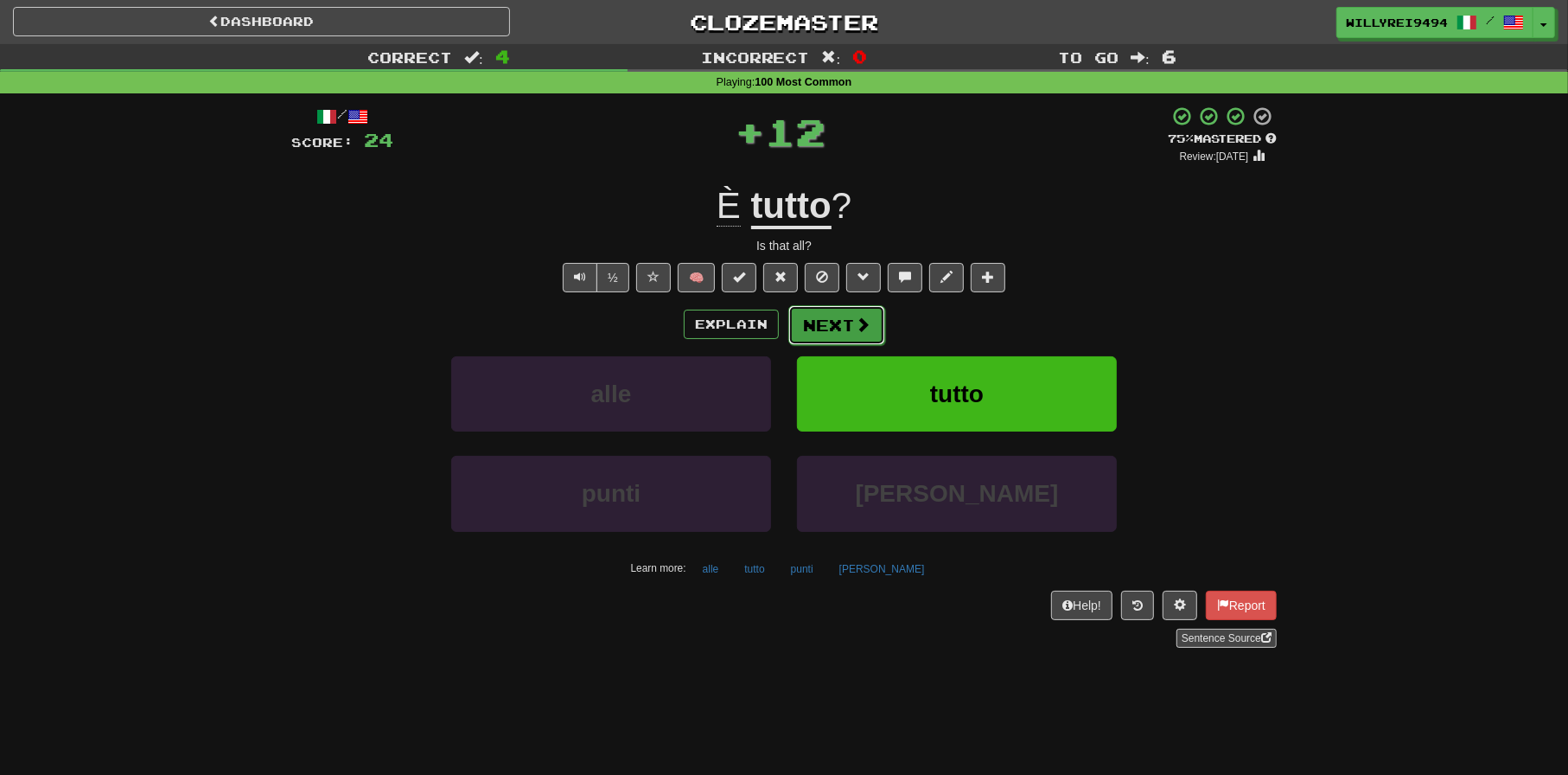
click at [843, 319] on button "Next" at bounding box center [836, 325] width 97 height 39
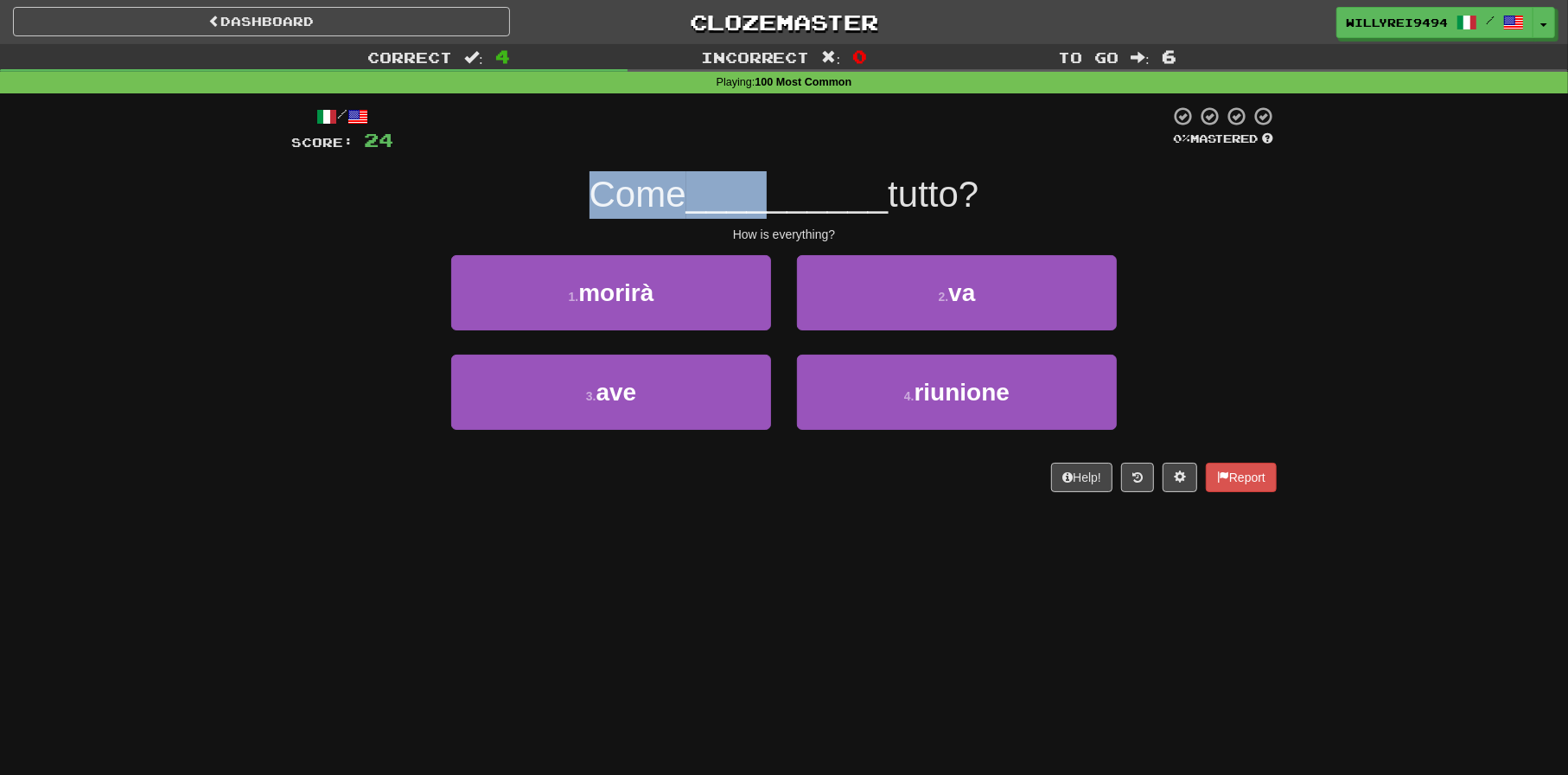
drag, startPoint x: 680, startPoint y: 203, endPoint x: 773, endPoint y: 201, distance: 93.0
click at [773, 201] on div "Come __________ tutto?" at bounding box center [784, 195] width 985 height 48
click at [773, 201] on span "__________" at bounding box center [787, 194] width 203 height 40
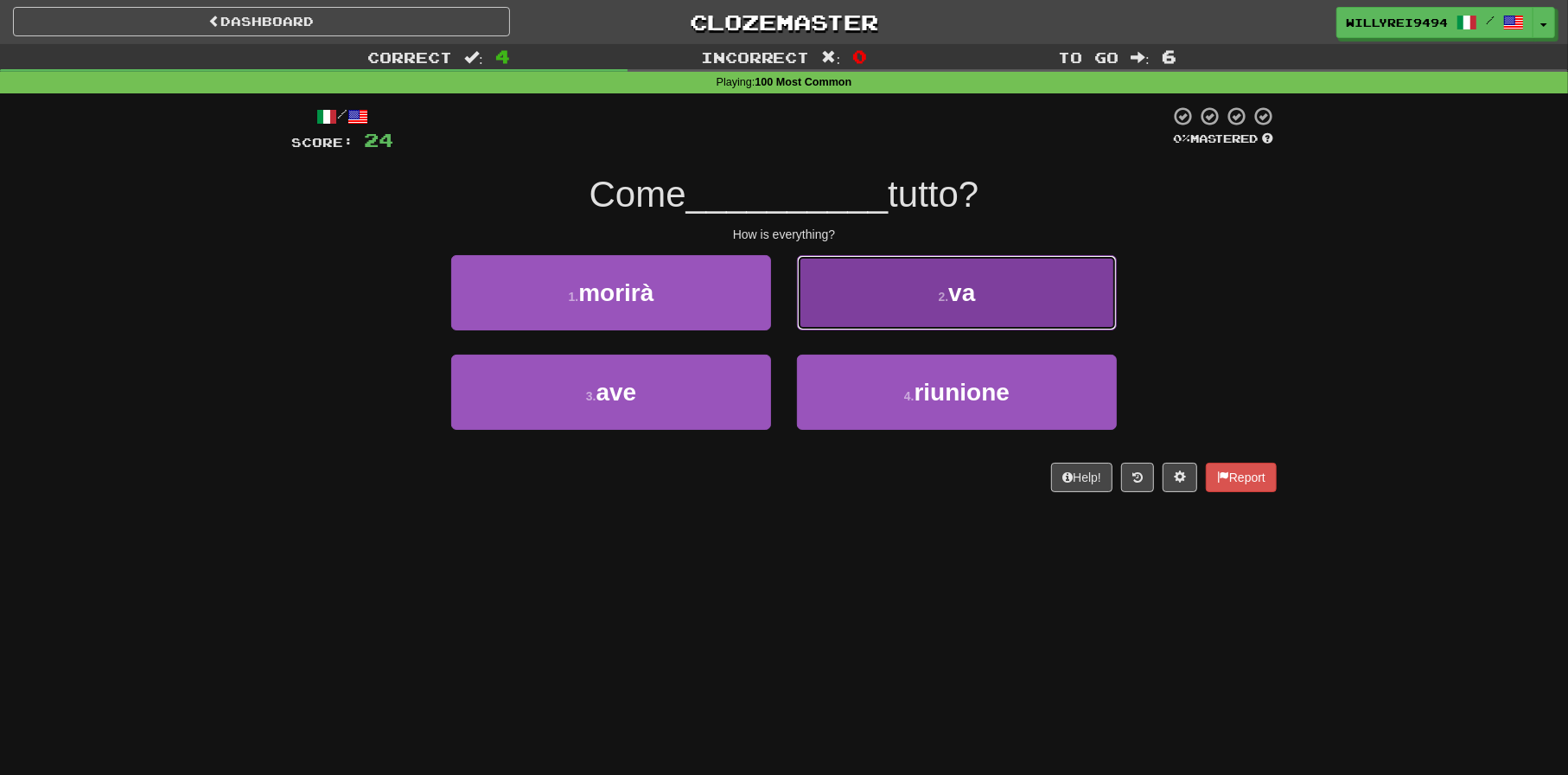
click at [926, 279] on button "2 . va" at bounding box center [957, 292] width 320 height 75
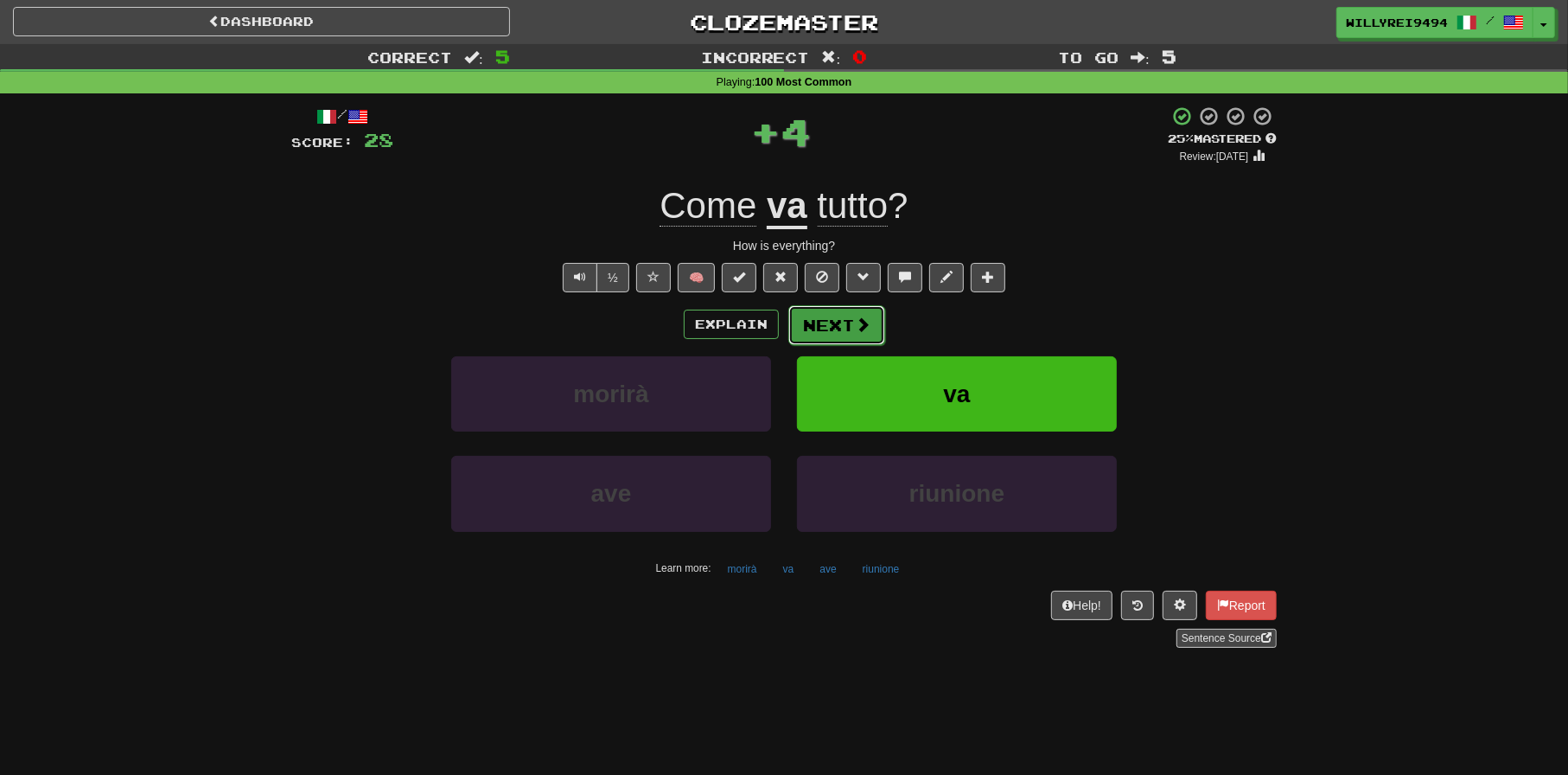
click at [862, 334] on button "Next" at bounding box center [836, 325] width 97 height 39
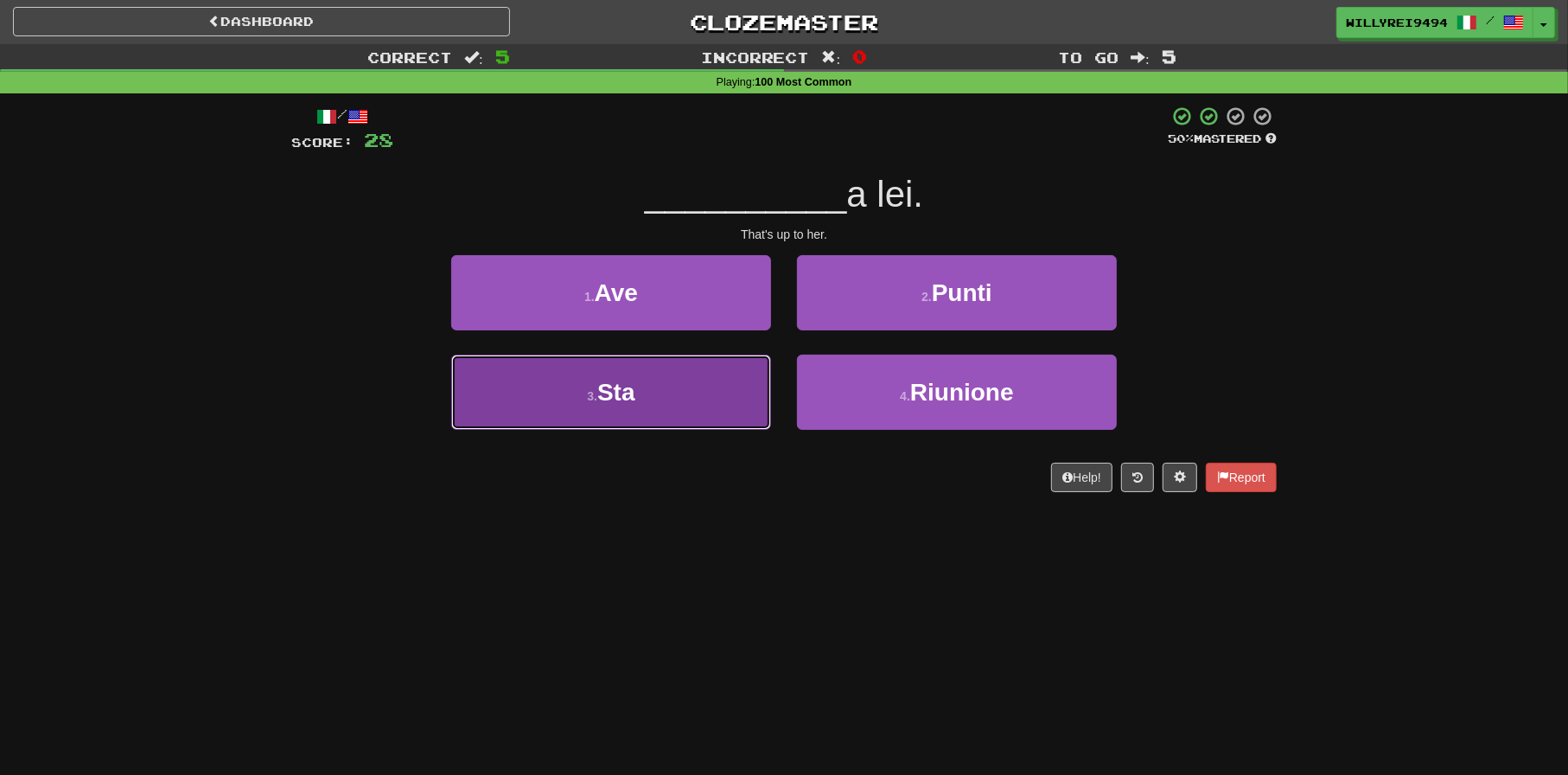
click at [710, 397] on button "3 . Sta" at bounding box center [611, 392] width 320 height 75
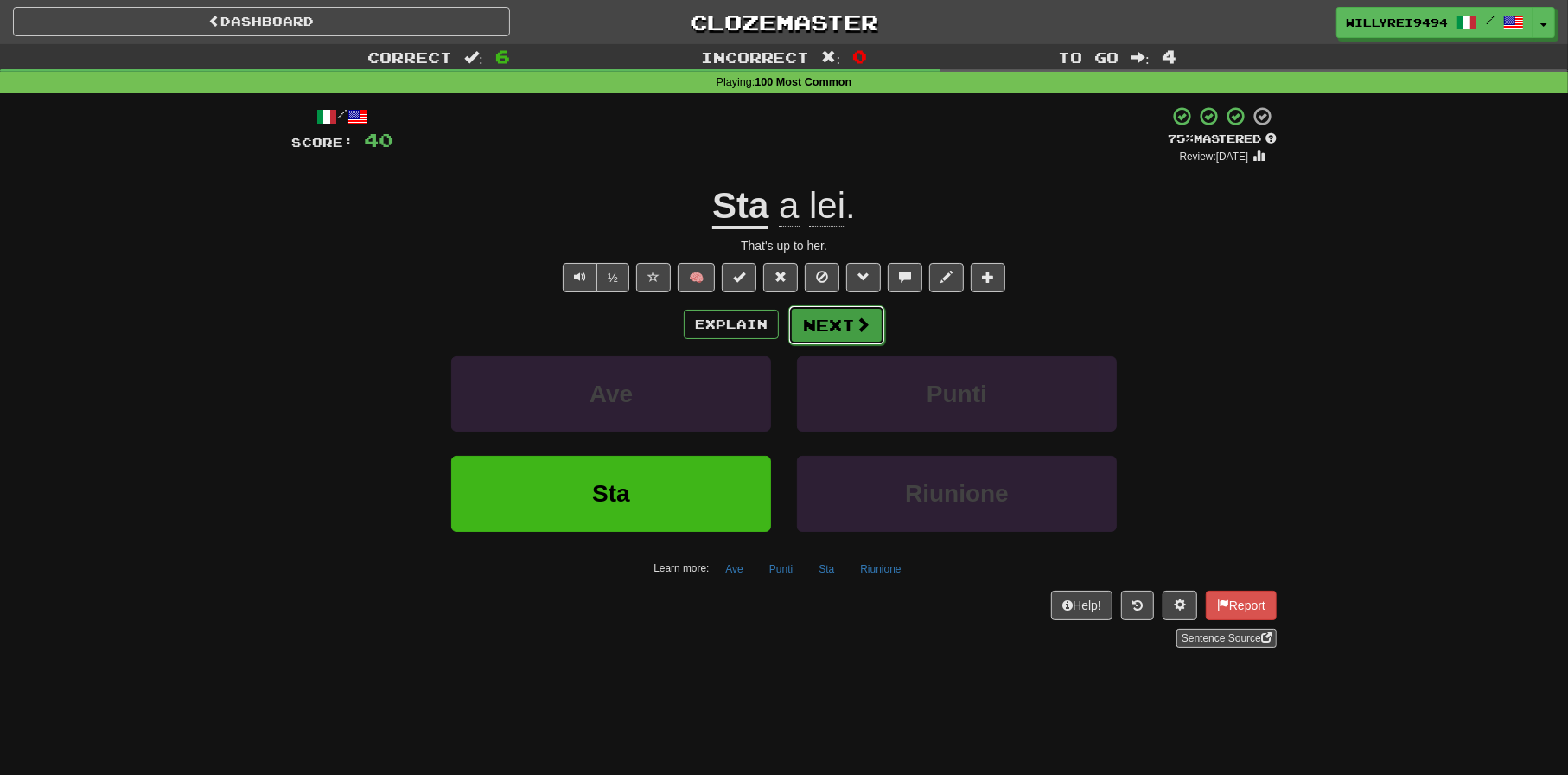
click at [831, 334] on button "Next" at bounding box center [836, 325] width 97 height 39
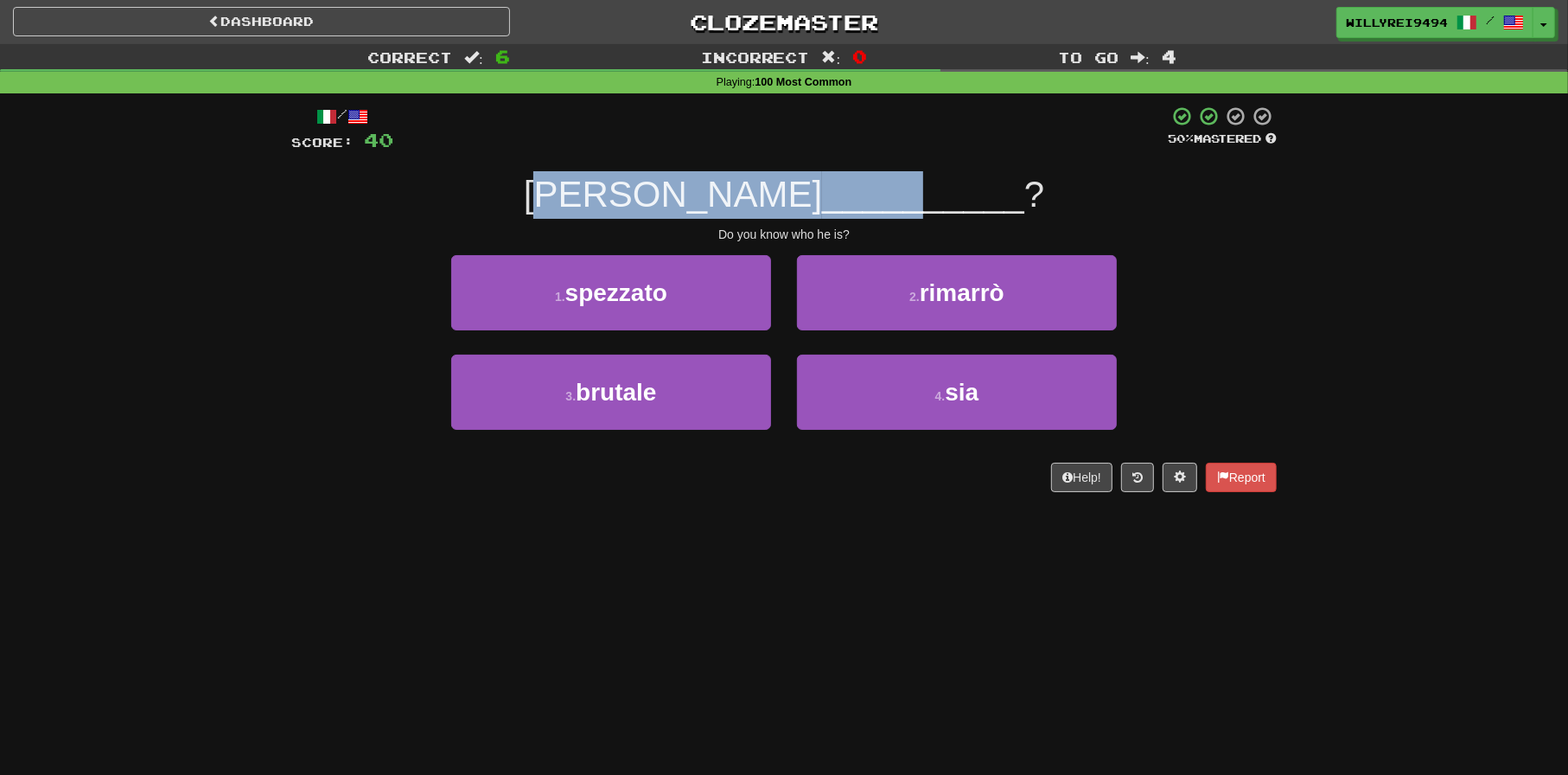
drag, startPoint x: 641, startPoint y: 177, endPoint x: 881, endPoint y: 217, distance: 243.3
click at [874, 217] on div "Sai chi __________ ?" at bounding box center [784, 195] width 985 height 48
click at [881, 217] on div "Sai chi __________ ?" at bounding box center [784, 195] width 985 height 48
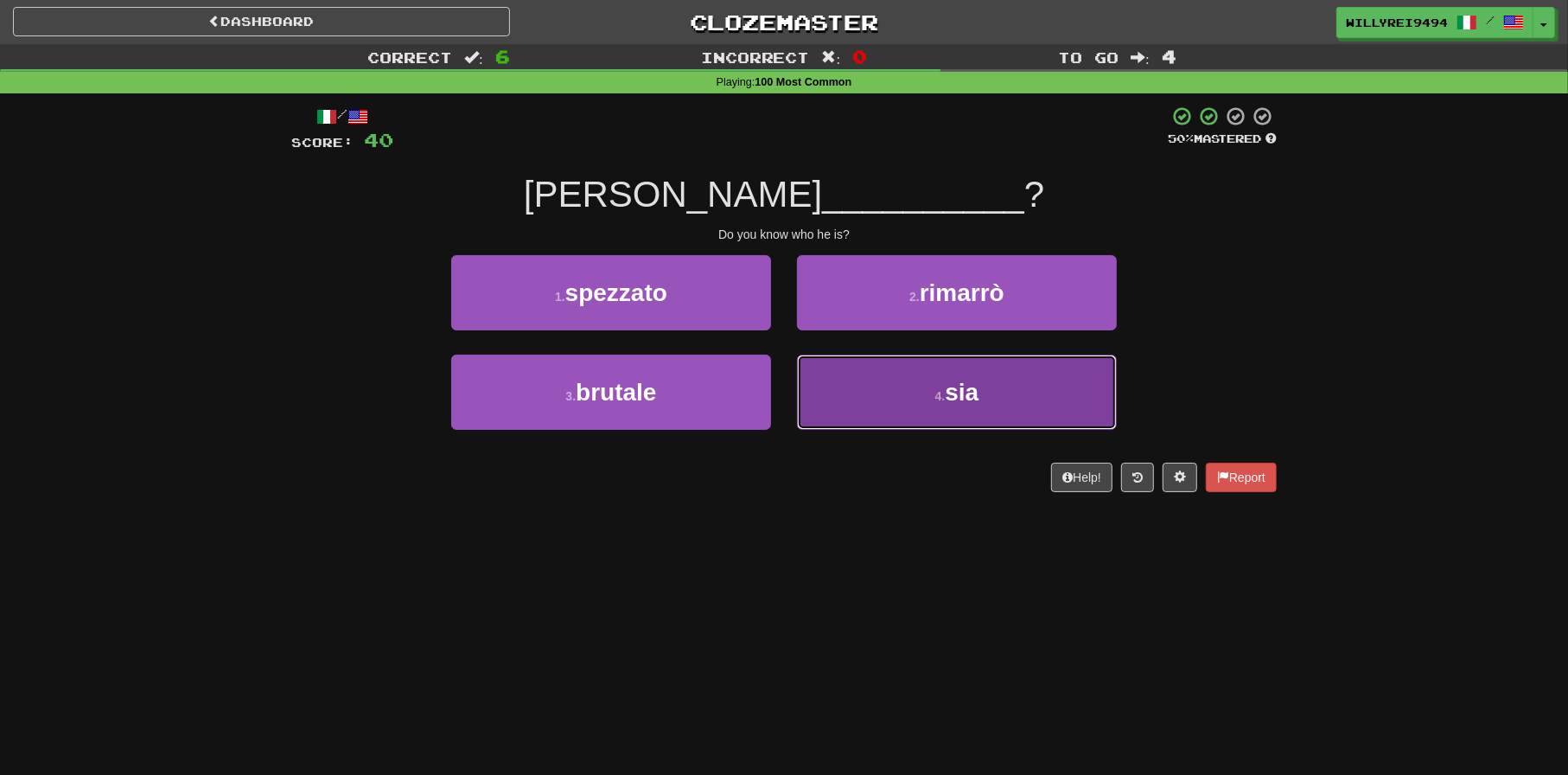
click at [899, 397] on button "4 . sia" at bounding box center [957, 392] width 320 height 75
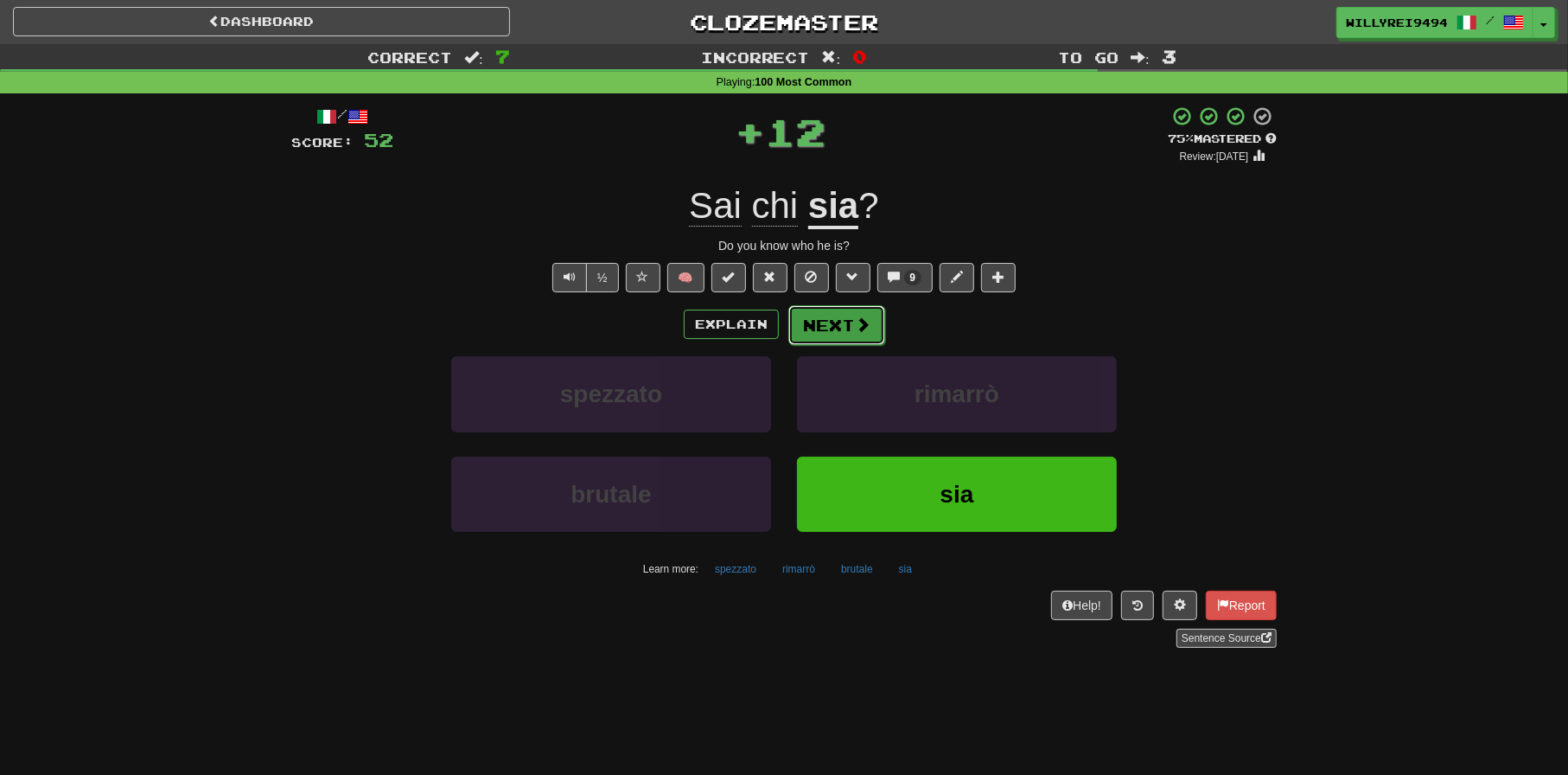
click at [827, 318] on button "Next" at bounding box center [836, 325] width 97 height 39
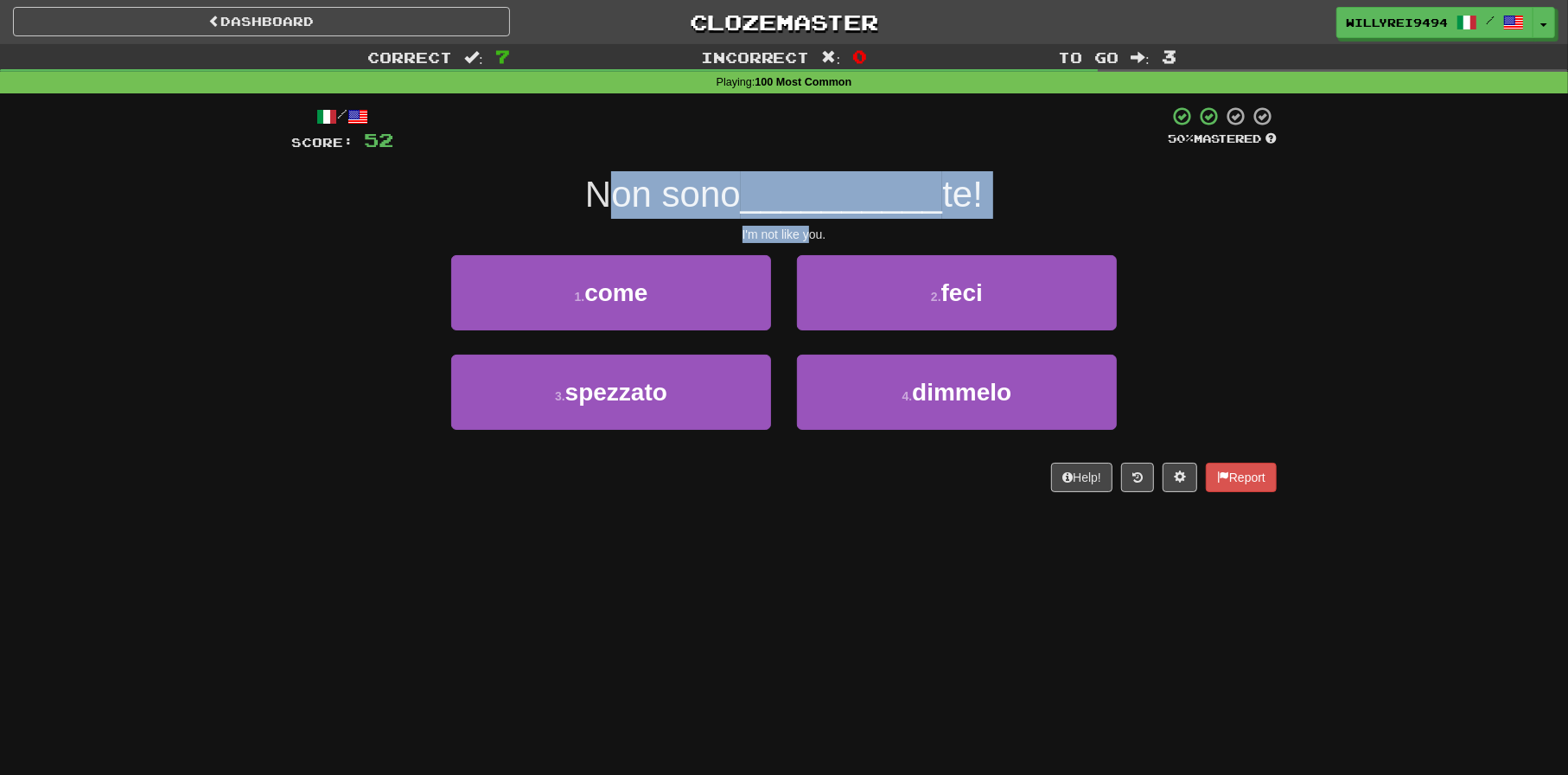
click at [809, 224] on div "/ Score: 52 50 % Mastered Non sono __________ te! I'm not like you. 1 . come 2 …" at bounding box center [784, 299] width 985 height 387
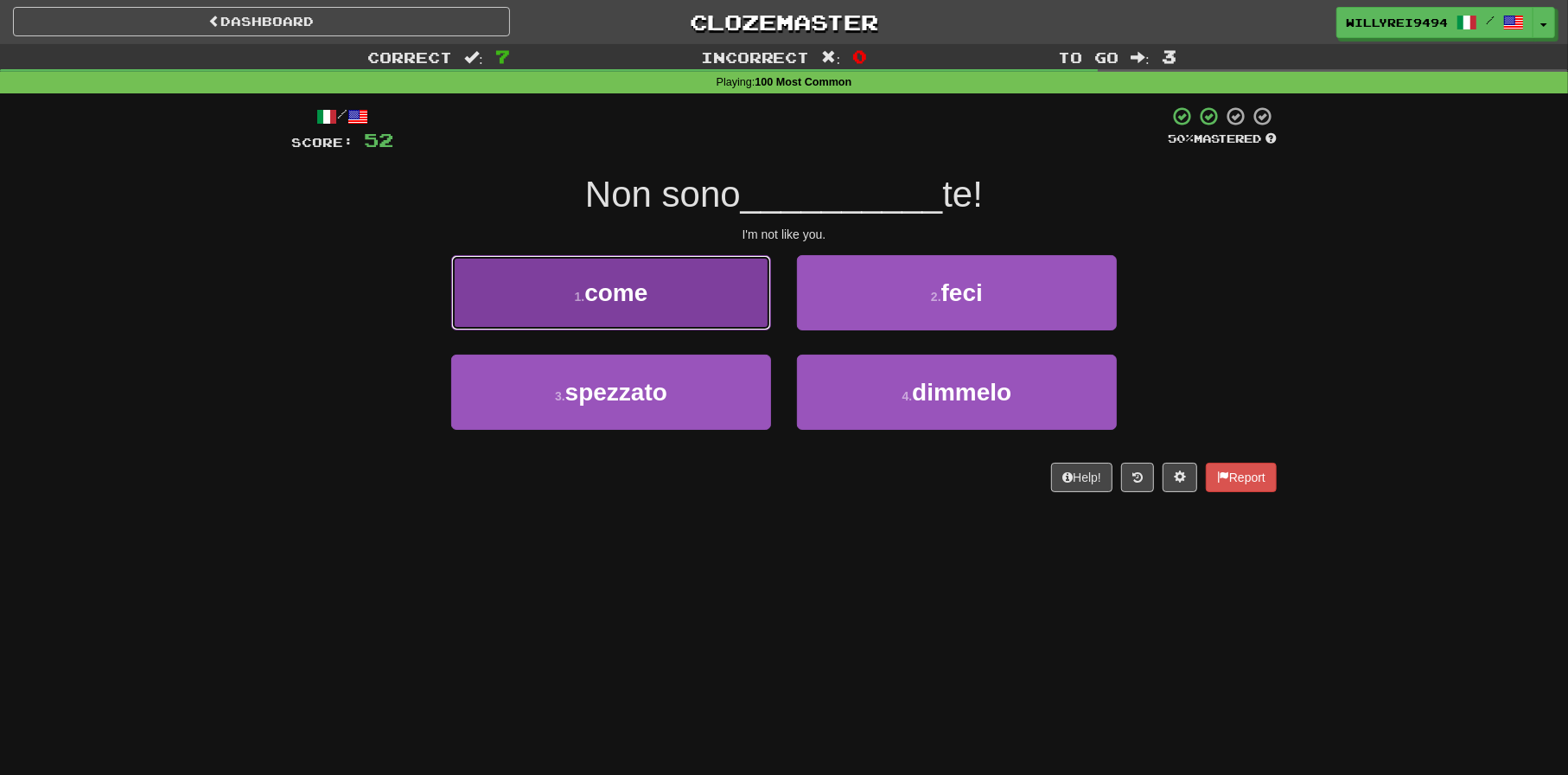
click at [719, 309] on button "1 . come" at bounding box center [611, 292] width 320 height 75
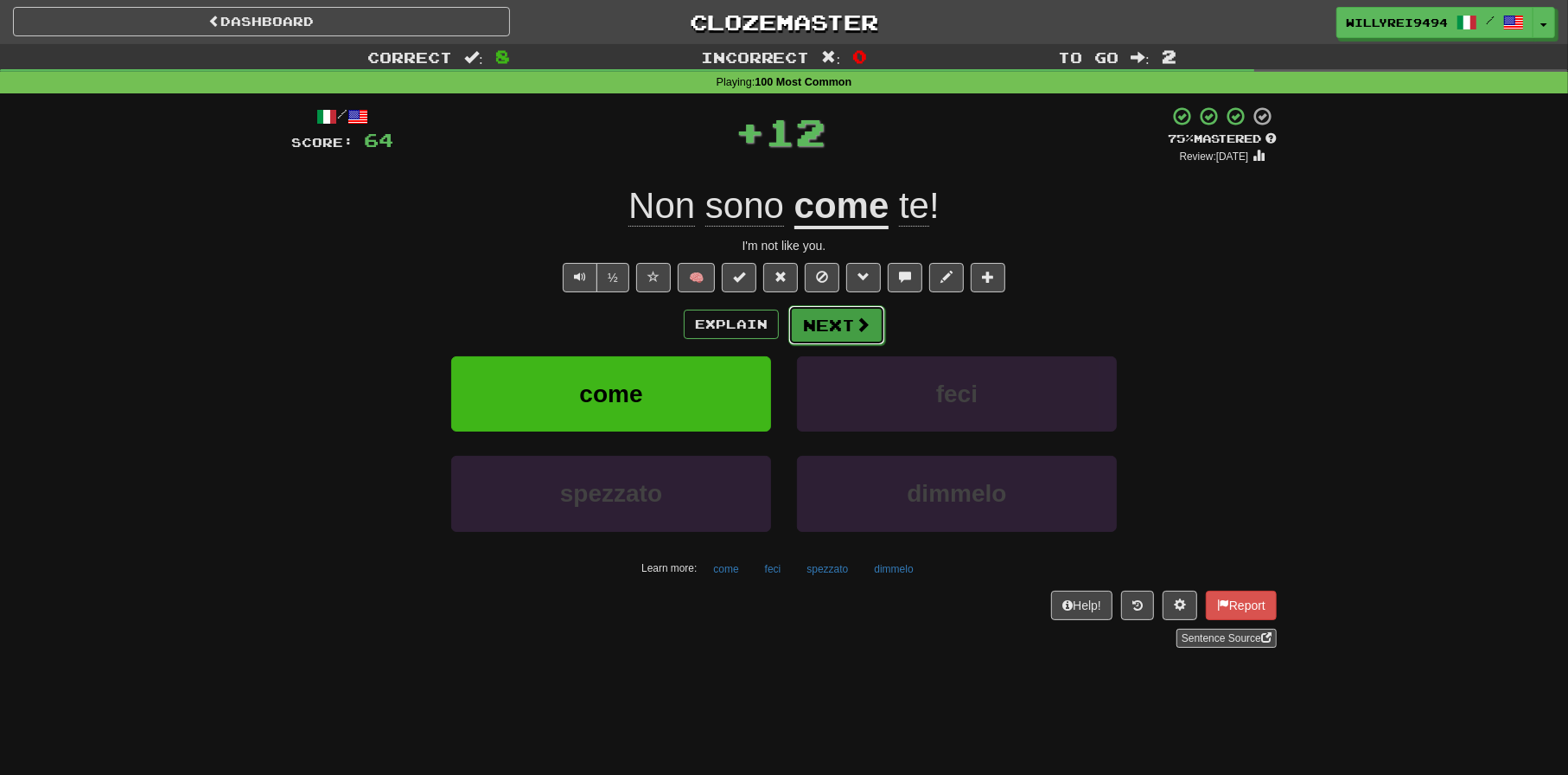
click at [837, 316] on button "Next" at bounding box center [836, 325] width 97 height 39
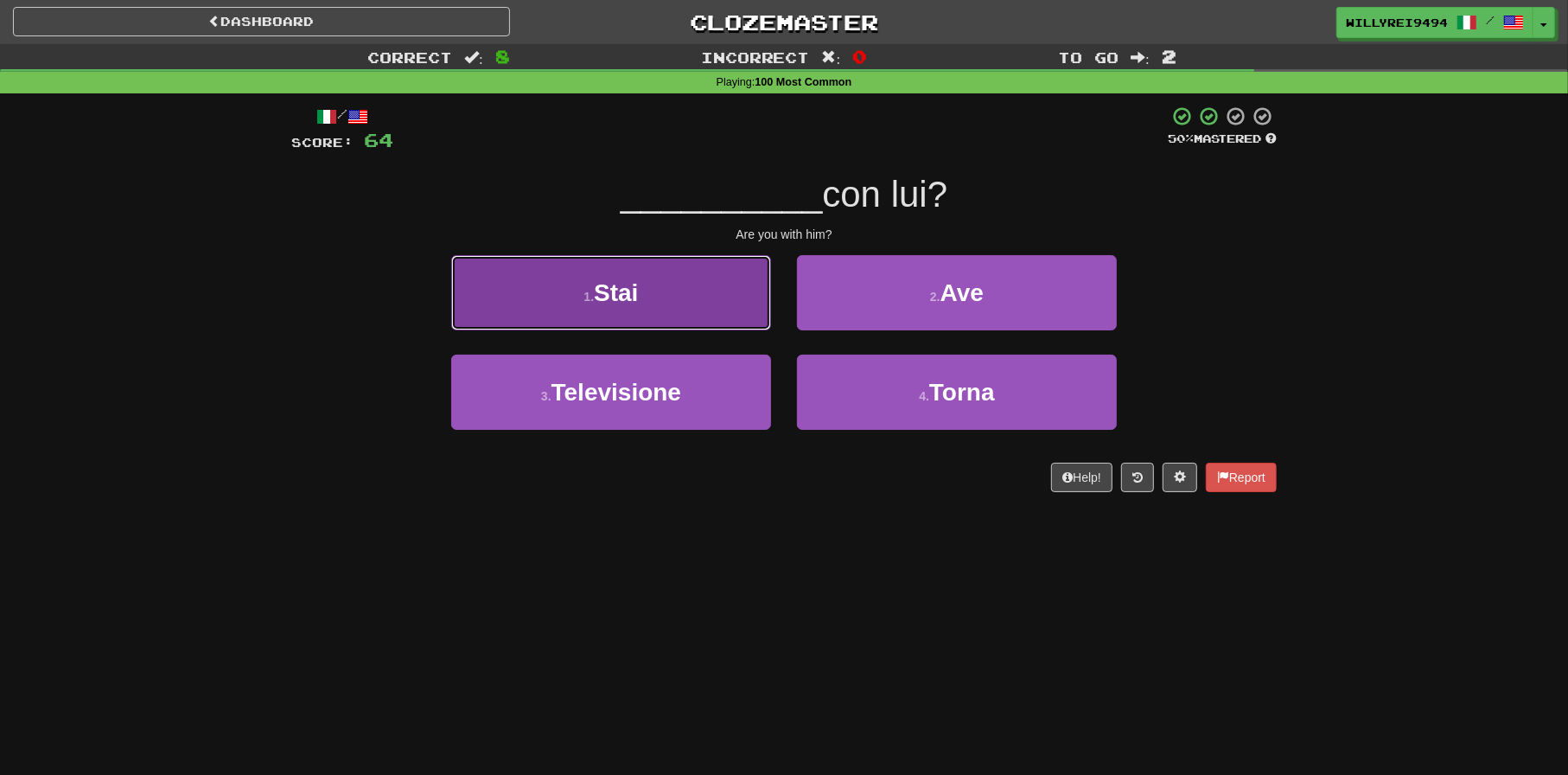
click at [701, 275] on button "1 . Stai" at bounding box center [611, 292] width 320 height 75
